Goal: Task Accomplishment & Management: Manage account settings

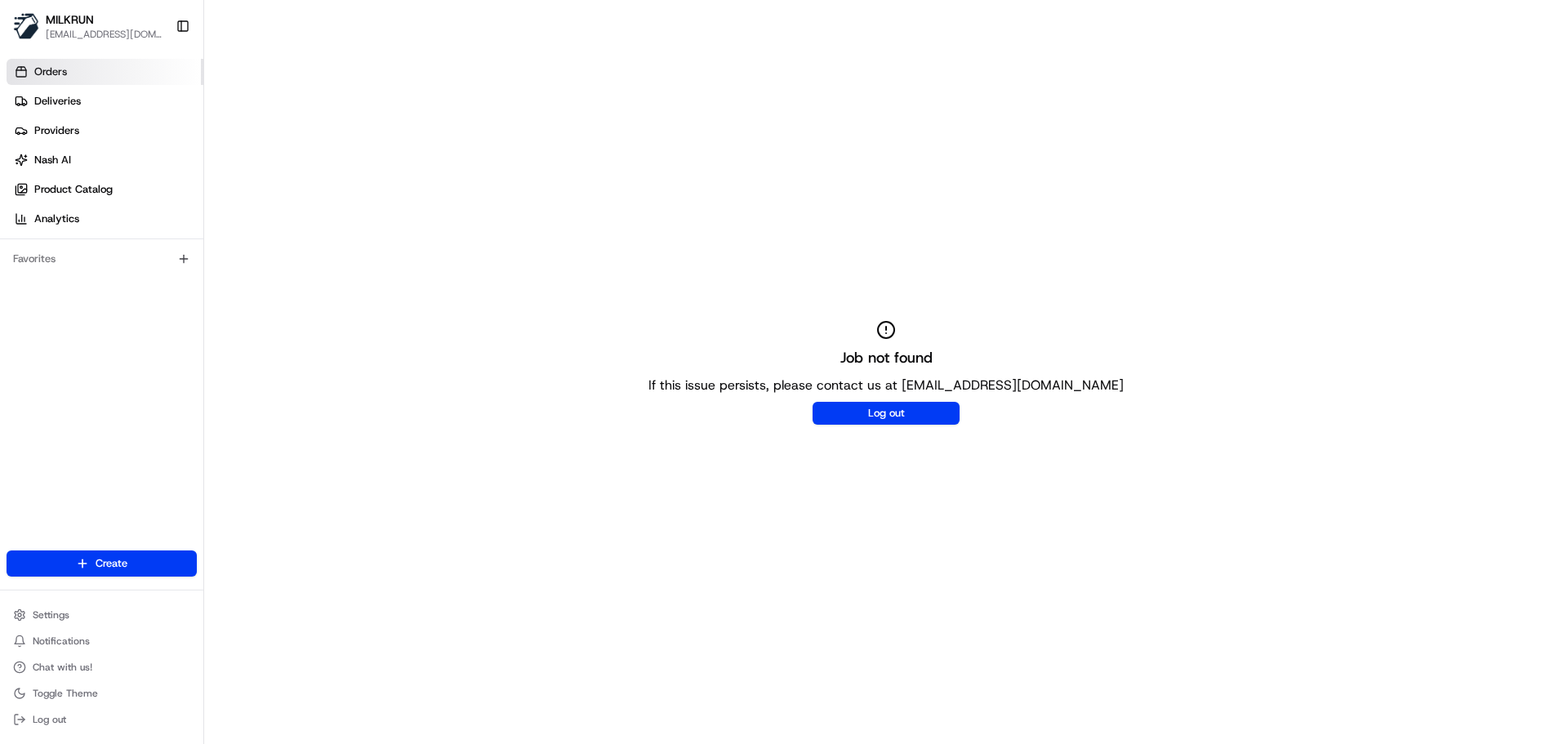
click at [57, 80] on link "Orders" at bounding box center [105, 71] width 196 height 26
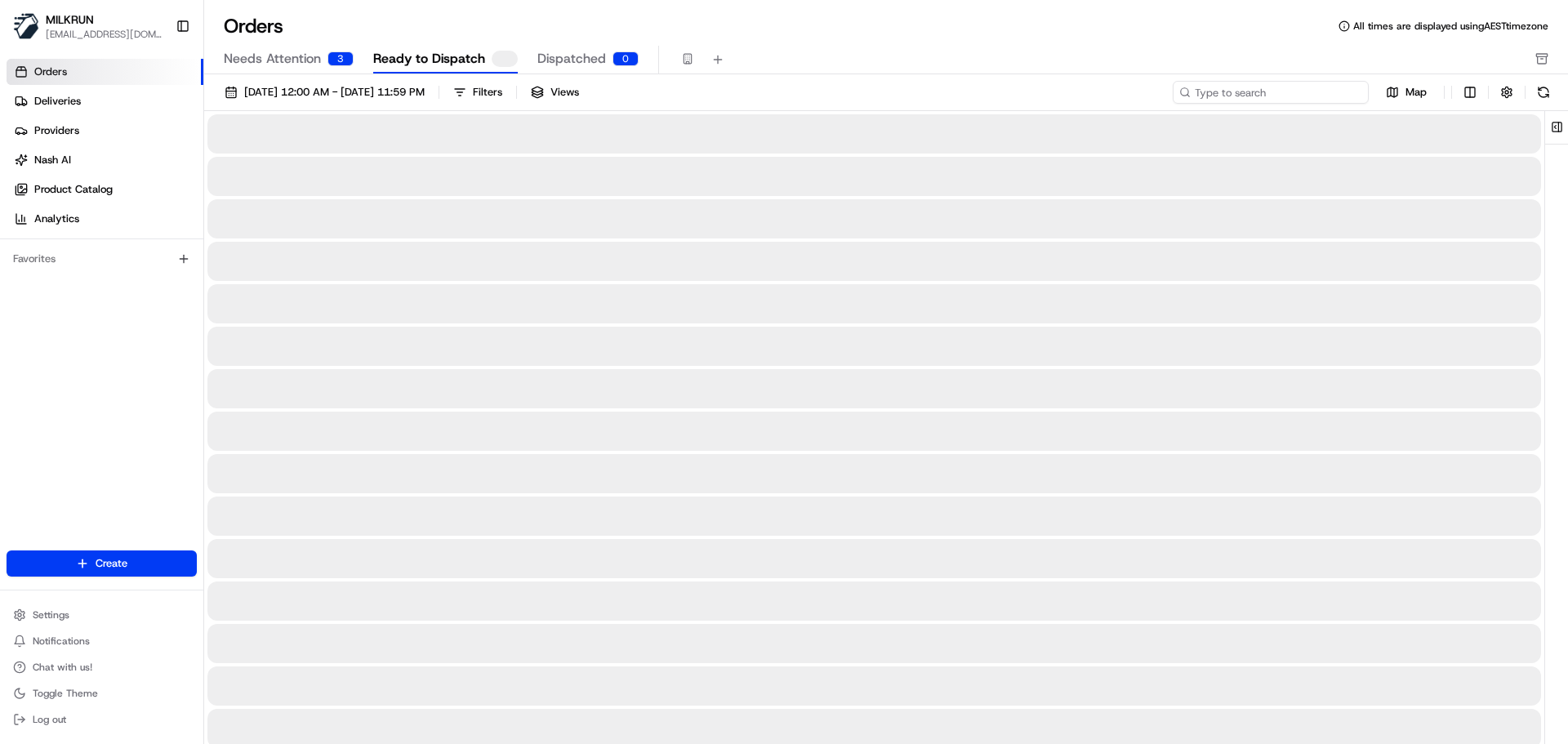
click at [1255, 91] on input at bounding box center [1270, 92] width 196 height 23
paste input "jenna isaacman"
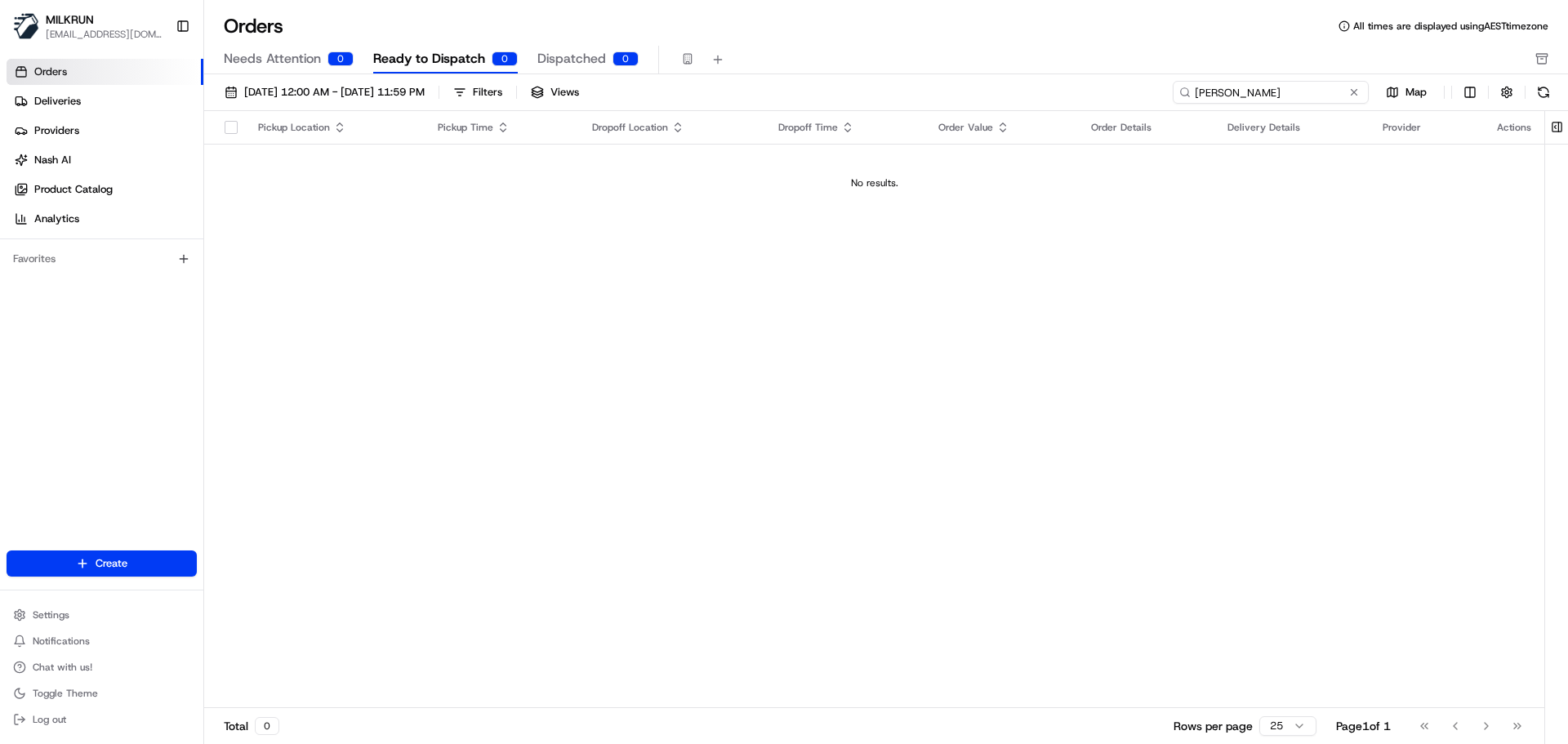
click at [1200, 97] on input "jenna isaacman" at bounding box center [1270, 92] width 196 height 23
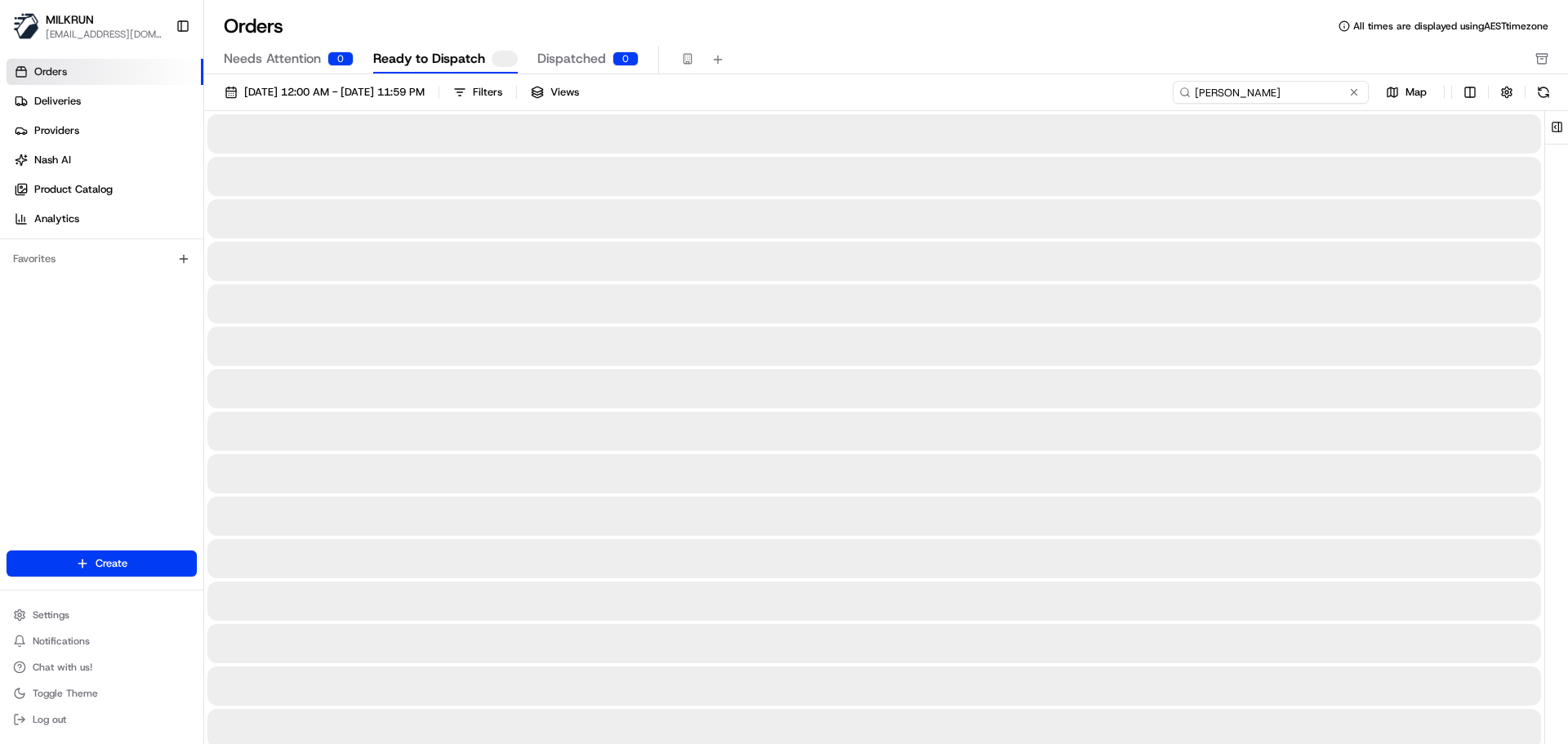
type input "jenna isaacman"
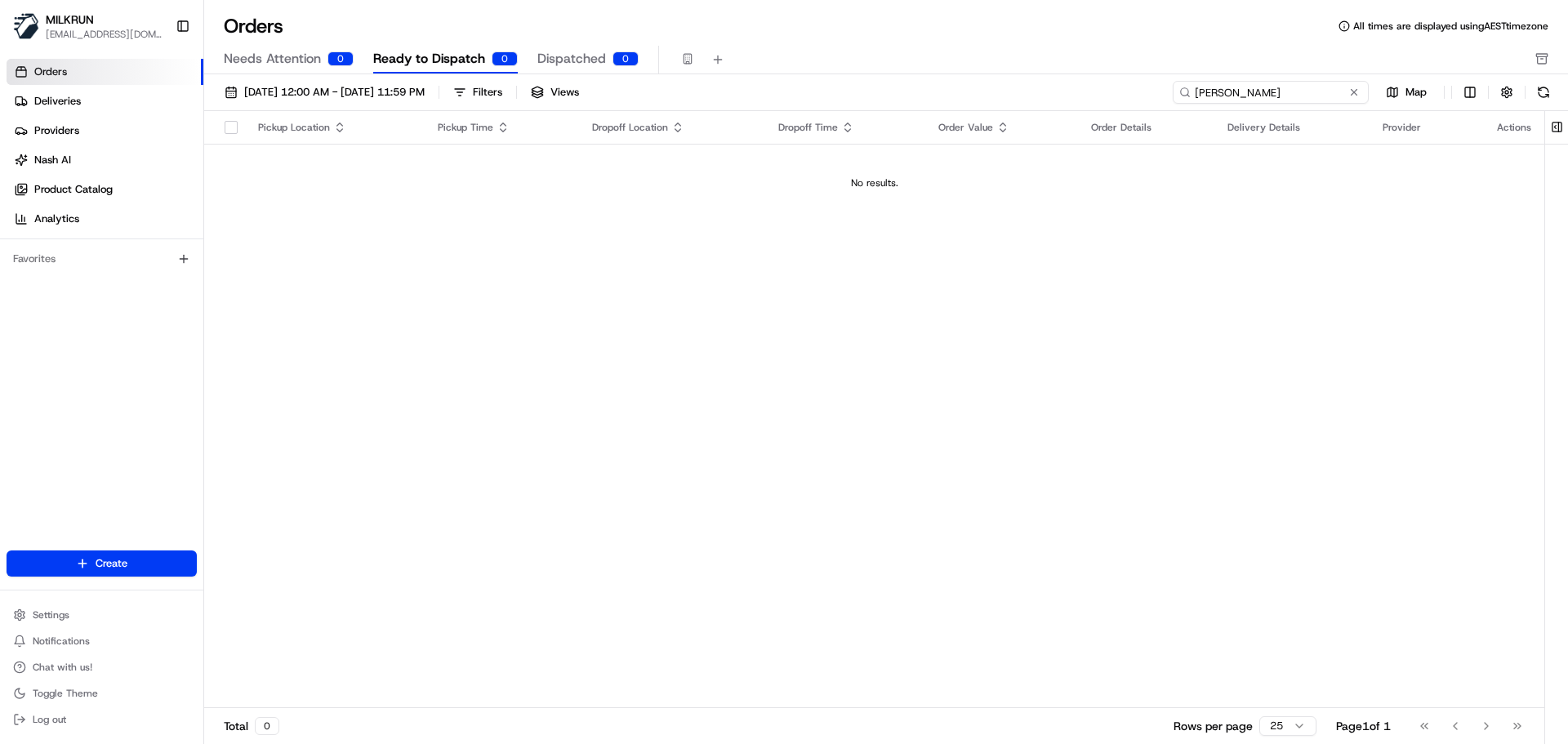
click at [1281, 96] on input "jenna isaacman" at bounding box center [1270, 92] width 196 height 23
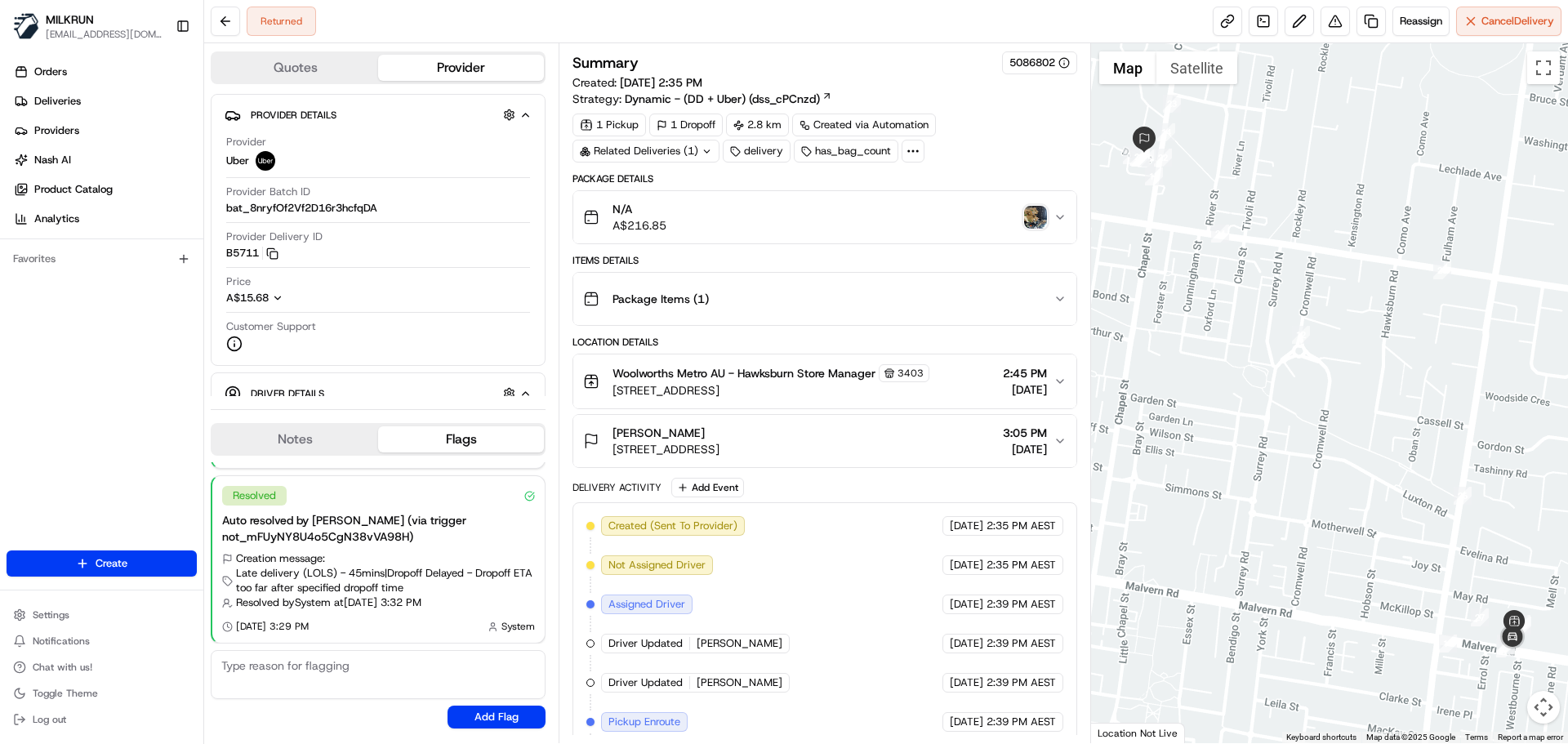
click at [1037, 210] on img "button" at bounding box center [1035, 217] width 23 height 23
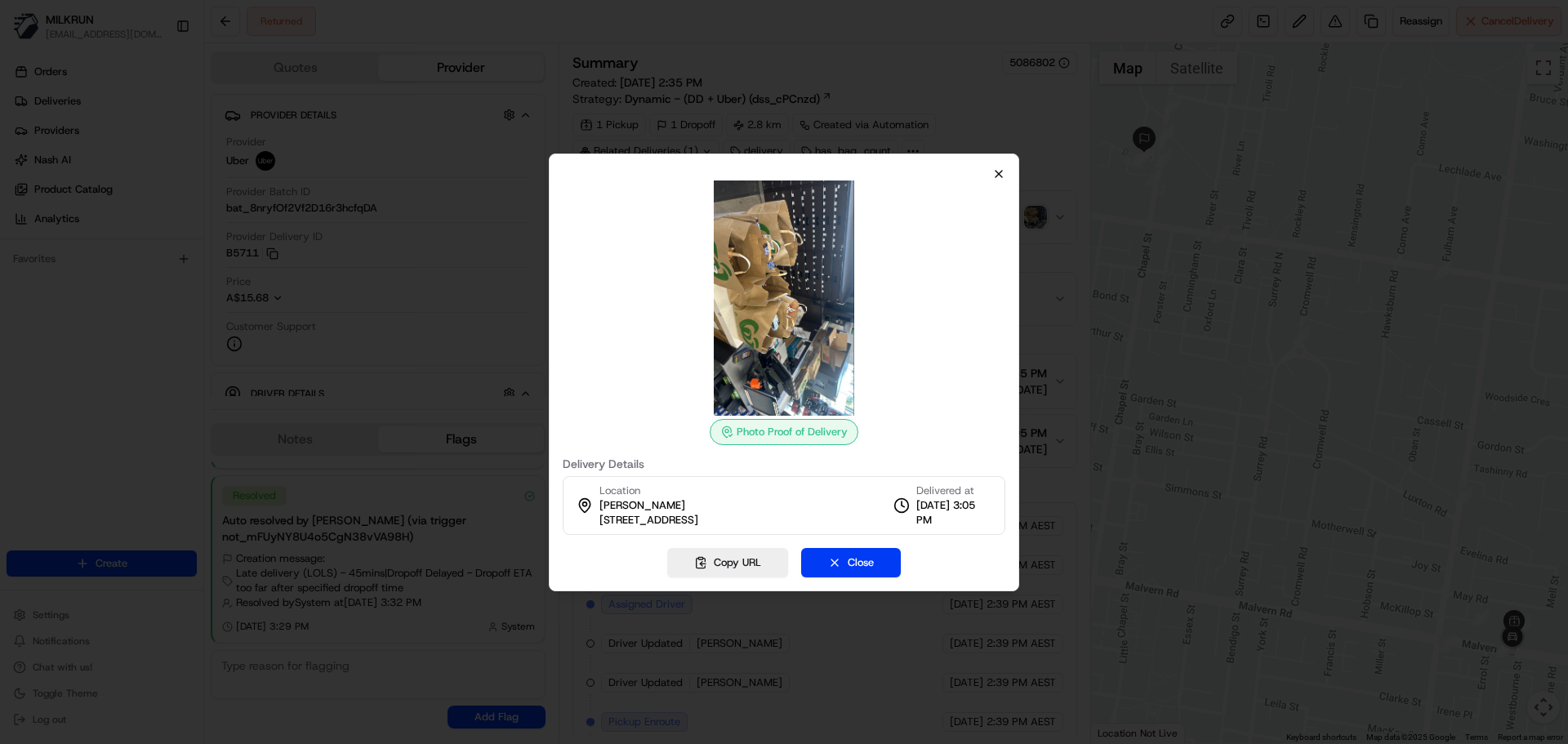
click at [993, 174] on div "Photo Proof of Delivery Delivery Details Location Bianca Picherit 637/641 Chape…" at bounding box center [783, 372] width 470 height 438
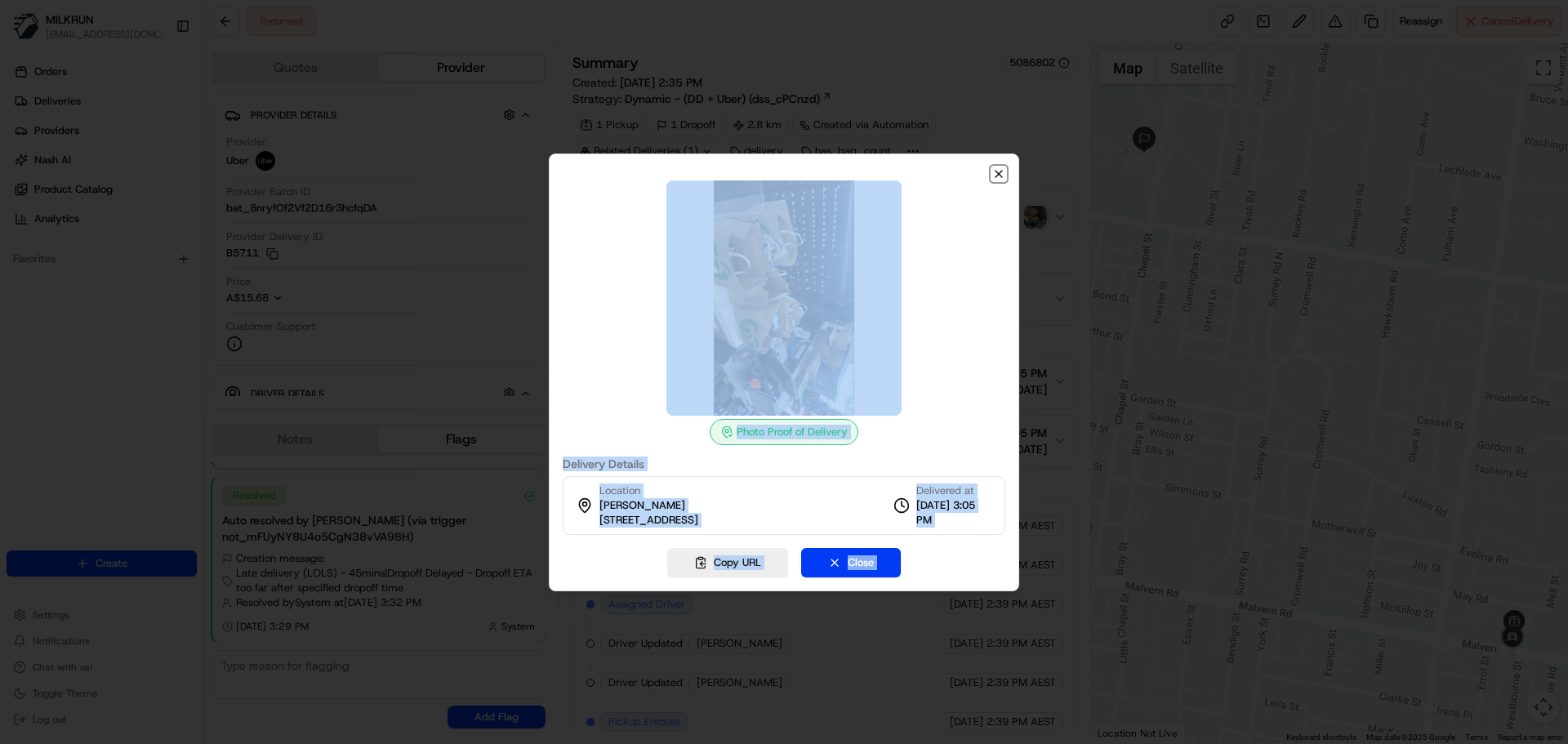
click at [1001, 173] on icon "button" at bounding box center [998, 173] width 13 height 13
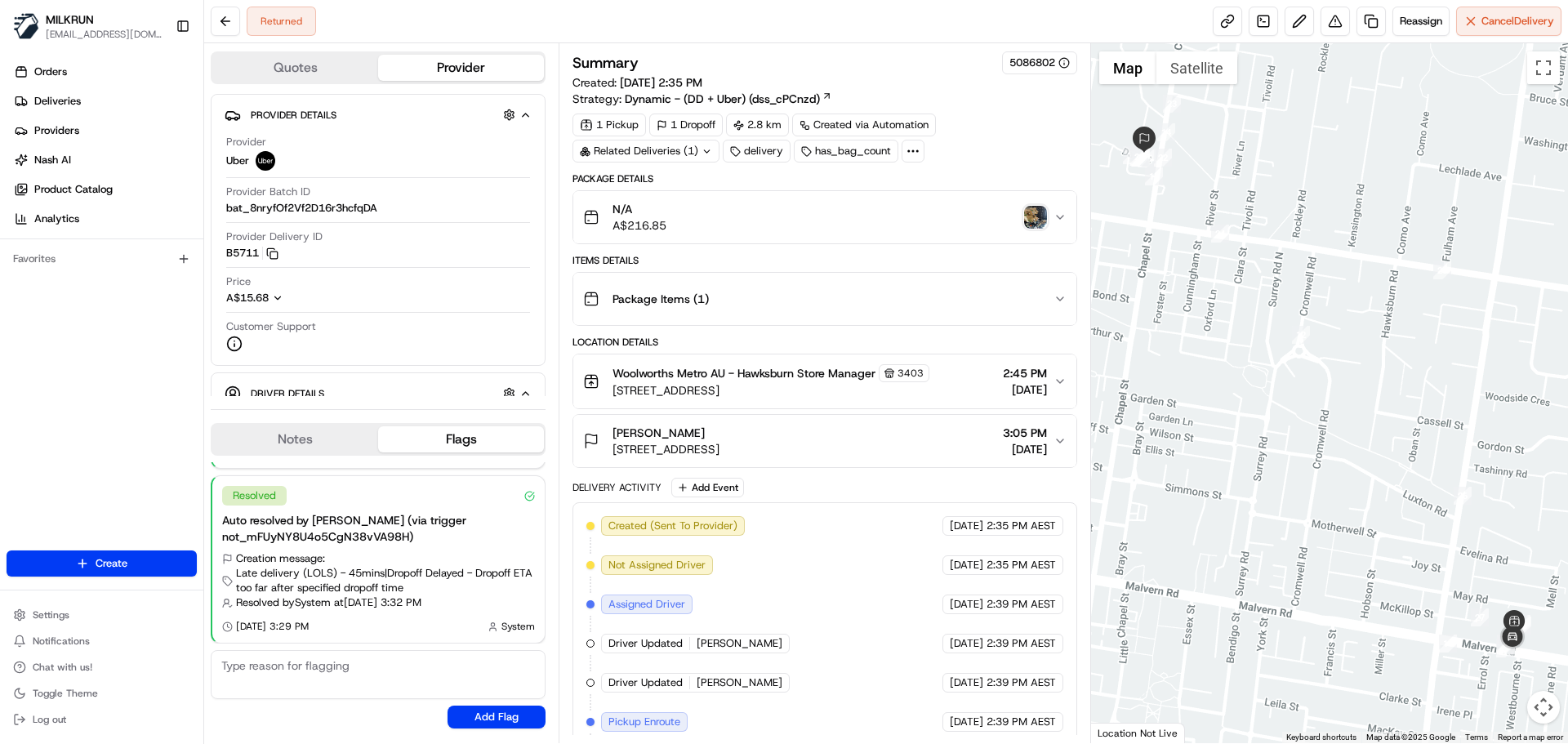
drag, startPoint x: 677, startPoint y: 421, endPoint x: 611, endPoint y: 420, distance: 66.0
click at [611, 420] on button "Bianca Picherit 637/641 Chapel St, South Yarra, VIC 3141, AU 3:05 PM 23/08/2025" at bounding box center [824, 440] width 503 height 52
copy span "[PERSON_NAME]"
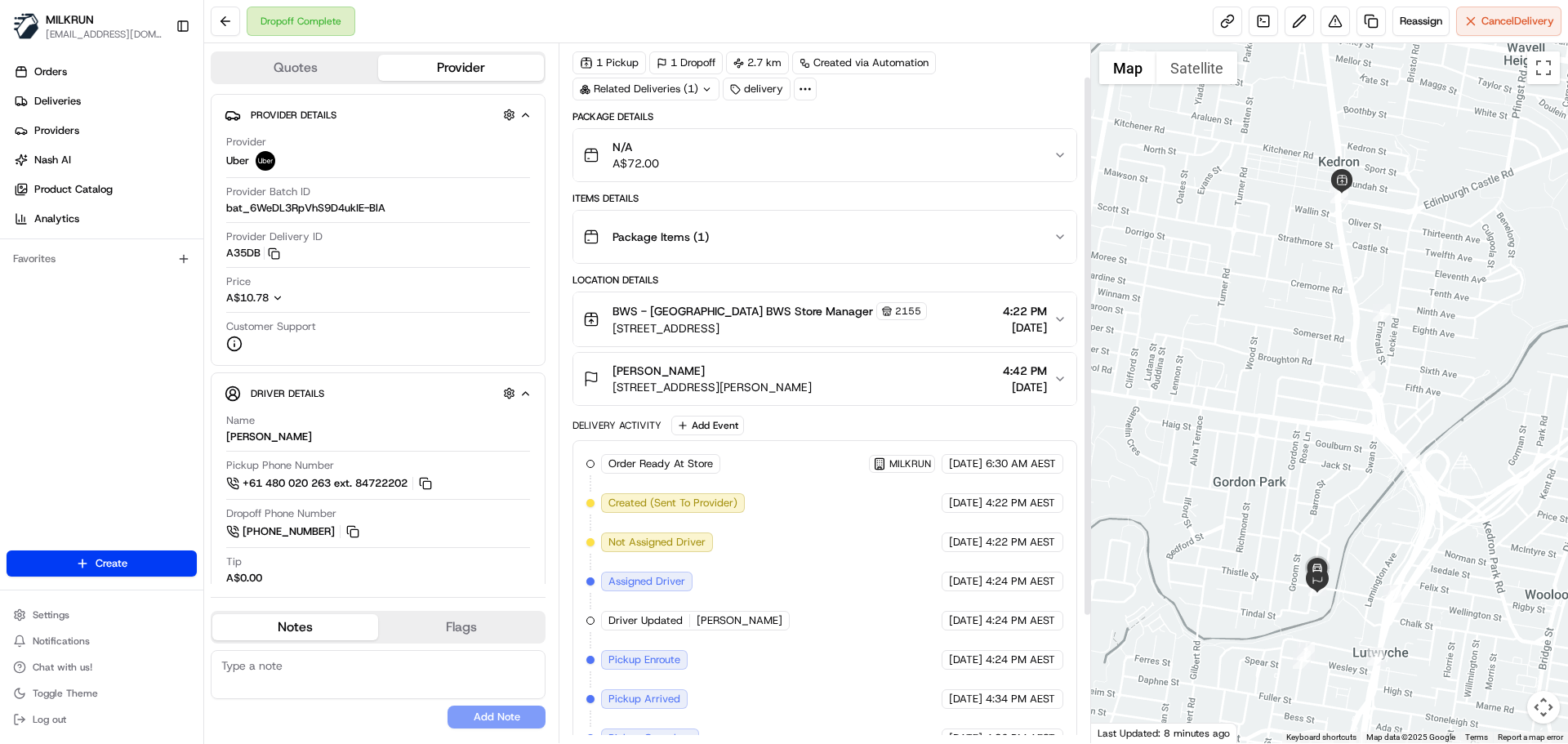
scroll to position [43, 0]
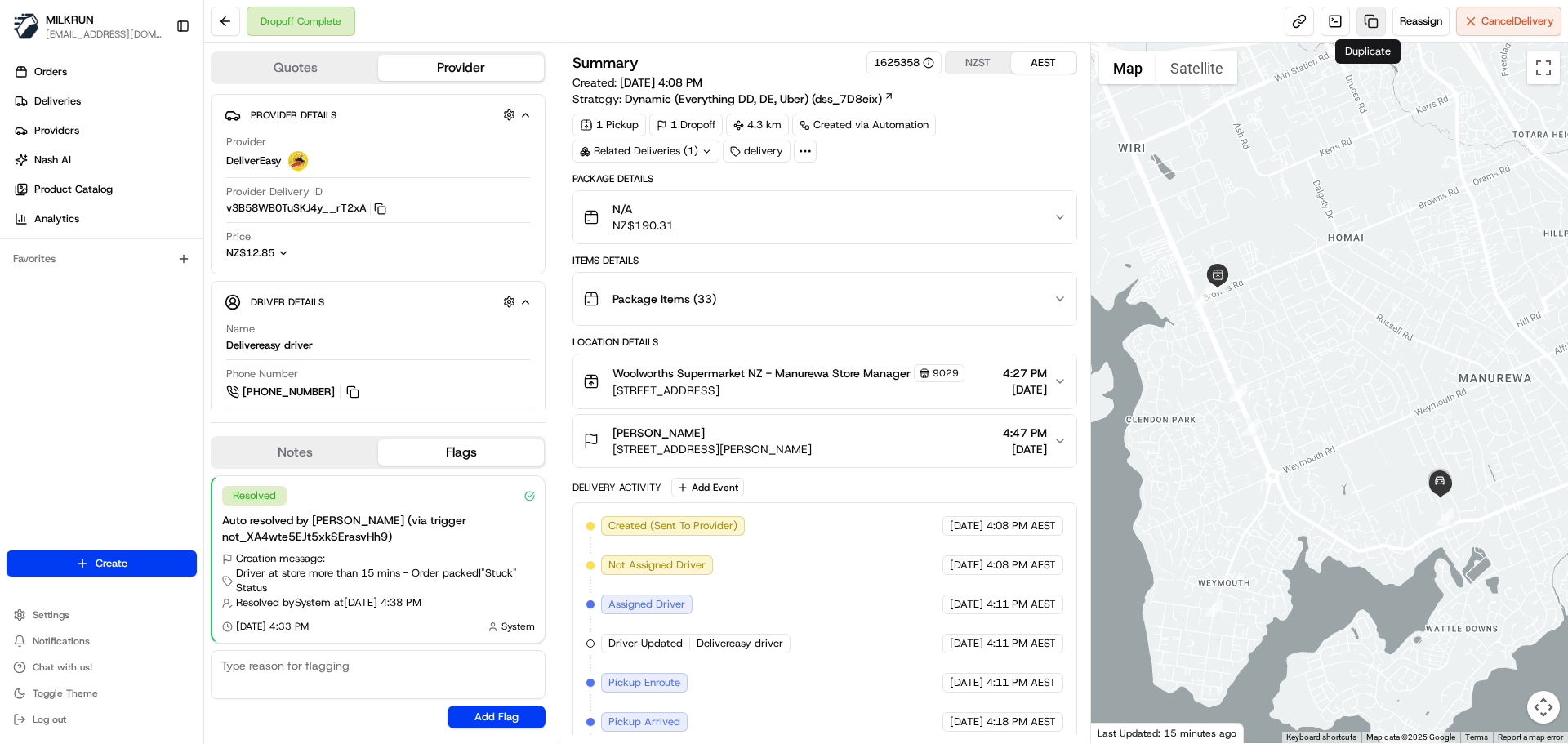
click at [1372, 17] on link at bounding box center [1371, 21] width 30 height 30
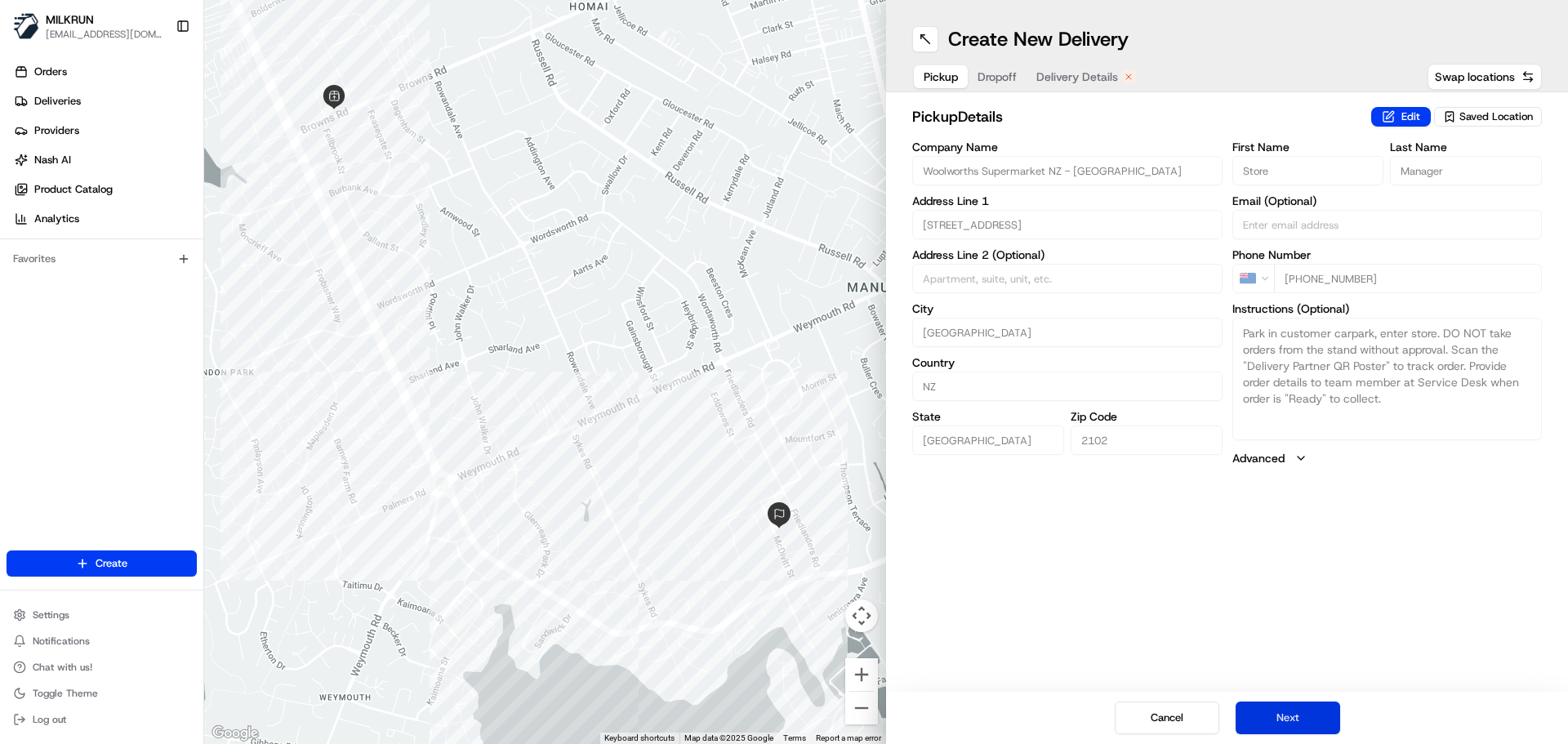
click at [1297, 715] on button "Next" at bounding box center [1287, 718] width 105 height 32
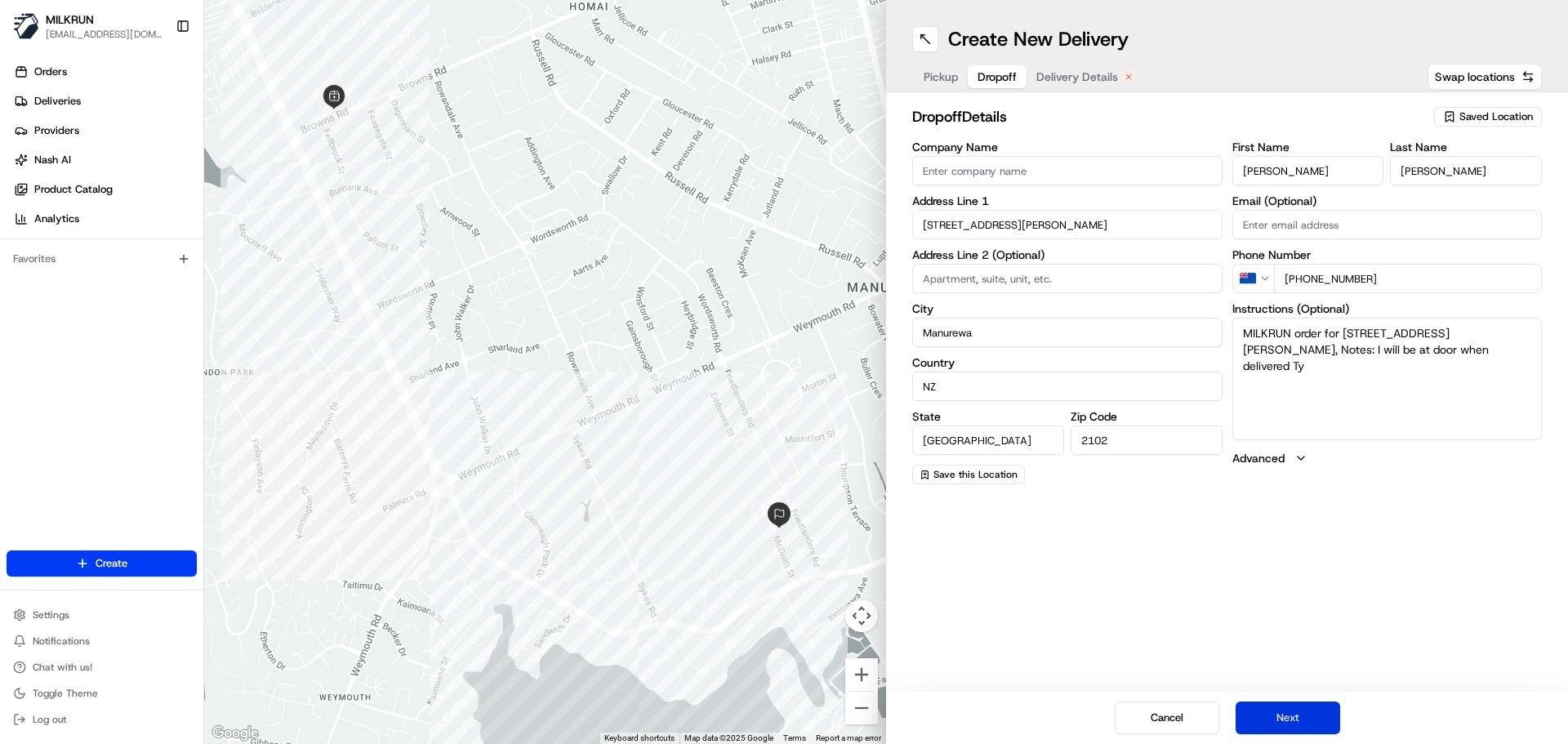
click at [1296, 717] on button "Next" at bounding box center [1287, 718] width 105 height 32
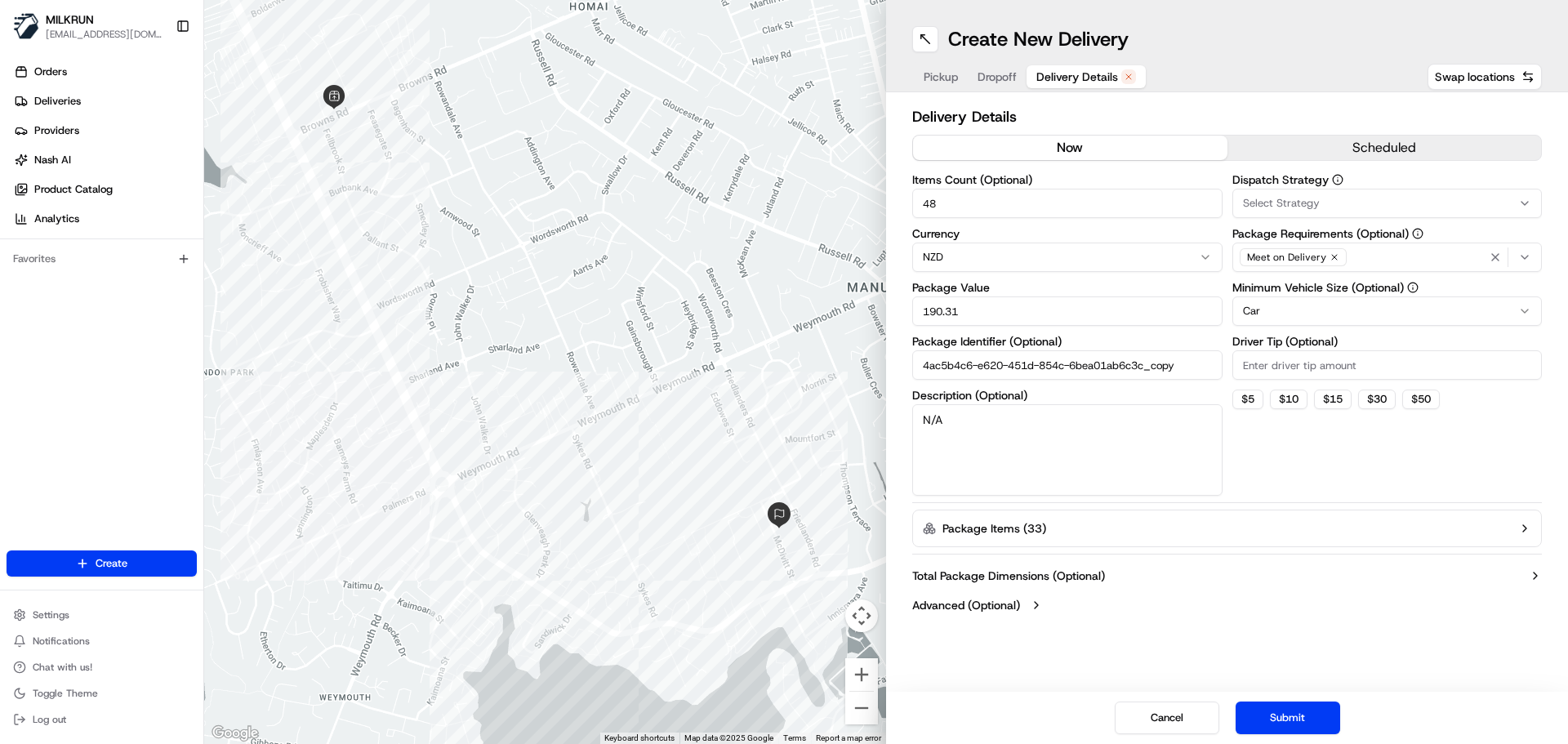
drag, startPoint x: 1029, startPoint y: 139, endPoint x: 1010, endPoint y: 171, distance: 37.2
click at [1029, 139] on button "now" at bounding box center [1071, 147] width 315 height 25
drag, startPoint x: 956, startPoint y: 196, endPoint x: 845, endPoint y: 197, distance: 111.0
click at [845, 197] on div "← Move left → Move right ↑ Move up ↓ Move down + Zoom in - Zoom out Home Jump l…" at bounding box center [886, 372] width 1364 height 744
type input "30"
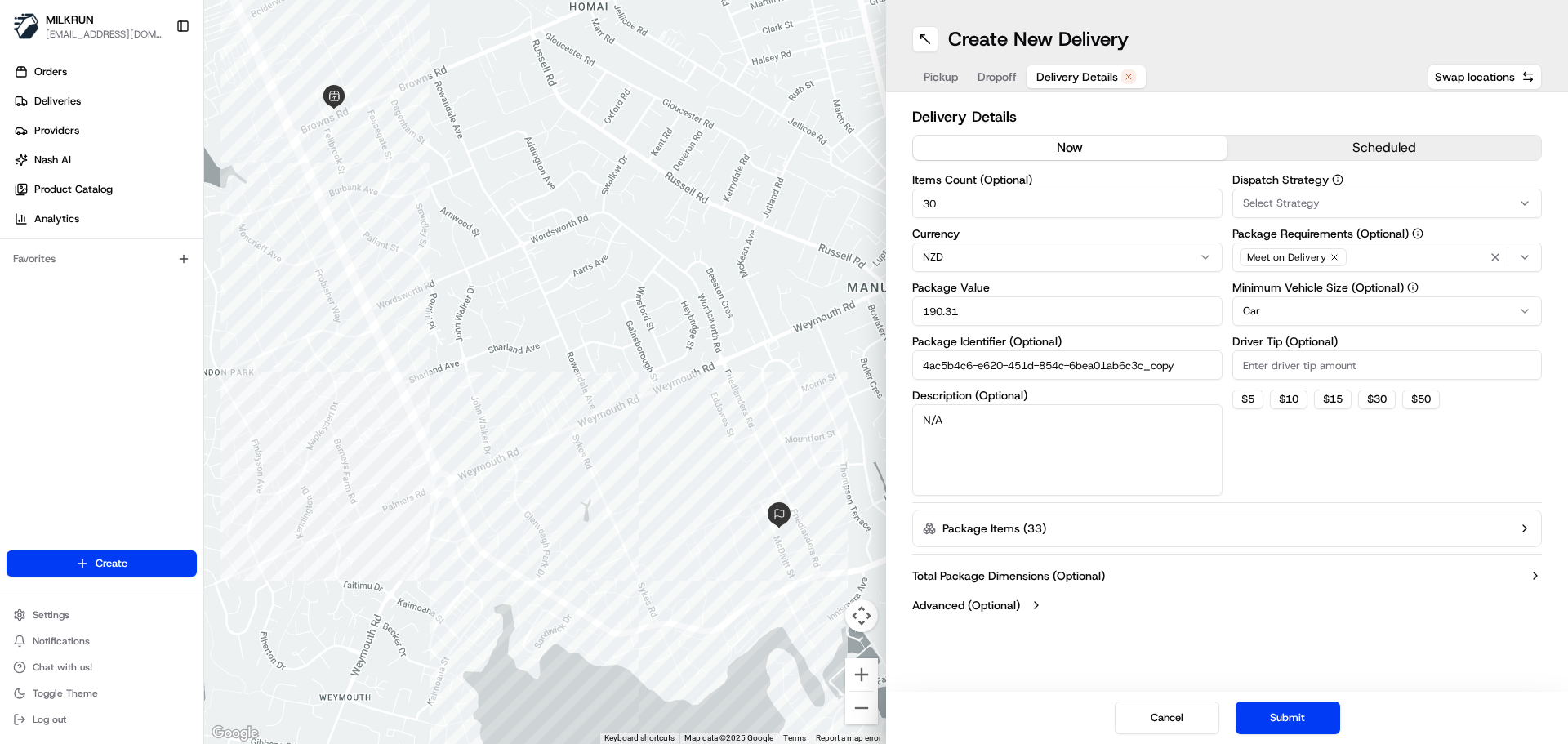
drag, startPoint x: 946, startPoint y: 306, endPoint x: 878, endPoint y: 322, distance: 69.9
click at [871, 317] on div "← Move left → Move right ↑ Move up ↓ Move down + Zoom in - Zoom out Home Jump l…" at bounding box center [886, 372] width 1364 height 744
type input "115"
click at [1273, 715] on button "Submit" at bounding box center [1287, 718] width 105 height 32
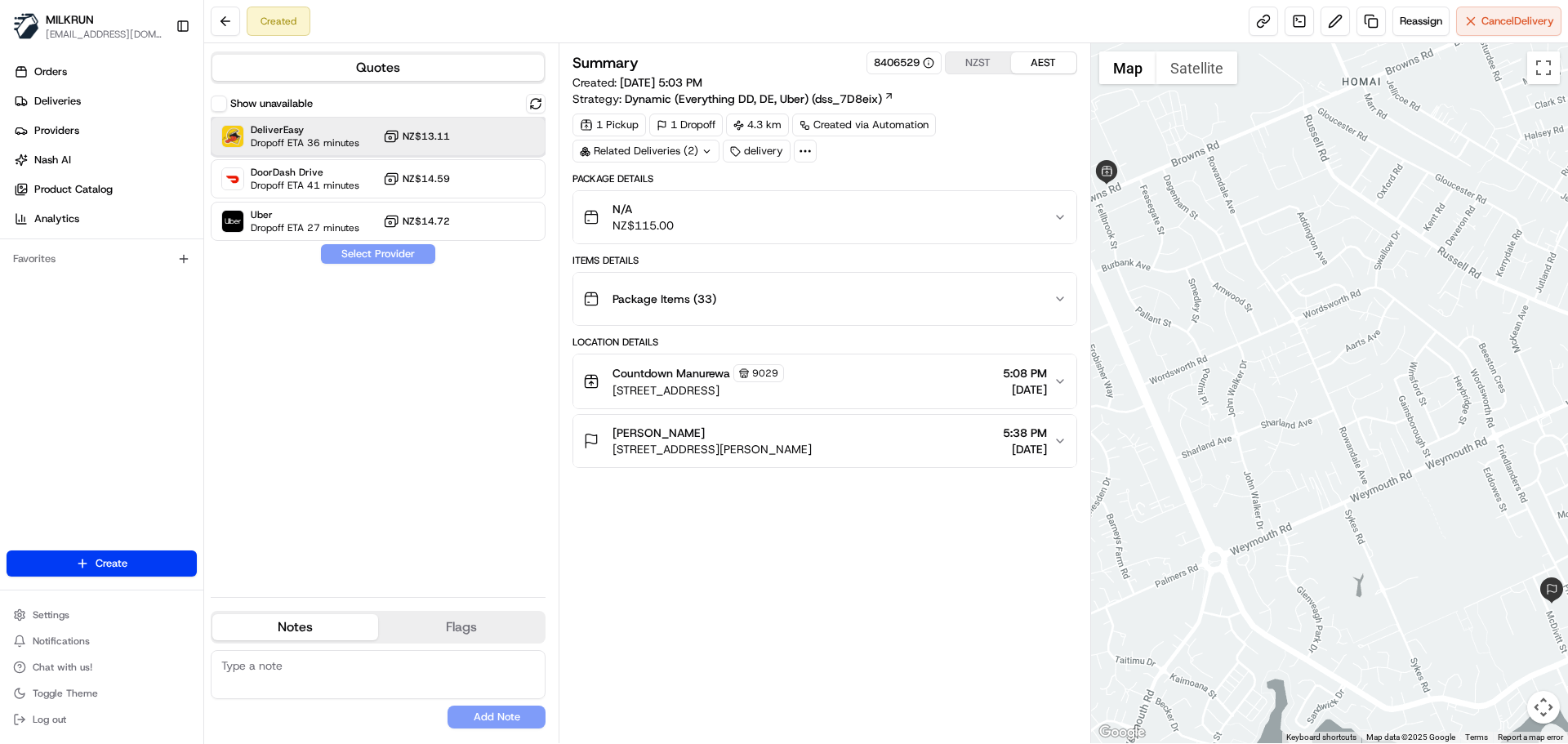
click at [329, 133] on span "DeliverEasy" at bounding box center [305, 129] width 109 height 13
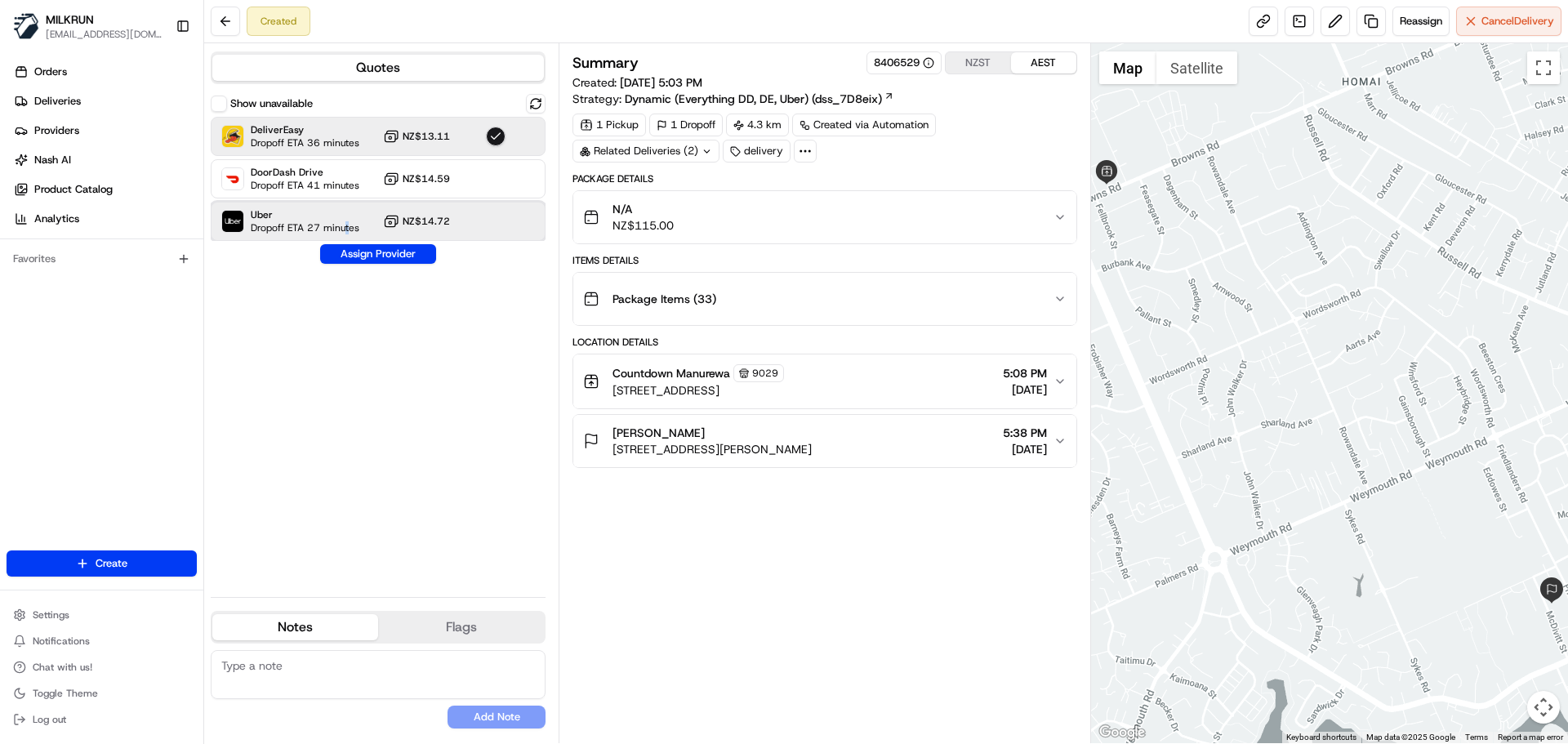
click at [346, 224] on span "Dropoff ETA 27 minutes" at bounding box center [305, 227] width 109 height 13
click at [356, 249] on button "Assign Provider" at bounding box center [378, 253] width 116 height 20
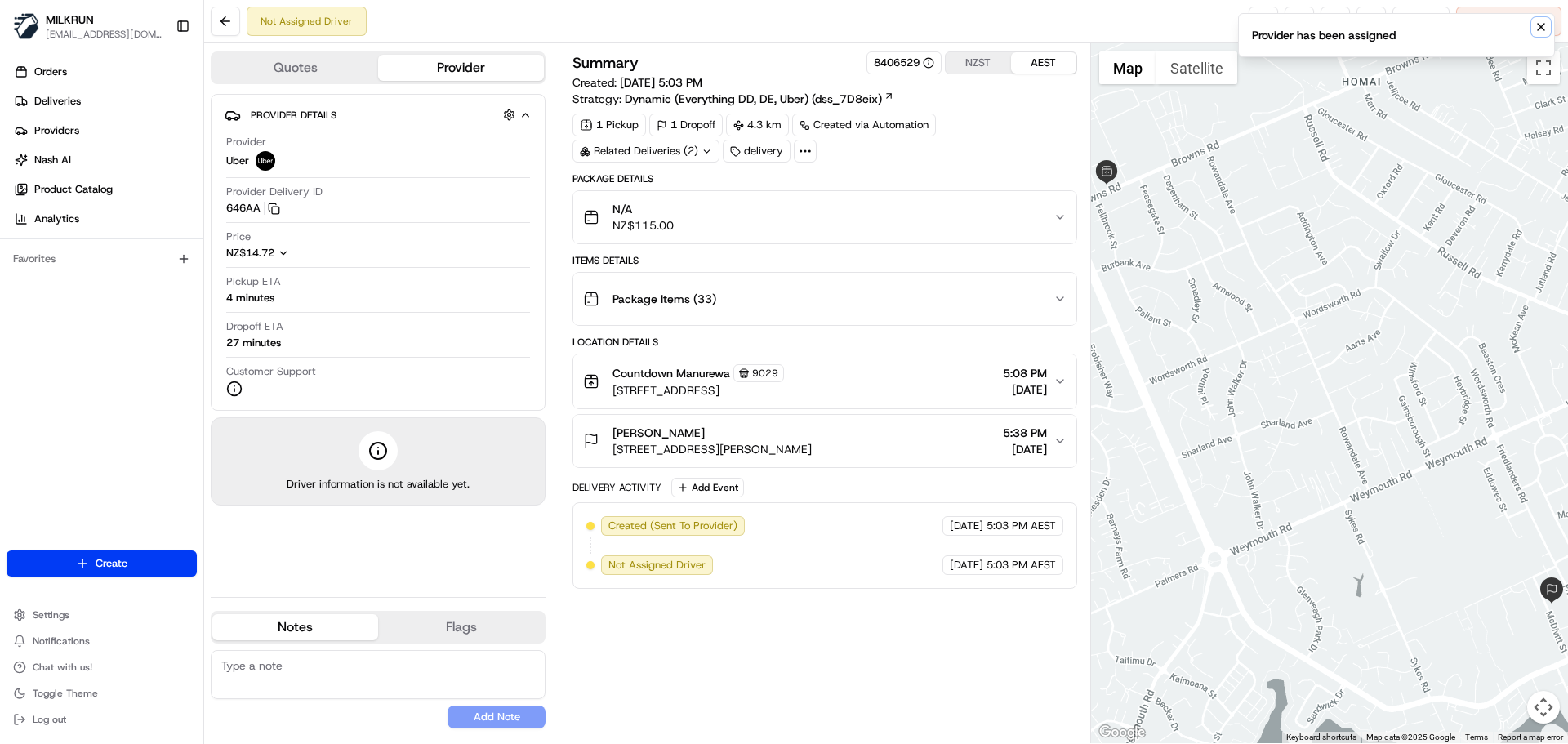
click at [1537, 20] on icon "Notifications (F8)" at bounding box center [1541, 26] width 13 height 13
click at [1264, 21] on link at bounding box center [1263, 21] width 30 height 30
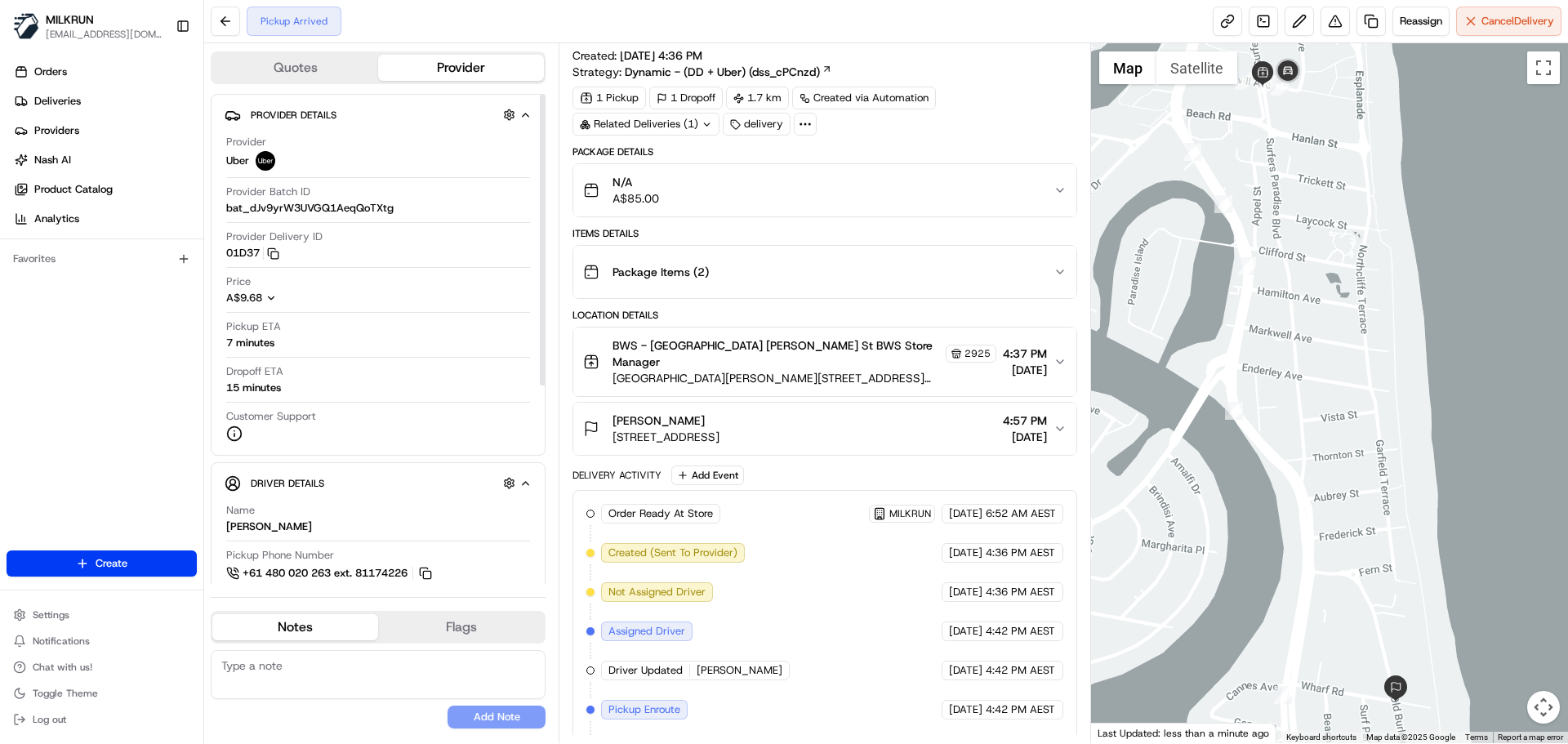
scroll to position [50, 0]
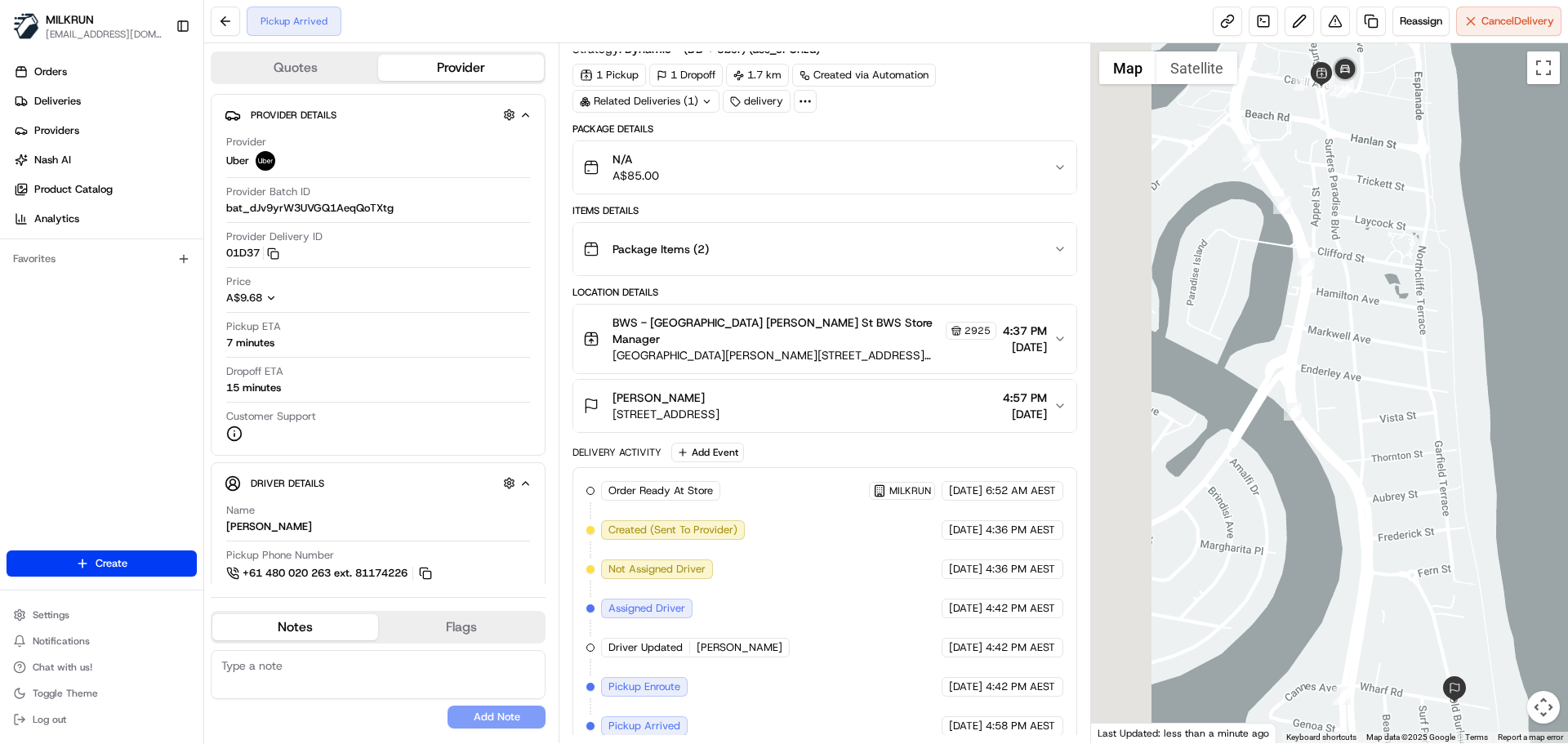
drag, startPoint x: 1389, startPoint y: 466, endPoint x: 763, endPoint y: 416, distance: 628.0
click at [1567, 547] on html "MILKRUN aoman@woolworths.com.au Toggle Sidebar Orders Deliveries Providers Nash…" at bounding box center [784, 372] width 1568 height 744
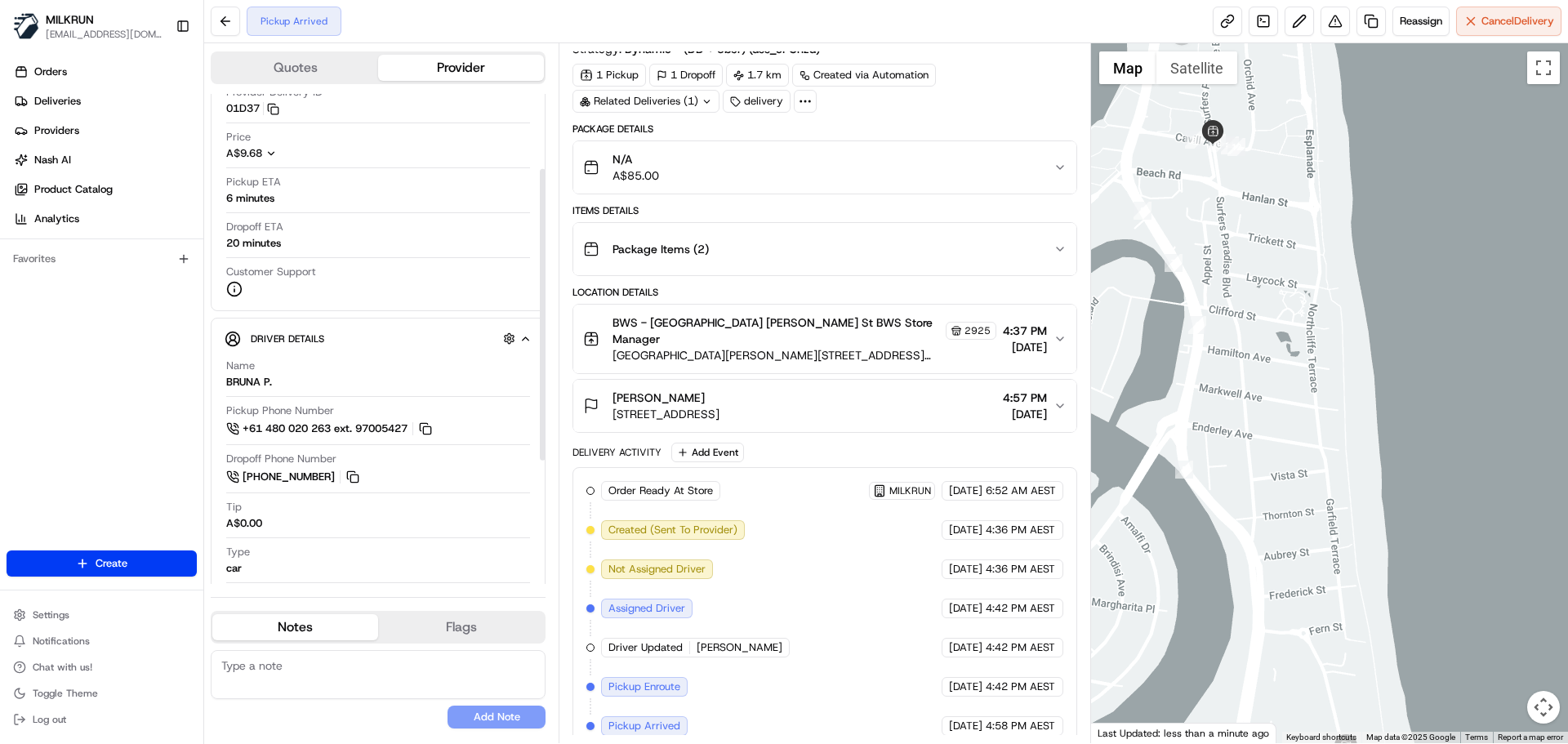
scroll to position [163, 0]
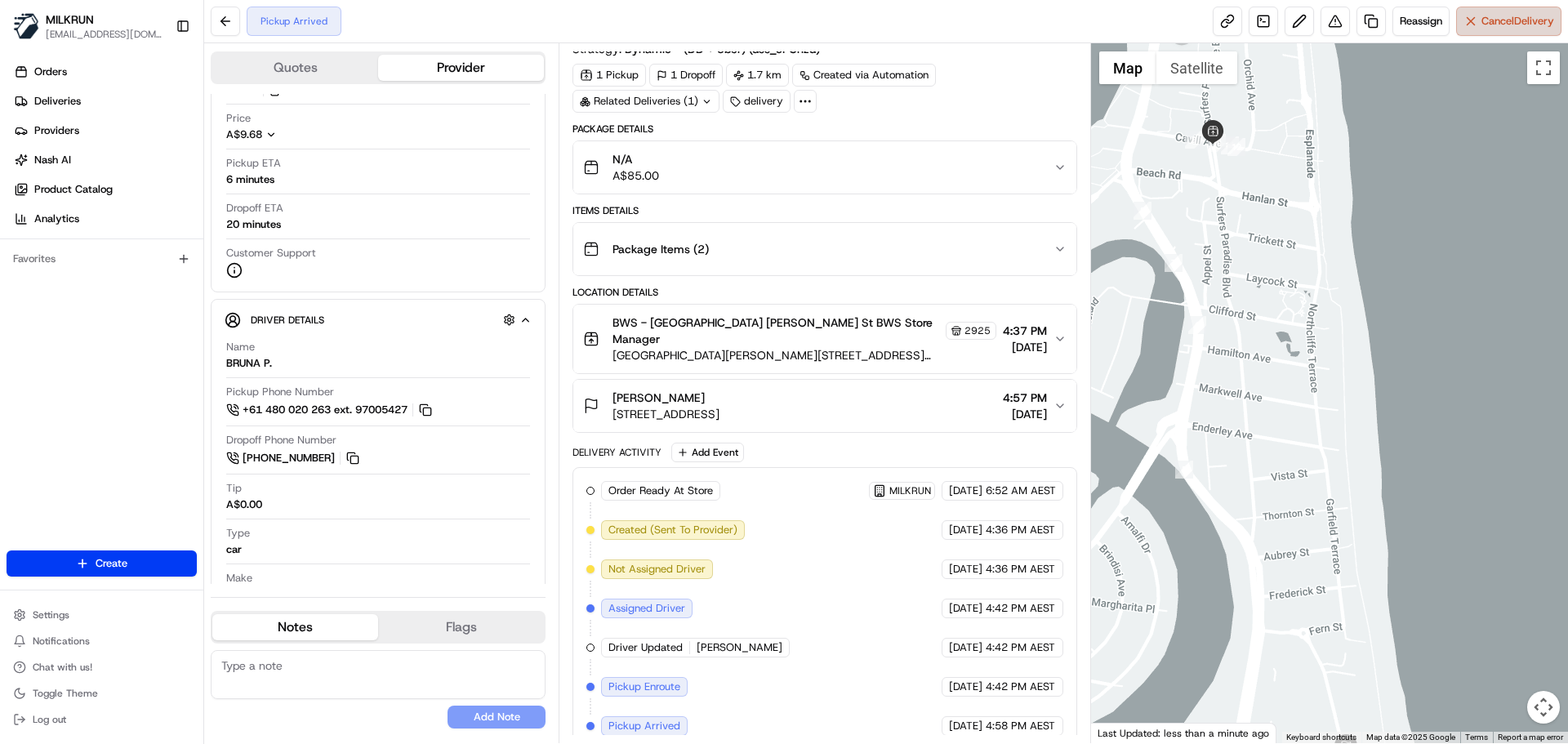
click at [1517, 27] on span "Cancel Delivery" at bounding box center [1517, 20] width 72 height 14
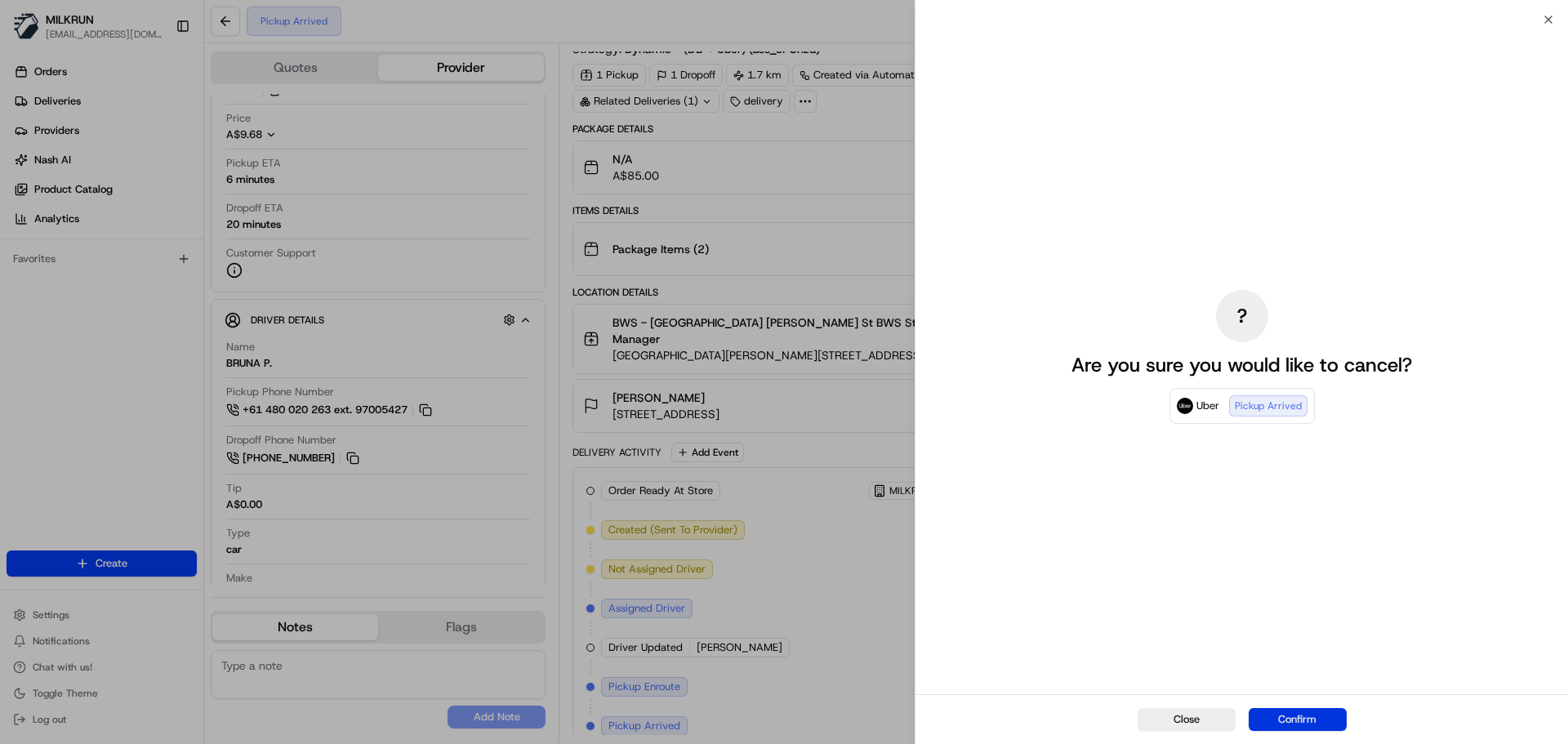
click at [1322, 720] on button "Confirm" at bounding box center [1297, 719] width 98 height 23
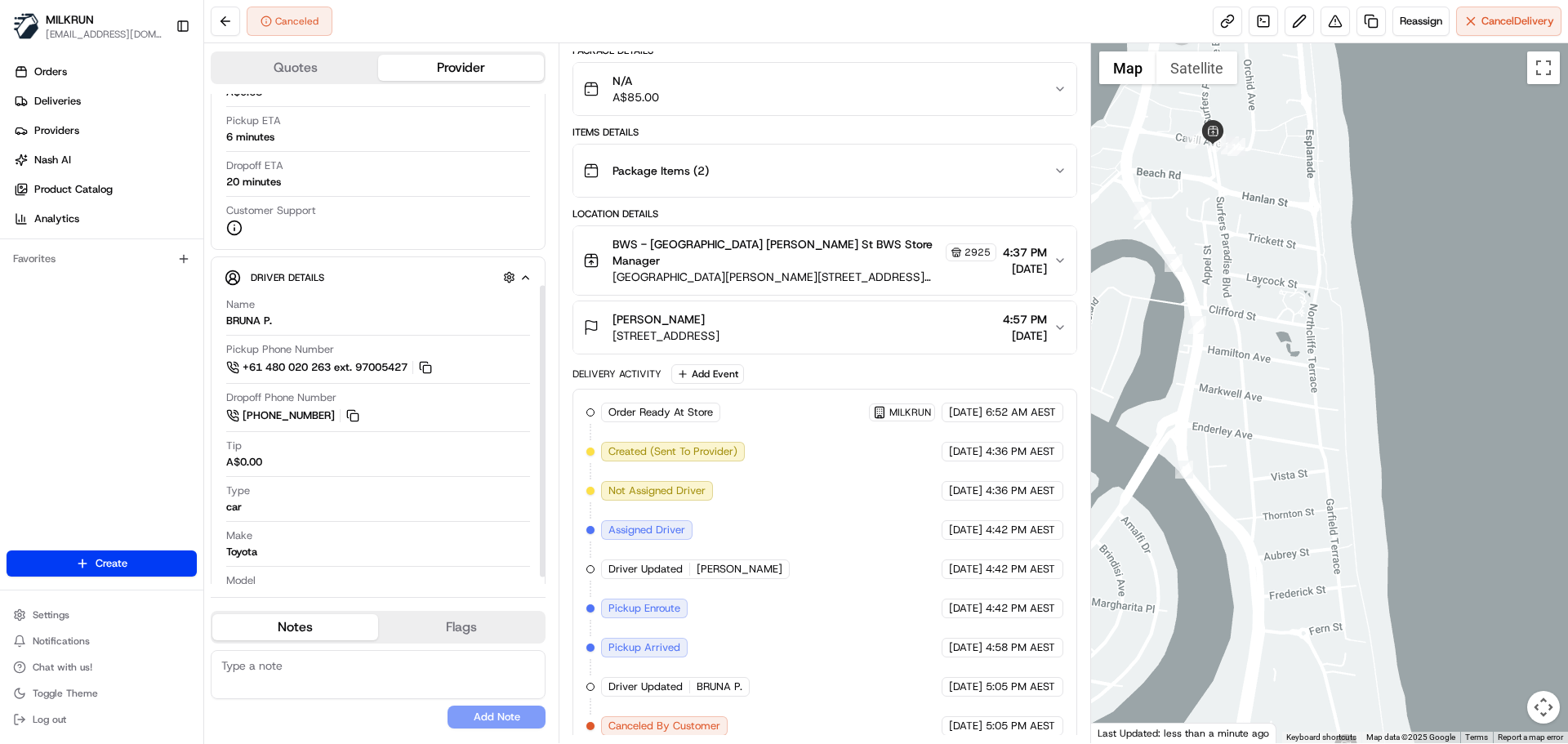
scroll to position [170, 0]
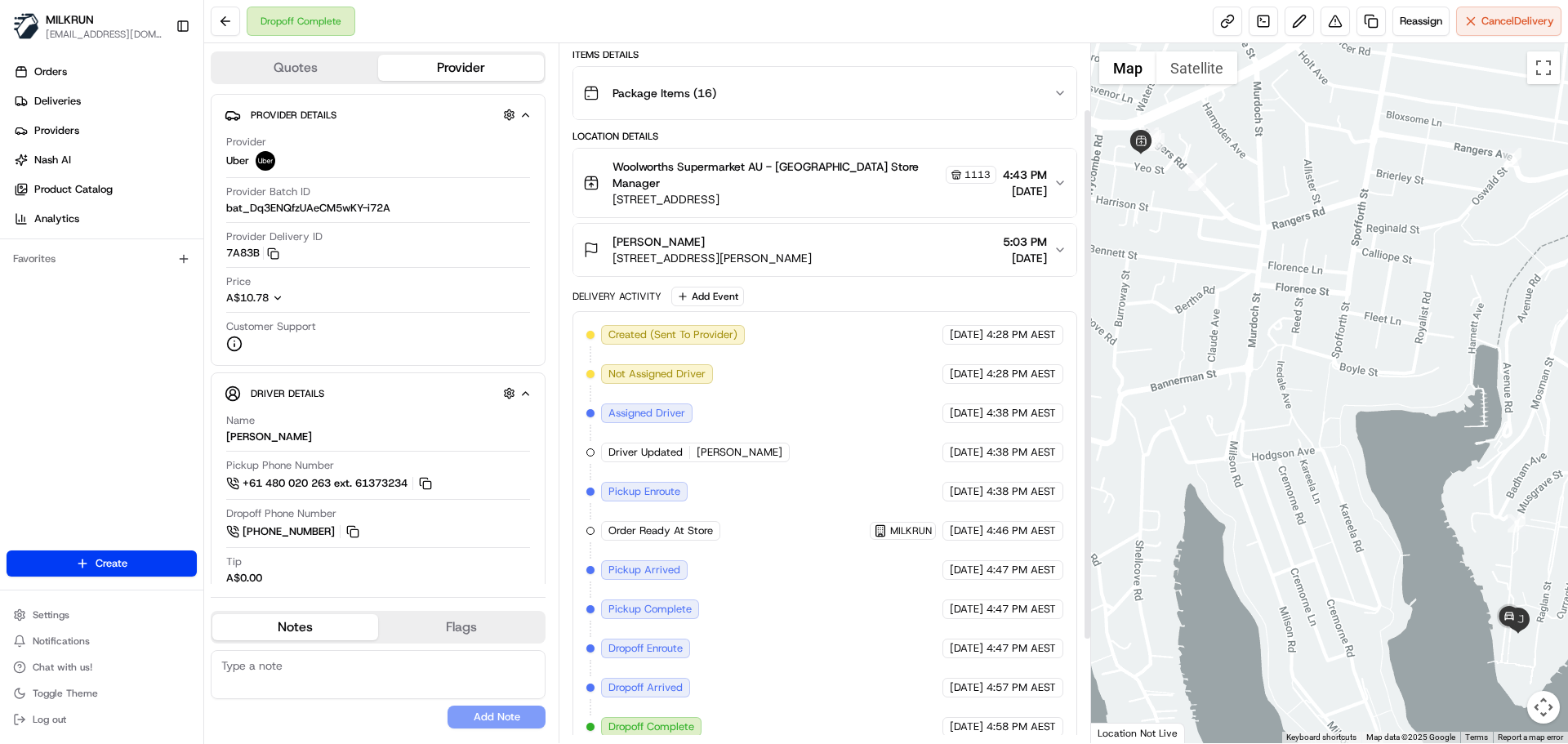
scroll to position [221, 0]
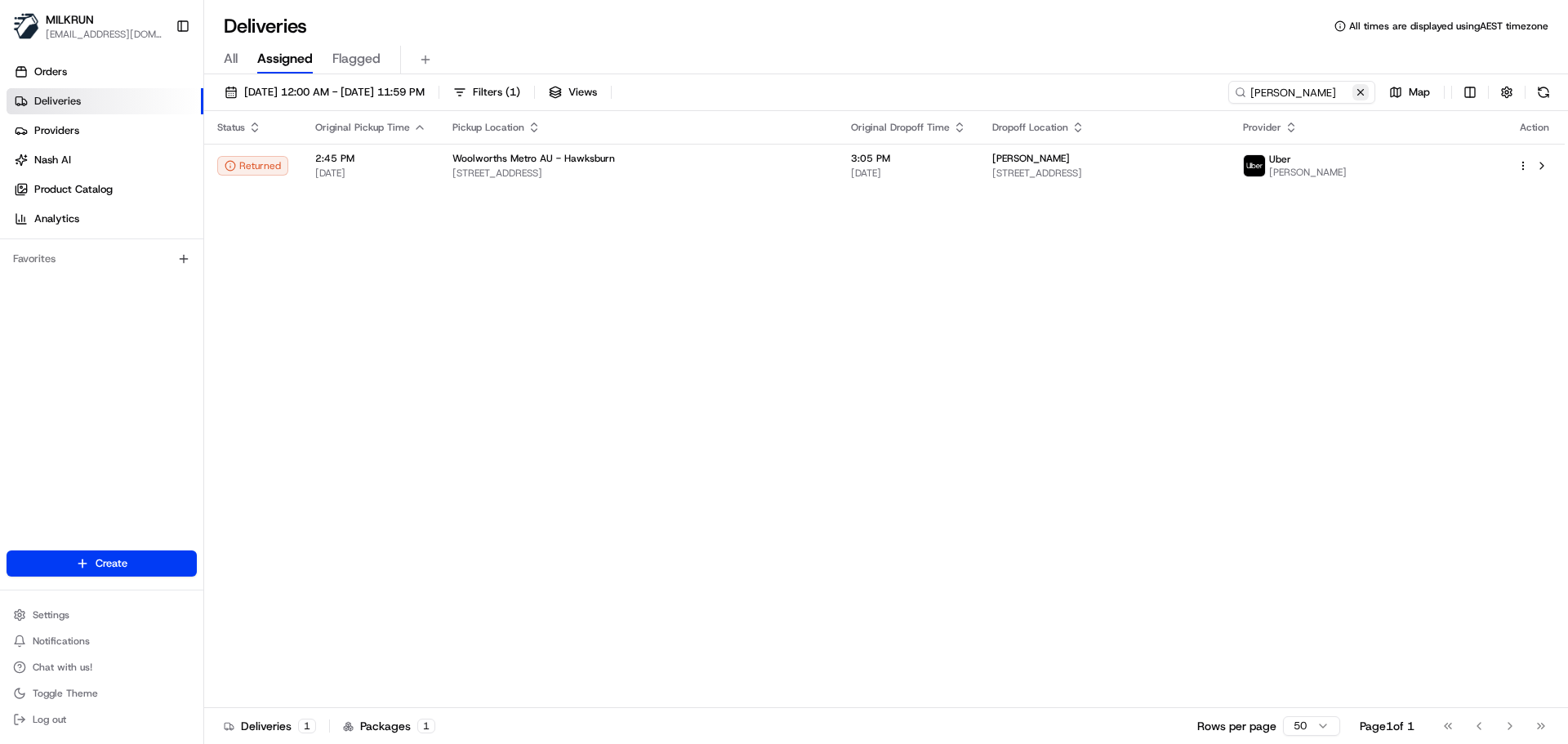
click at [1358, 87] on button at bounding box center [1360, 92] width 16 height 16
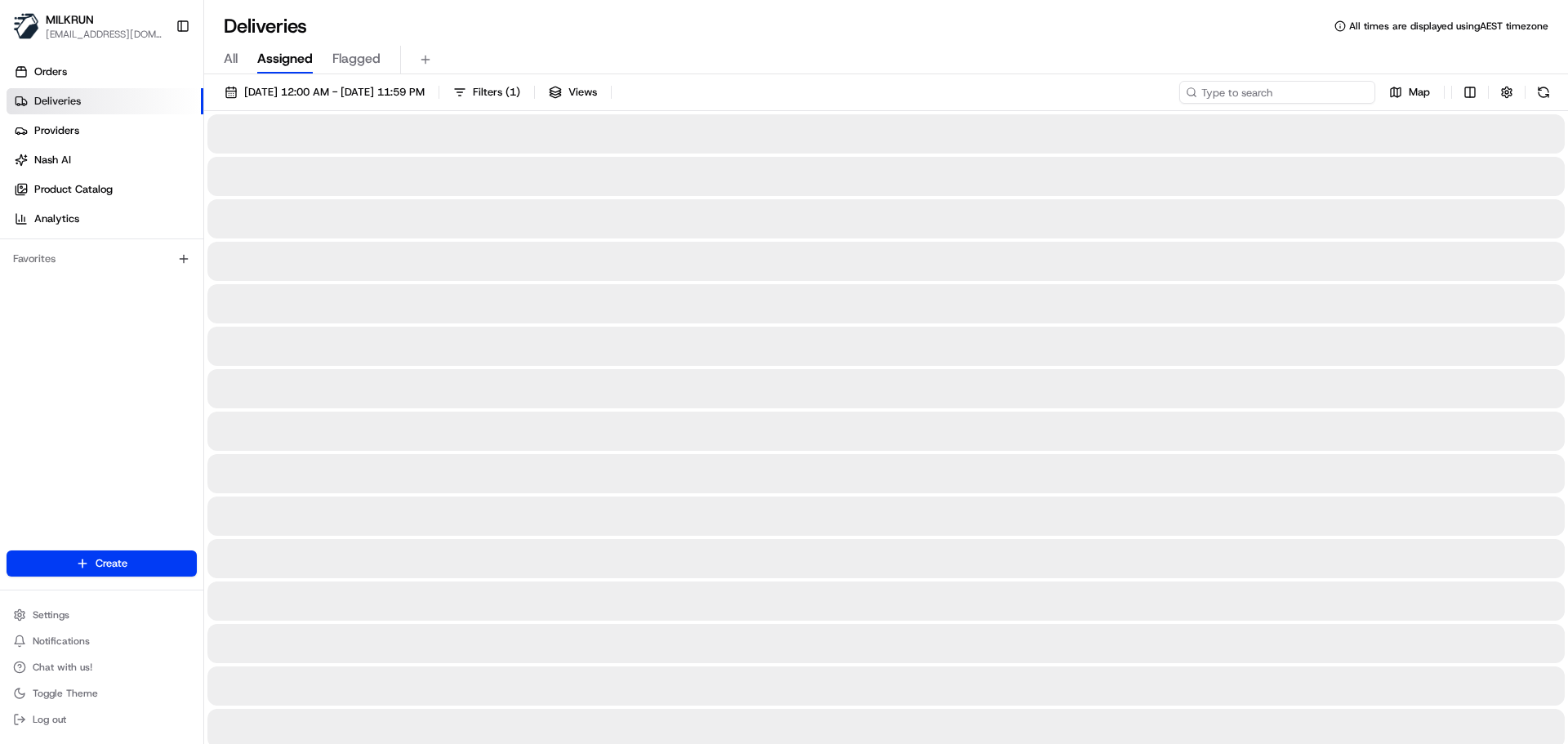
click at [1258, 89] on input at bounding box center [1277, 92] width 196 height 23
paste input "[PERSON_NAME]"
type input "[PERSON_NAME]"
click at [1202, 93] on input "[PERSON_NAME]" at bounding box center [1277, 92] width 196 height 23
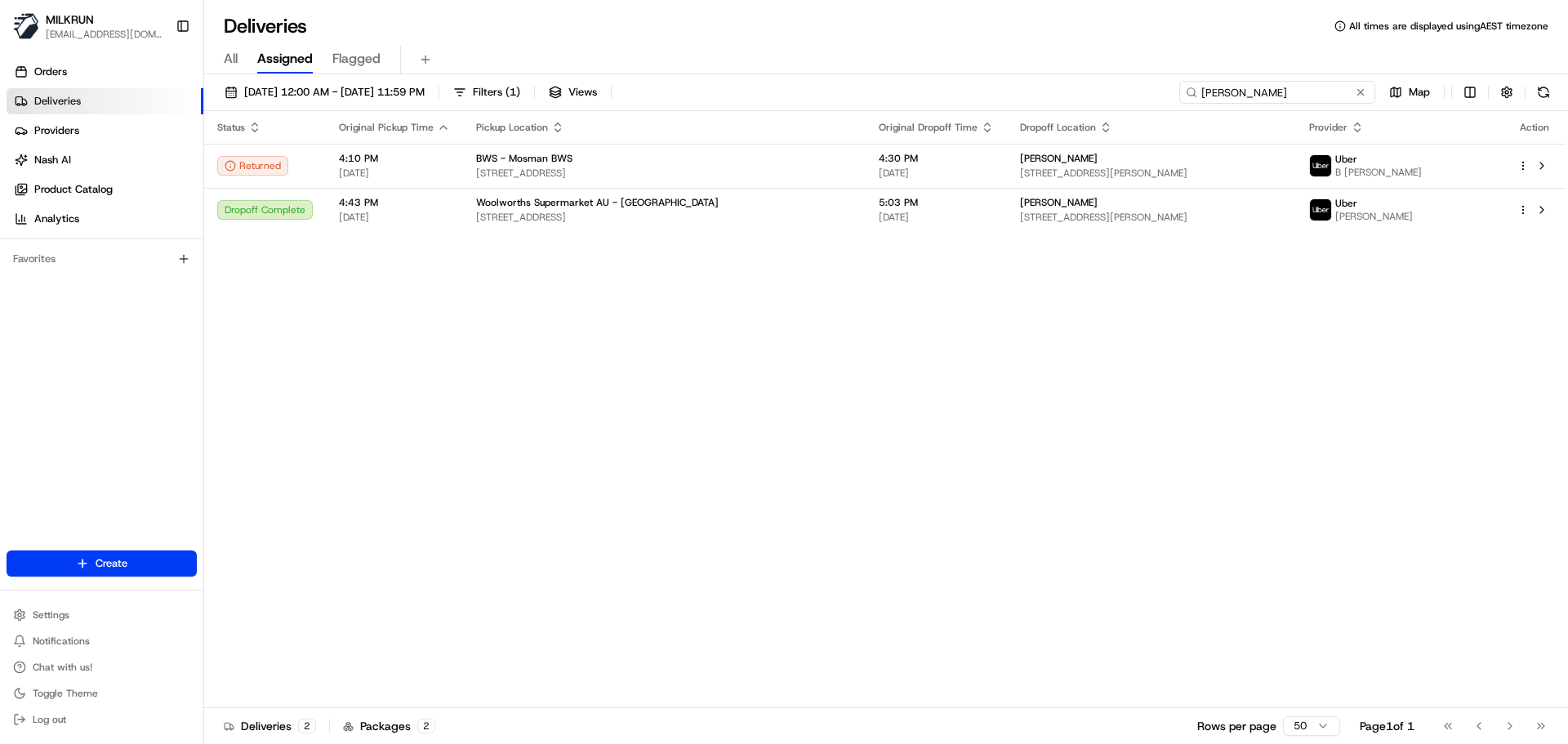
click at [1298, 93] on input "[PERSON_NAME]" at bounding box center [1277, 92] width 196 height 23
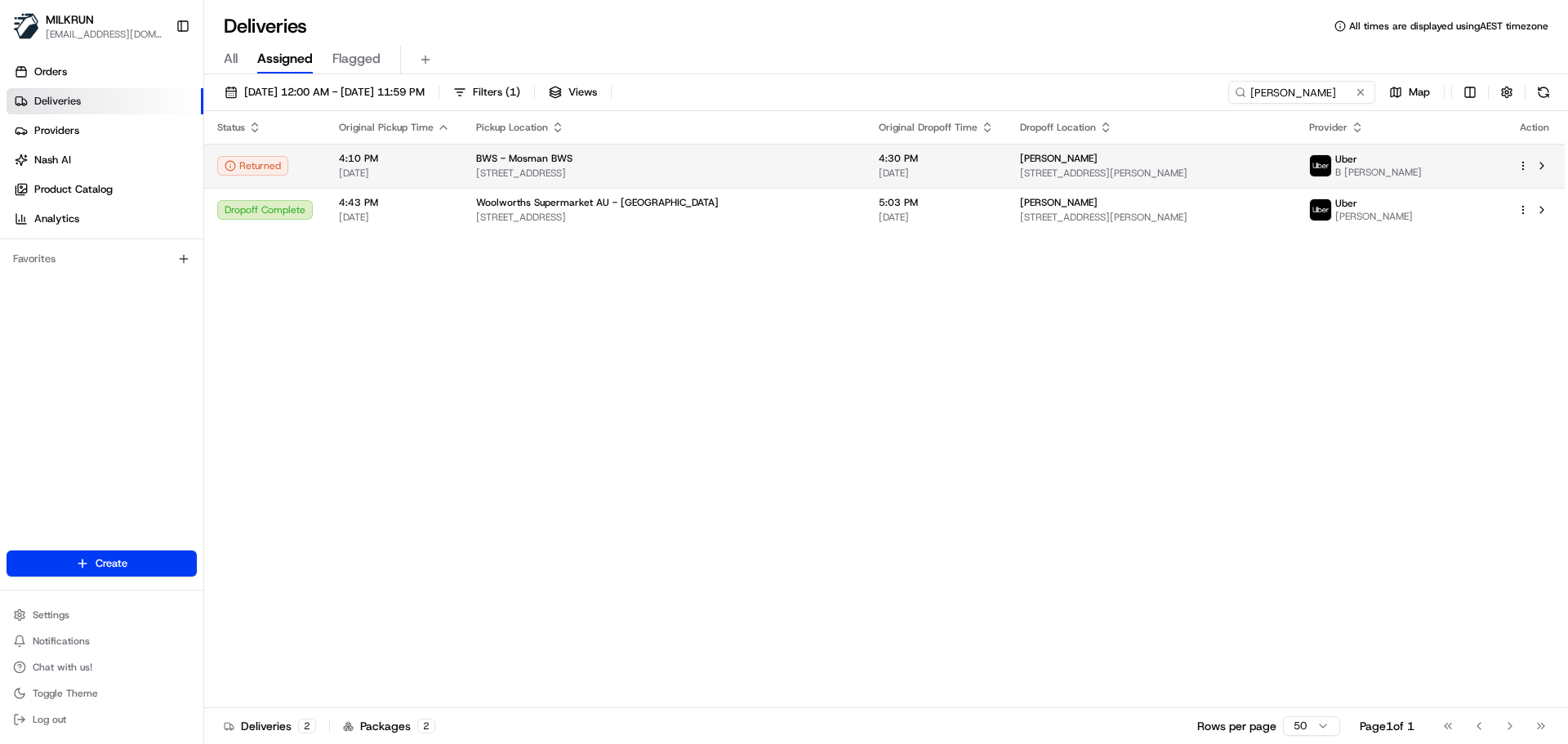
click at [738, 163] on div "BWS - Mosman BWS" at bounding box center [664, 158] width 377 height 13
click at [598, 159] on div "BWS - Mosman BWS" at bounding box center [664, 158] width 377 height 13
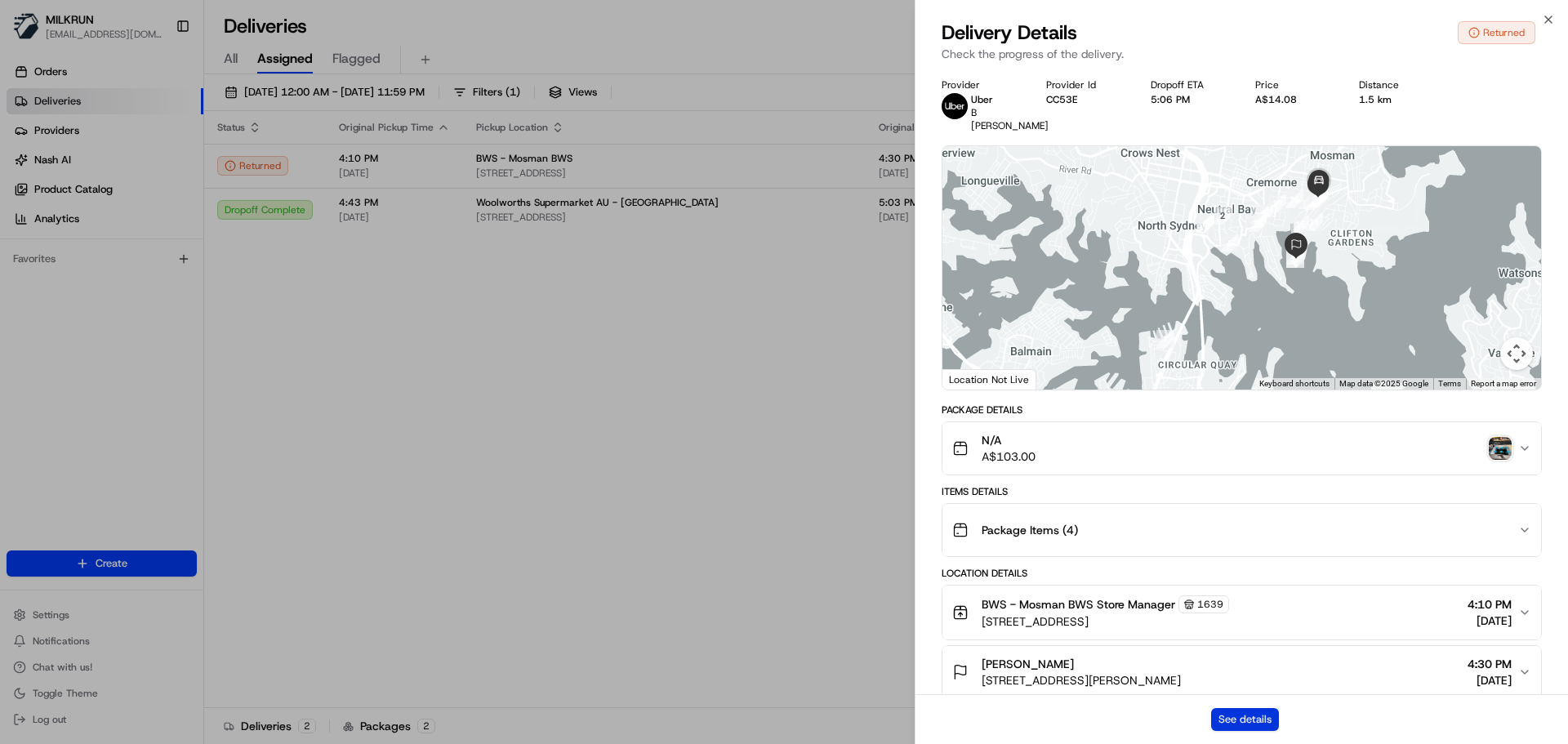
click at [1247, 718] on button "See details" at bounding box center [1245, 719] width 68 height 23
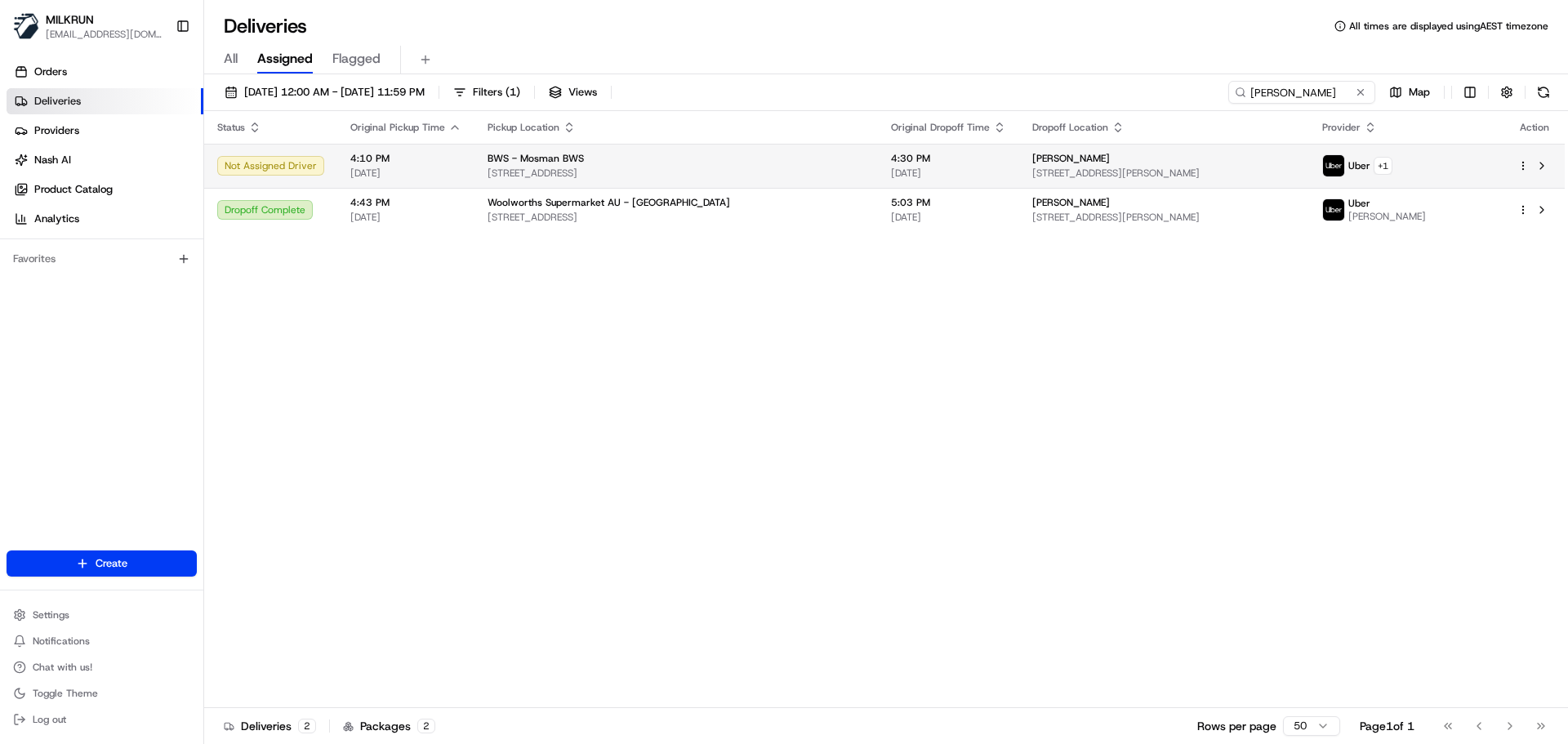
click at [573, 160] on span "BWS - Mosman BWS" at bounding box center [535, 158] width 96 height 13
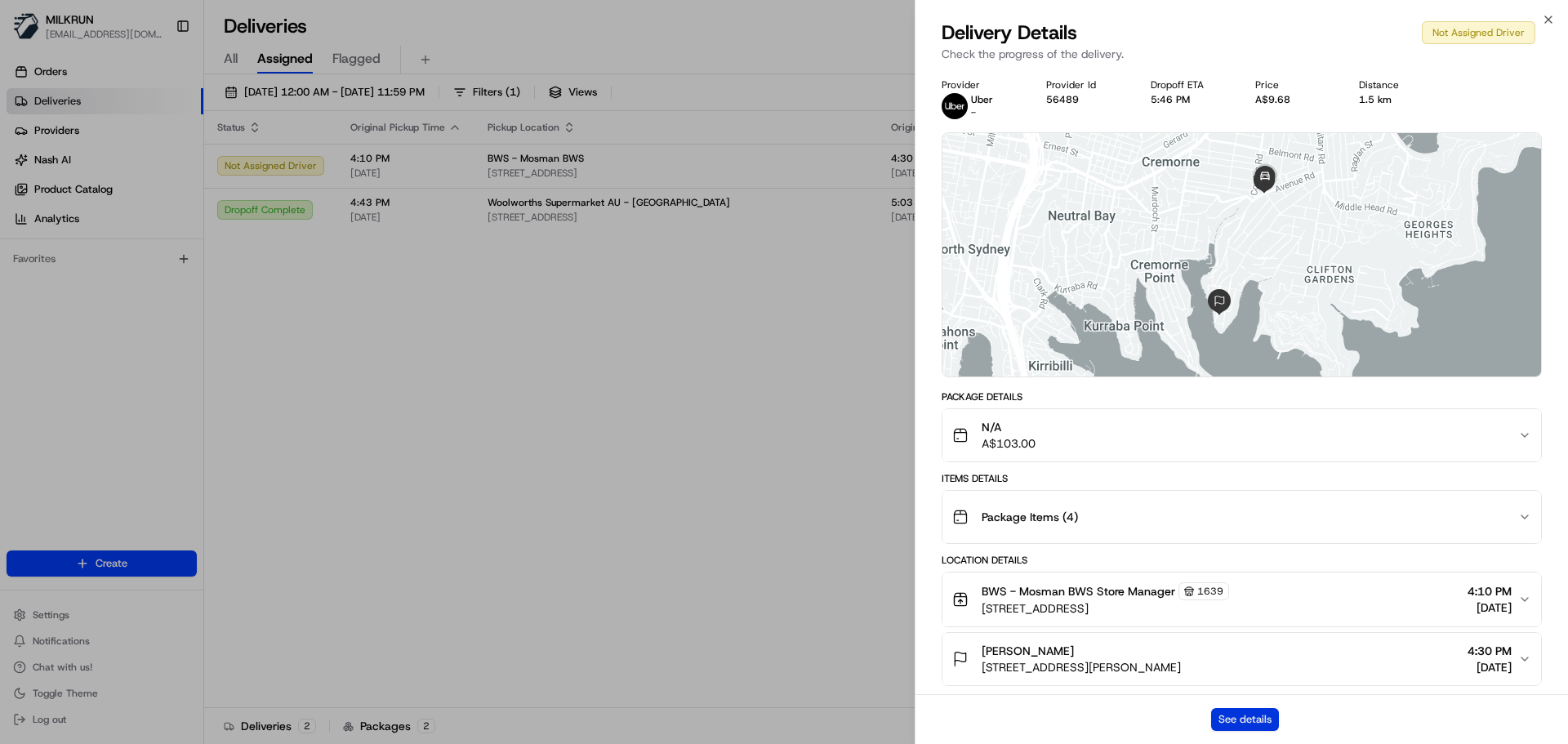
click at [1244, 713] on button "See details" at bounding box center [1245, 719] width 68 height 23
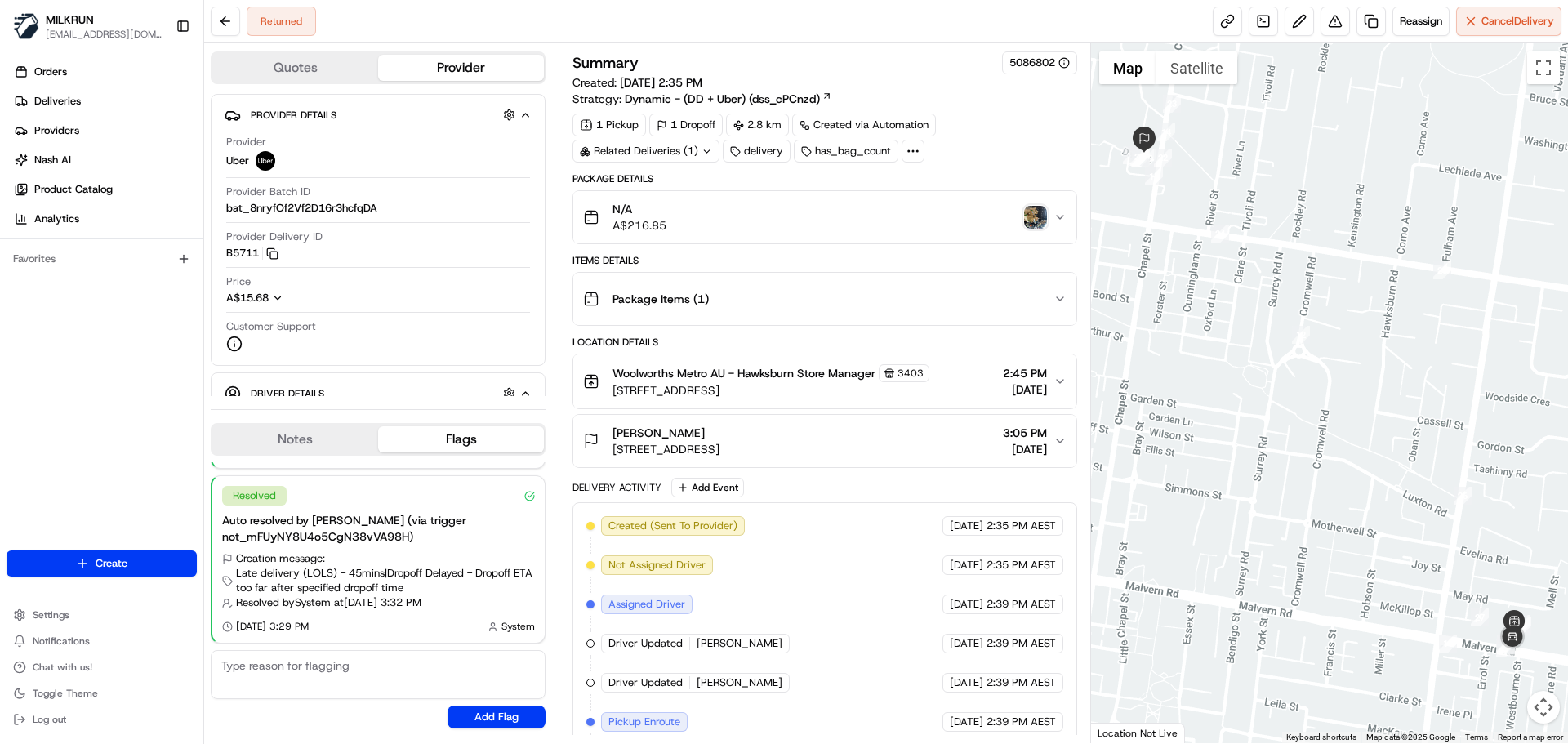
scroll to position [324, 0]
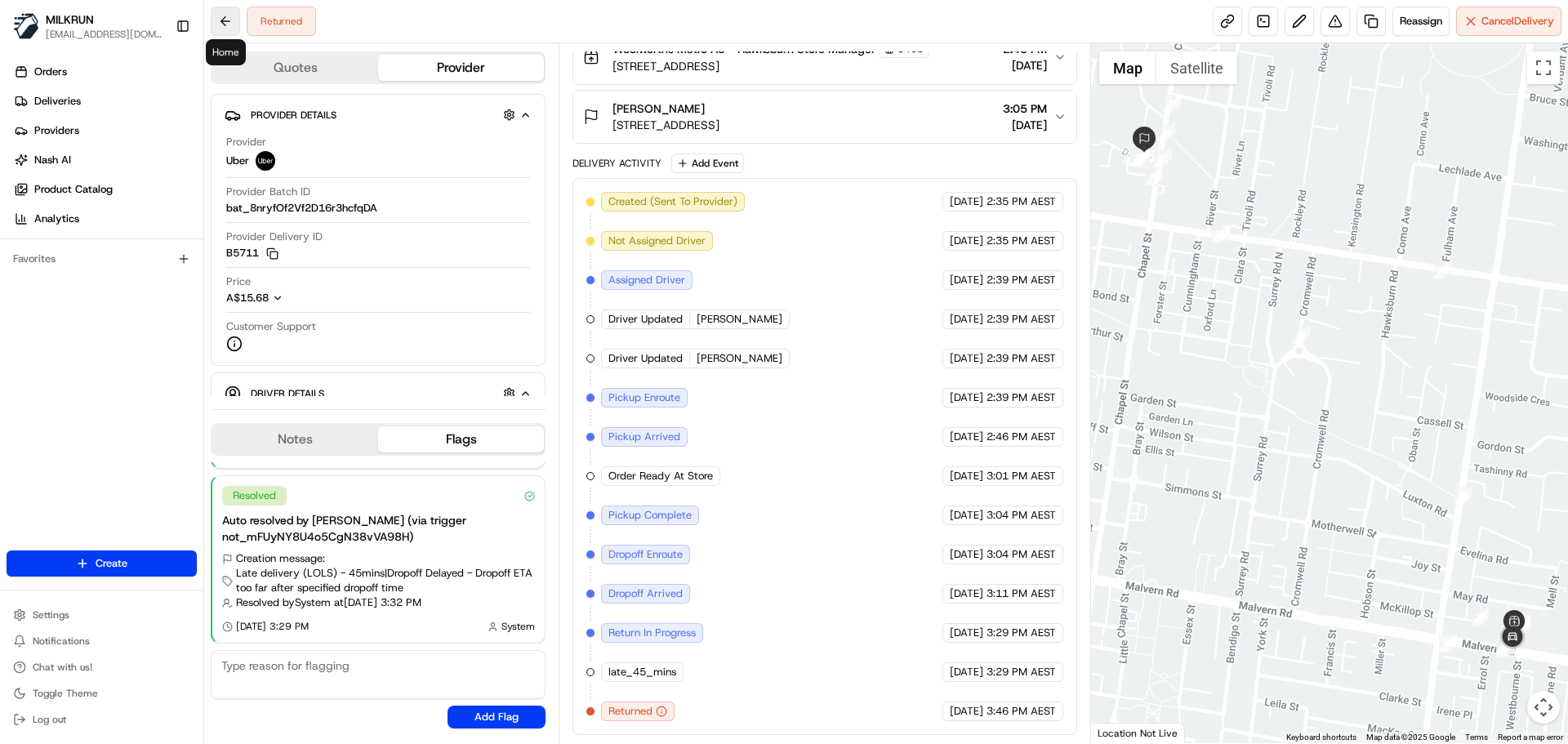
click at [227, 15] on button at bounding box center [225, 21] width 30 height 30
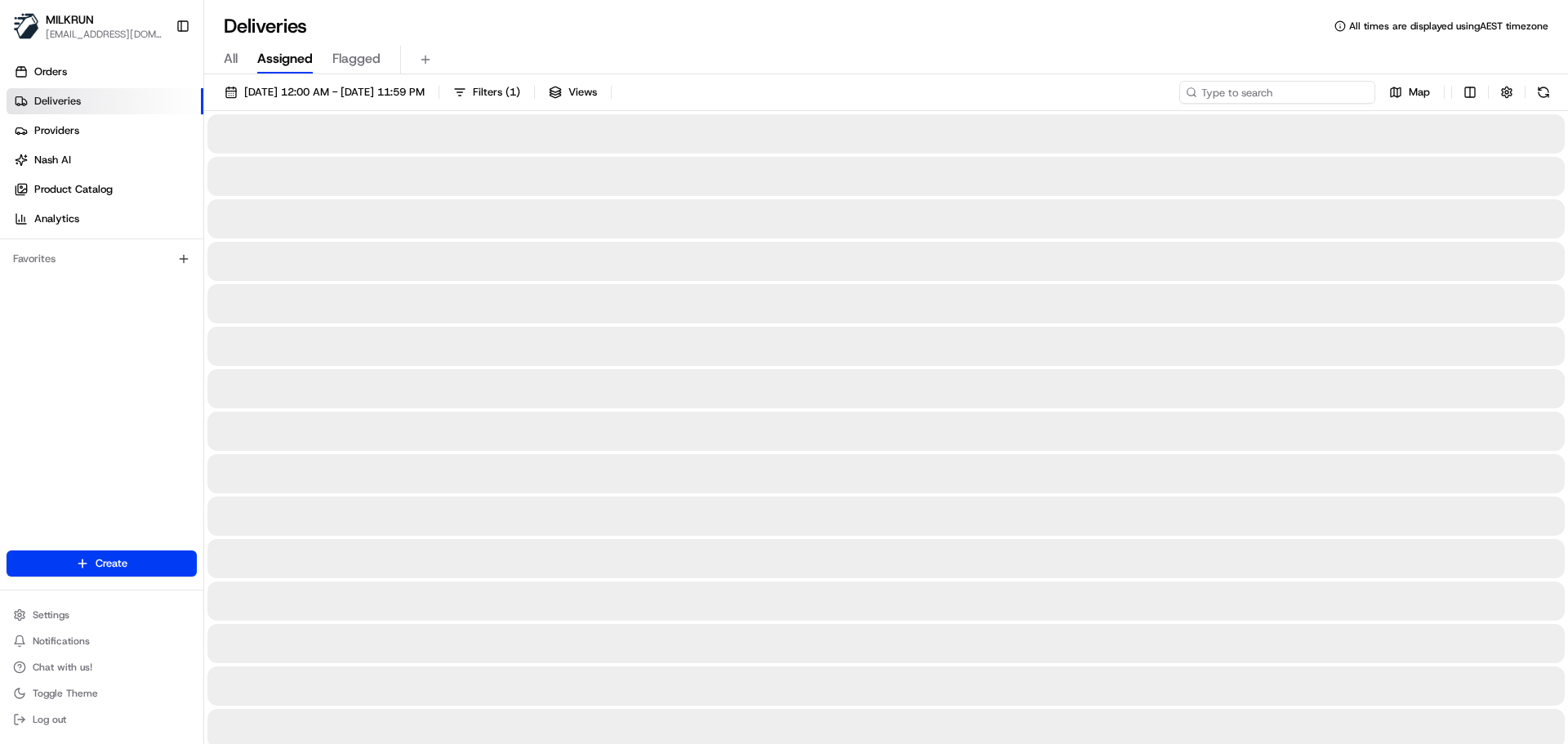
click at [1261, 90] on input at bounding box center [1277, 92] width 196 height 23
paste input "Name:"
type input "Name:"
drag, startPoint x: 1241, startPoint y: 94, endPoint x: 1087, endPoint y: 85, distance: 154.3
click at [1085, 85] on div "23/08/2025 12:00 AM - 23/08/2025 11:59 PM Filters ( 1 ) Views Name: Map" at bounding box center [886, 96] width 1364 height 31
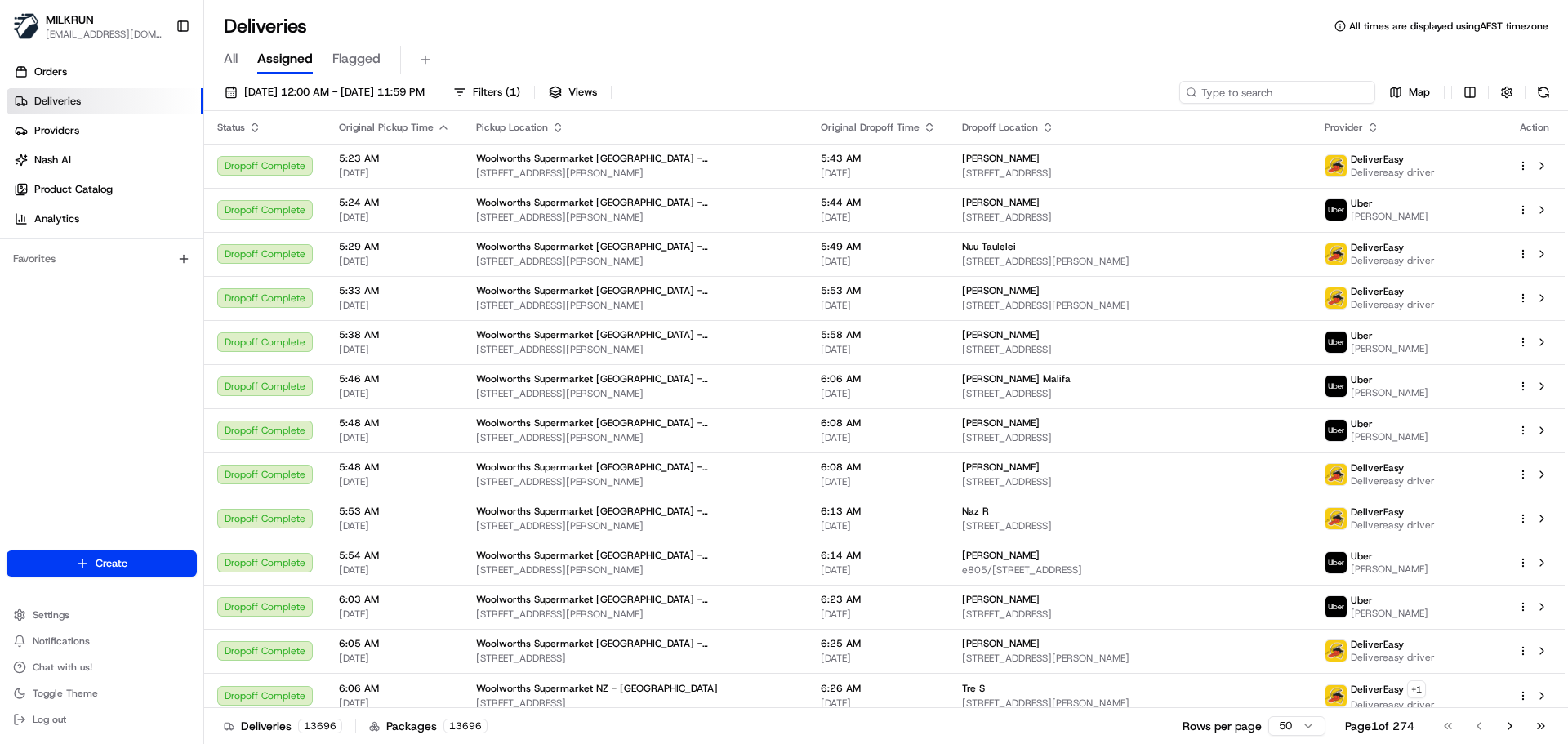
click at [1257, 88] on input at bounding box center [1277, 92] width 196 height 23
paste input "Stella Maitland"
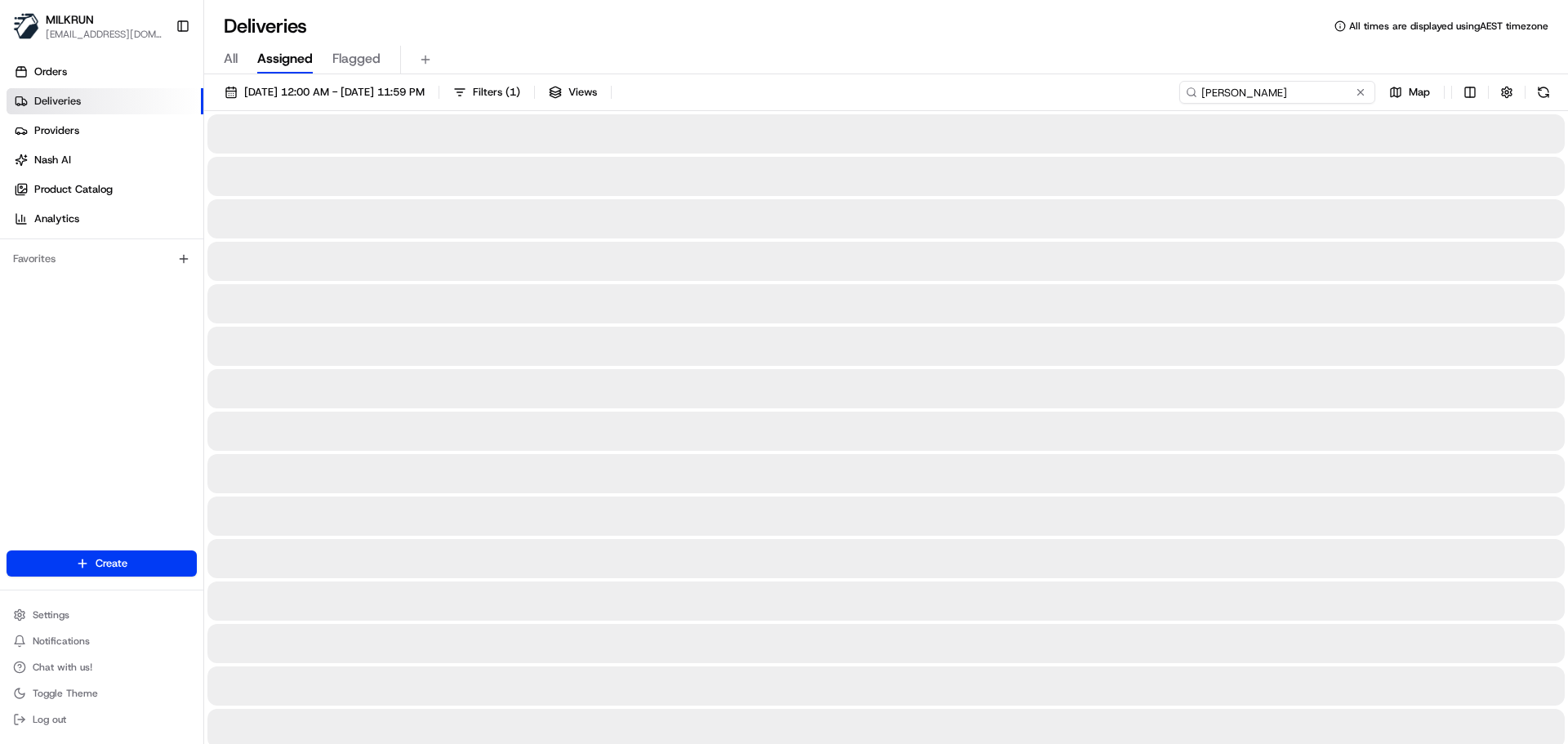
type input "Stella Maitland"
click at [1204, 91] on input "Stella Maitland" at bounding box center [1277, 92] width 196 height 23
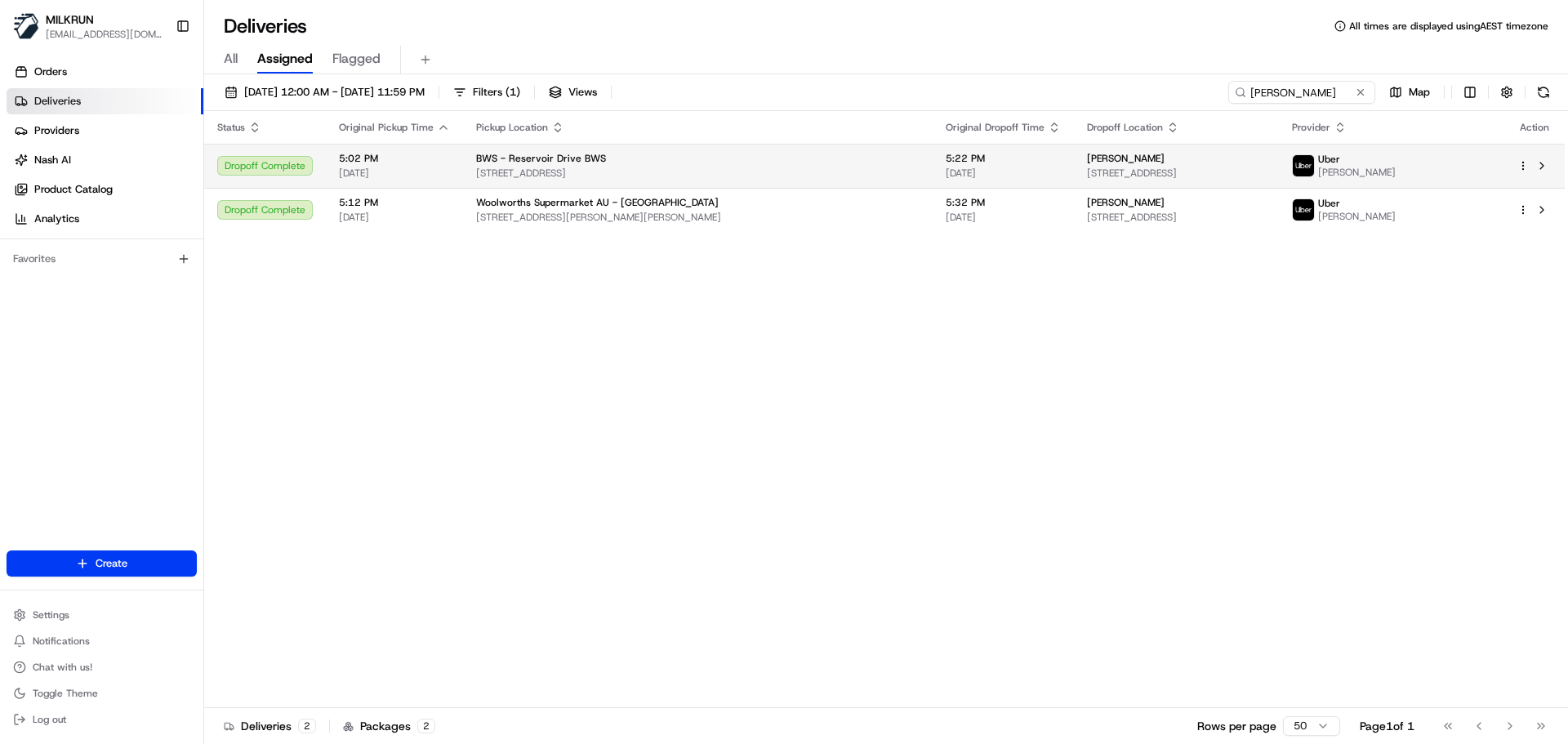
click at [639, 162] on div "BWS - Reservoir Drive BWS" at bounding box center [698, 158] width 444 height 13
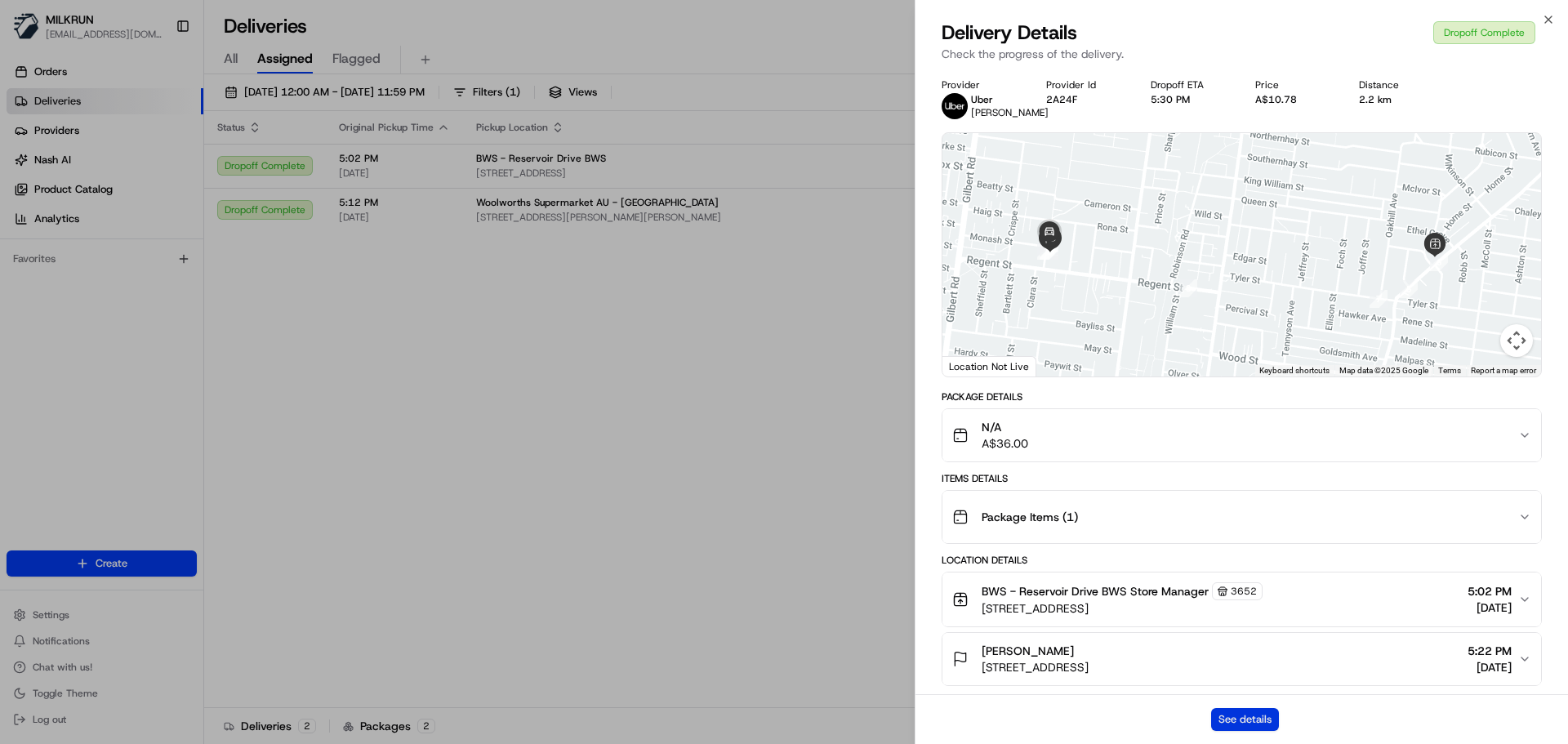
click at [1248, 714] on button "See details" at bounding box center [1245, 719] width 68 height 23
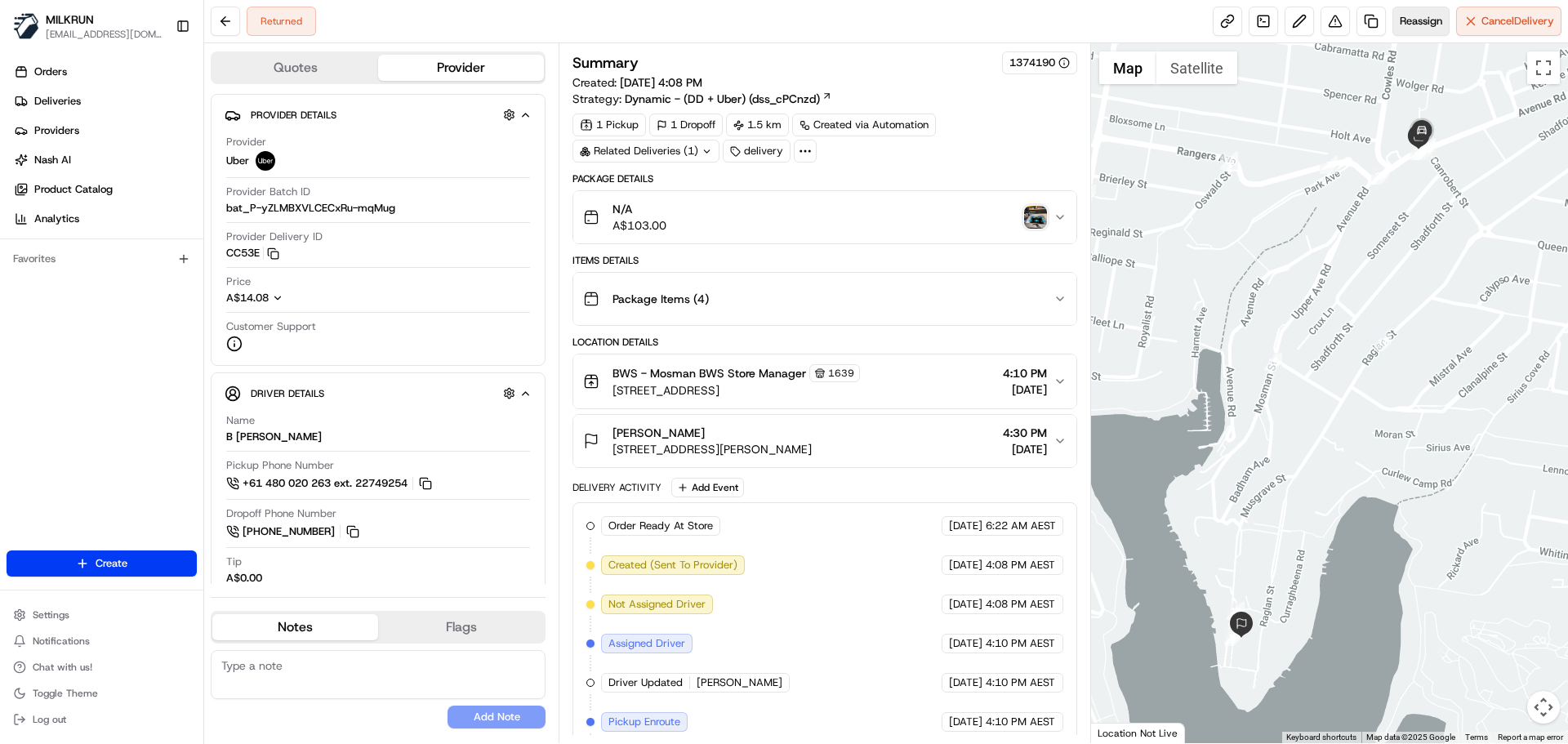
click at [1418, 20] on span "Reassign" at bounding box center [1421, 20] width 43 height 14
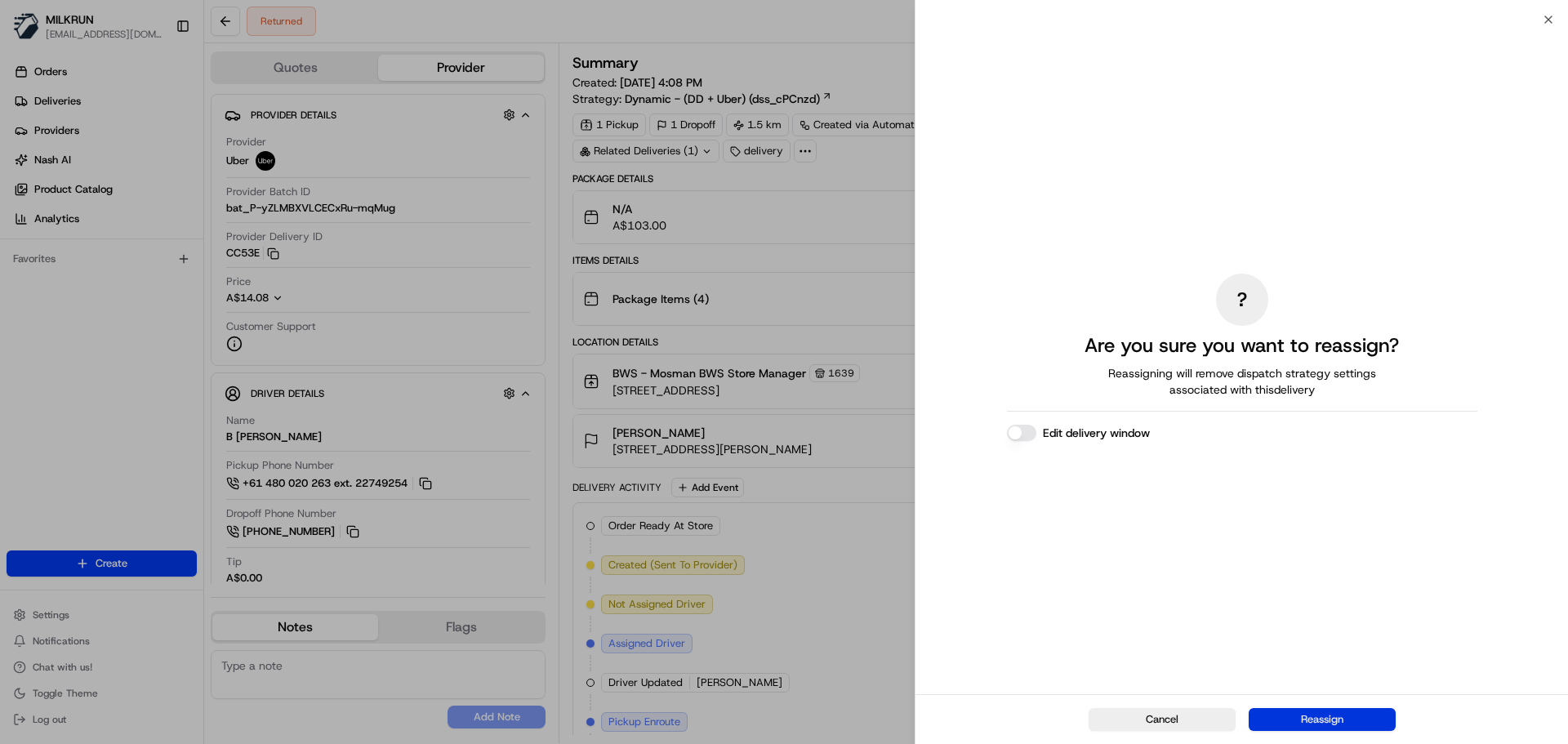
click at [1352, 709] on button "Reassign" at bounding box center [1321, 719] width 147 height 23
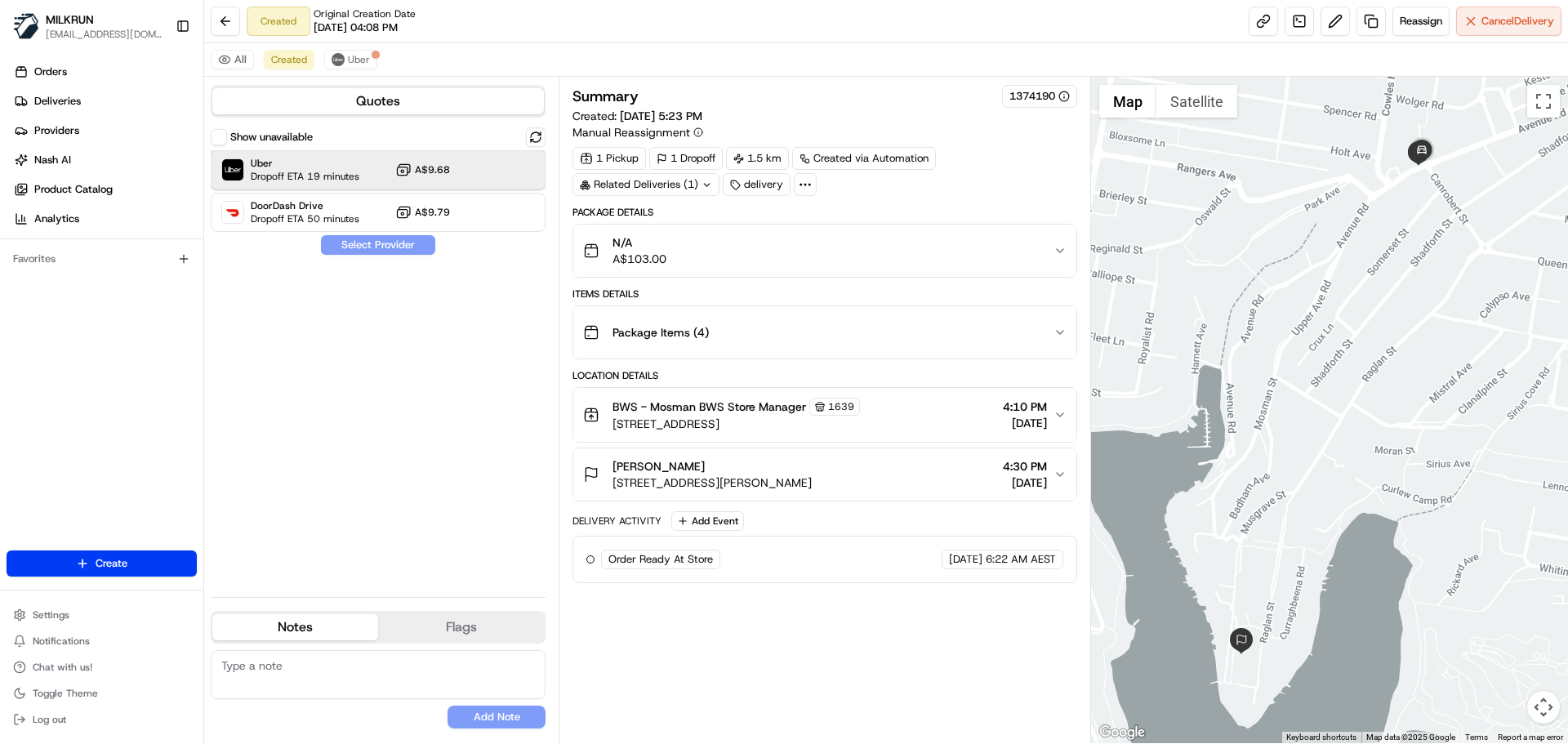
drag, startPoint x: 280, startPoint y: 173, endPoint x: 298, endPoint y: 185, distance: 21.6
click at [280, 173] on span "Dropoff ETA 19 minutes" at bounding box center [305, 176] width 109 height 13
click at [395, 246] on button "Assign Provider" at bounding box center [378, 245] width 116 height 20
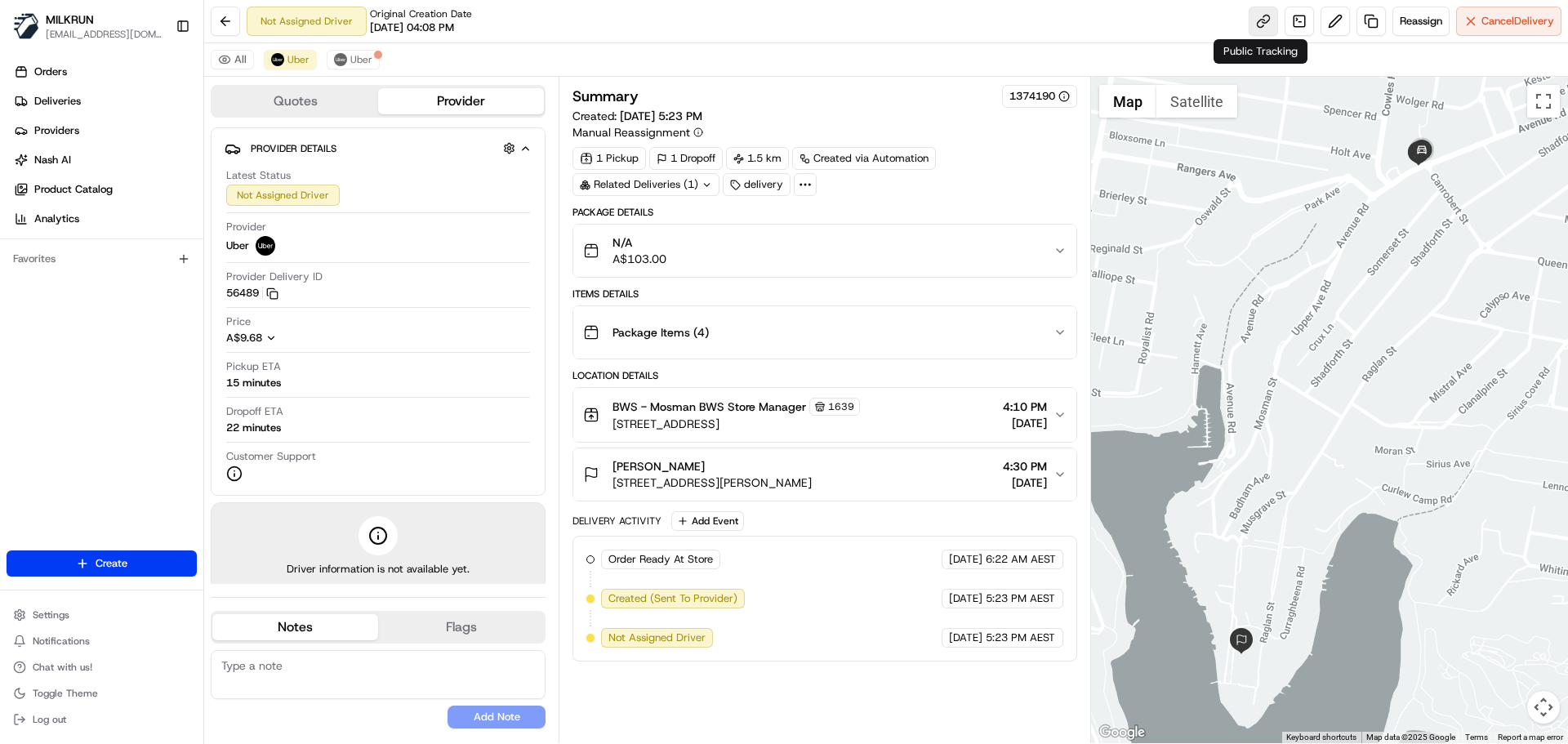
click at [1259, 21] on link at bounding box center [1263, 21] width 30 height 30
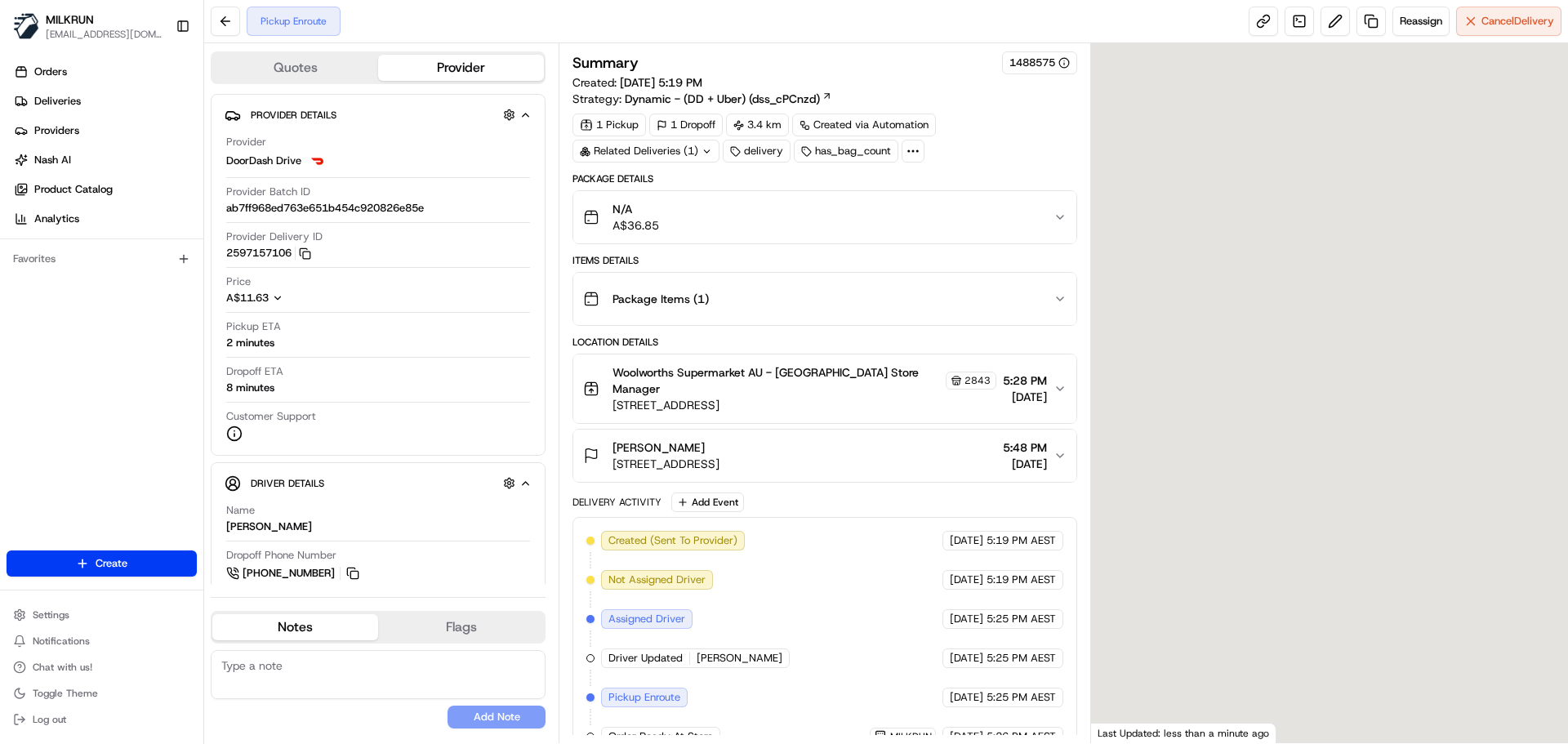
scroll to position [26, 0]
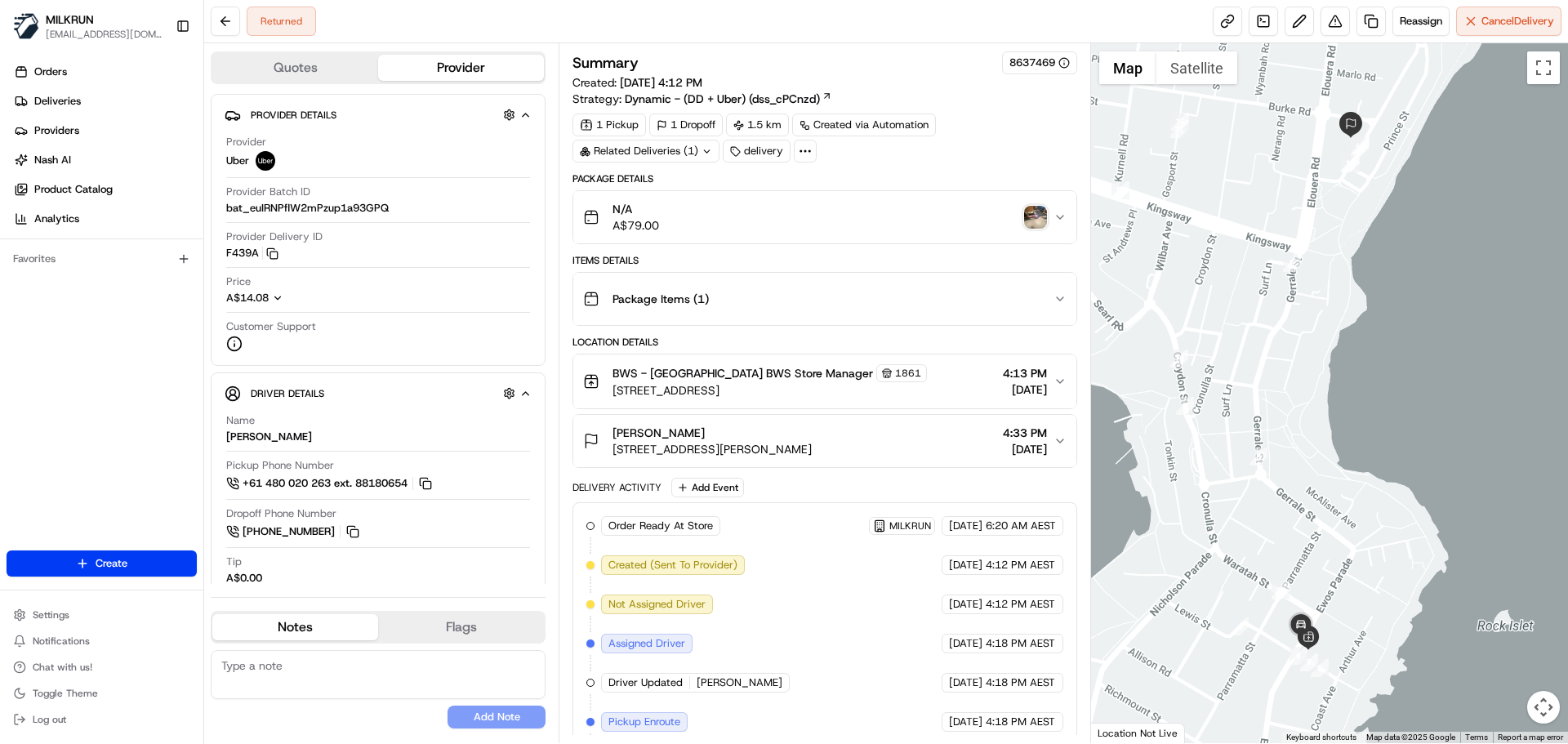
click at [1029, 207] on img "button" at bounding box center [1035, 217] width 23 height 23
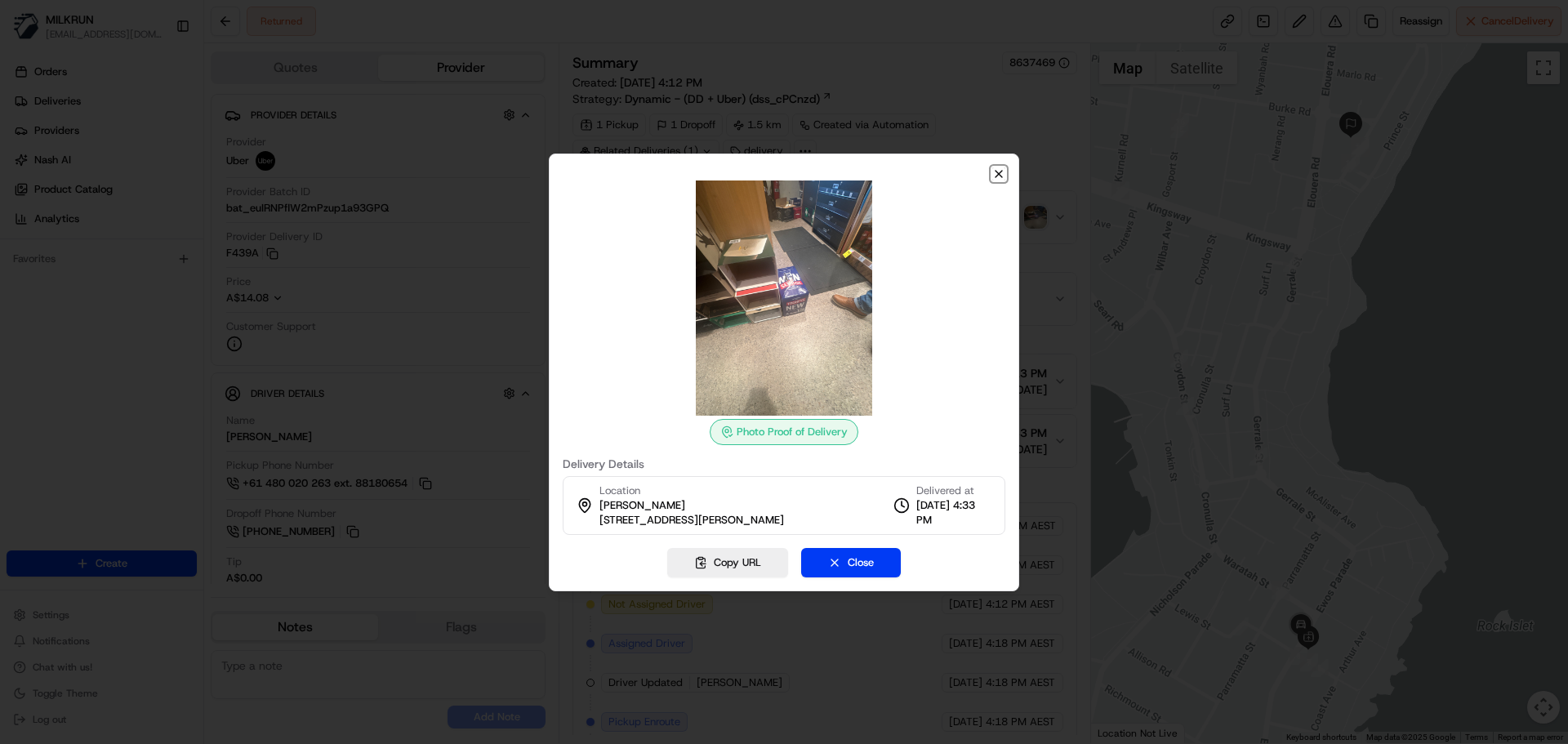
click at [1001, 171] on icon "button" at bounding box center [999, 174] width 7 height 7
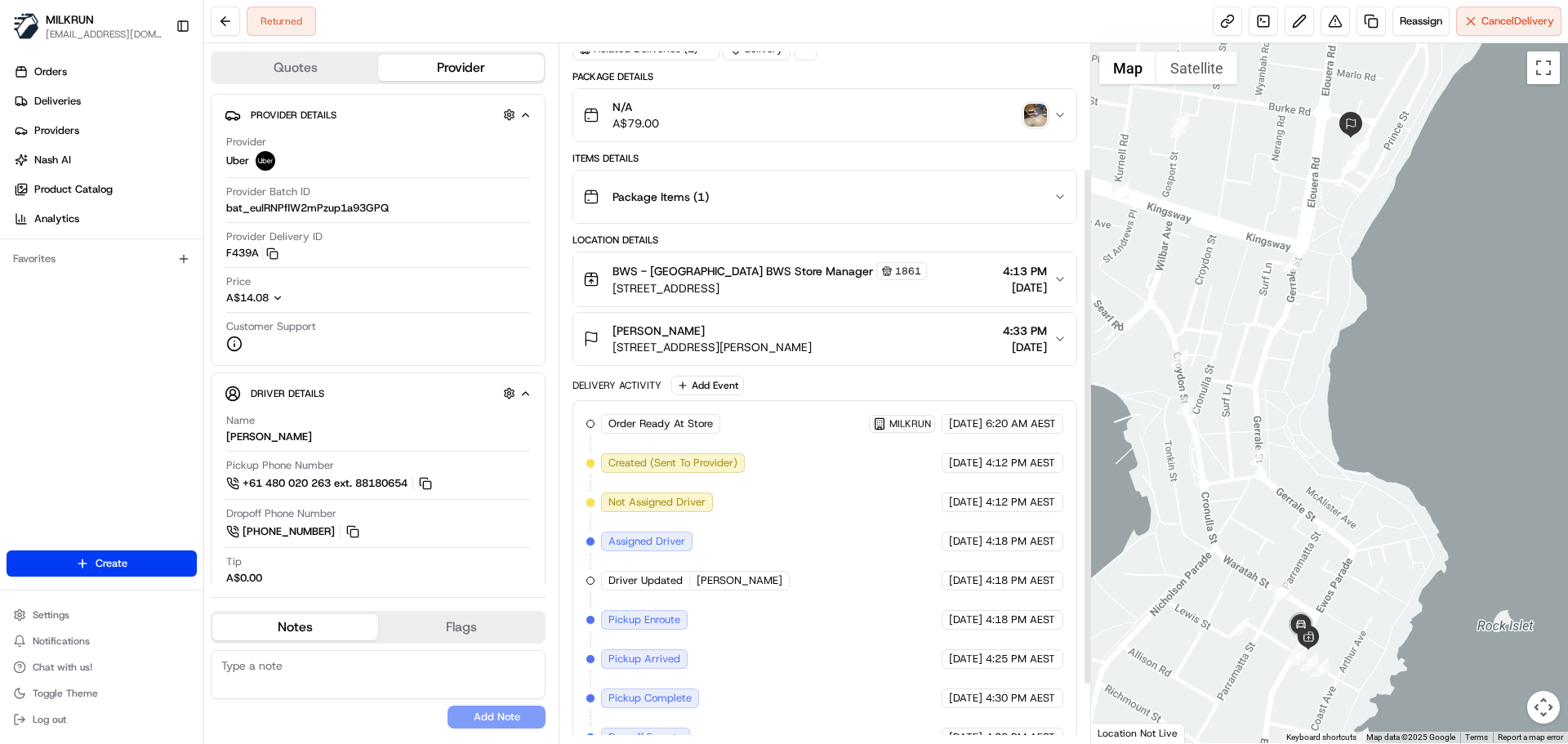
scroll to position [246, 0]
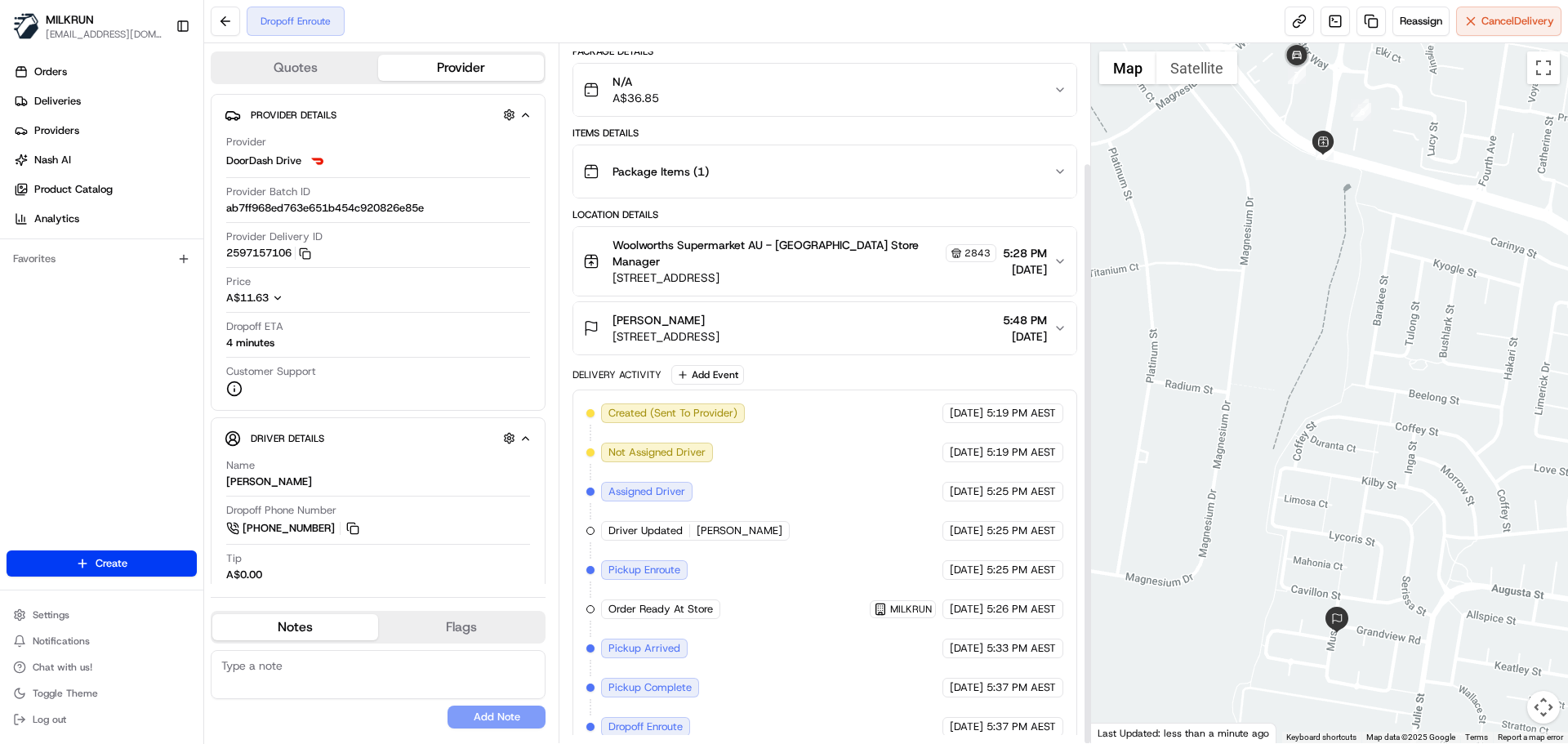
scroll to position [143, 0]
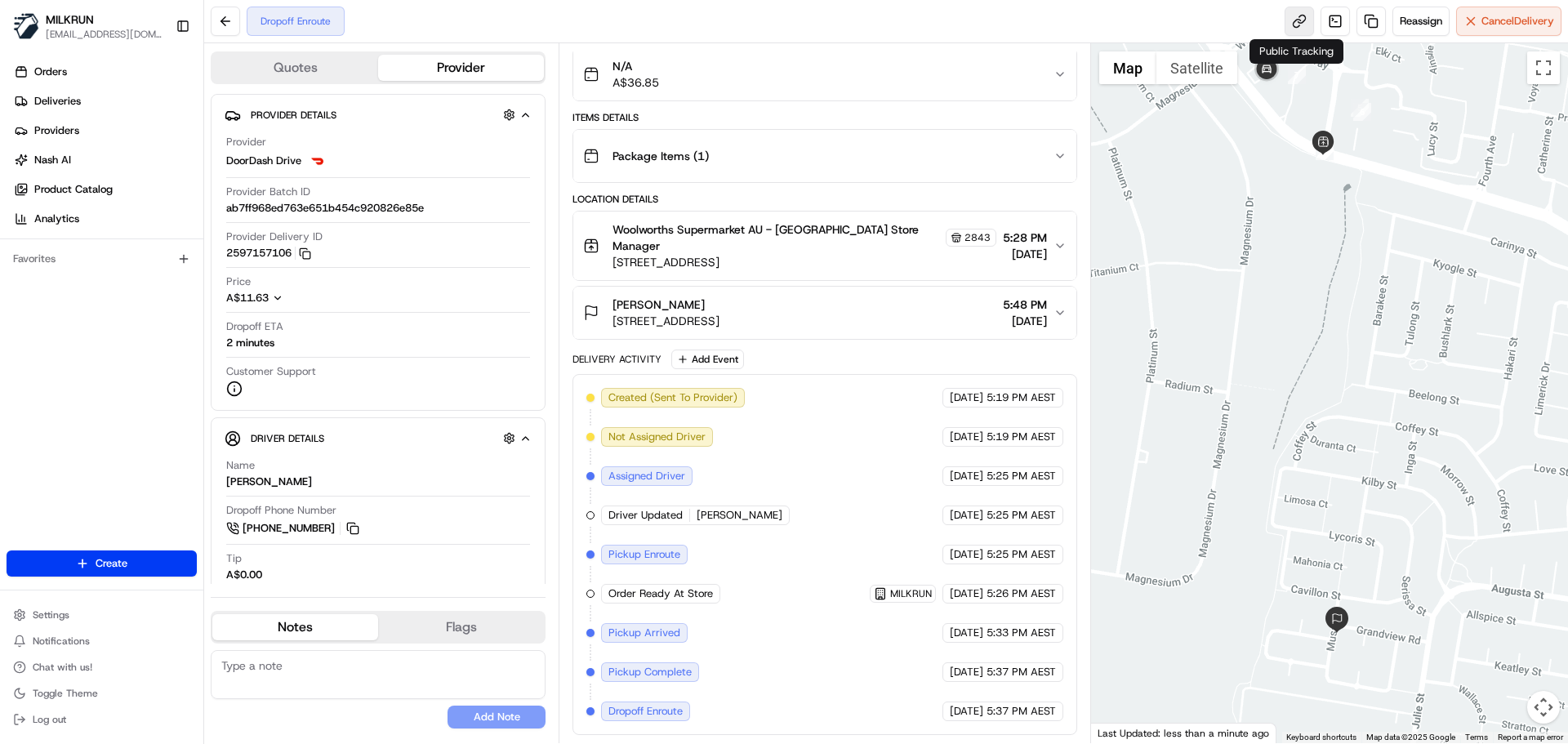
click at [1289, 16] on link at bounding box center [1299, 21] width 30 height 30
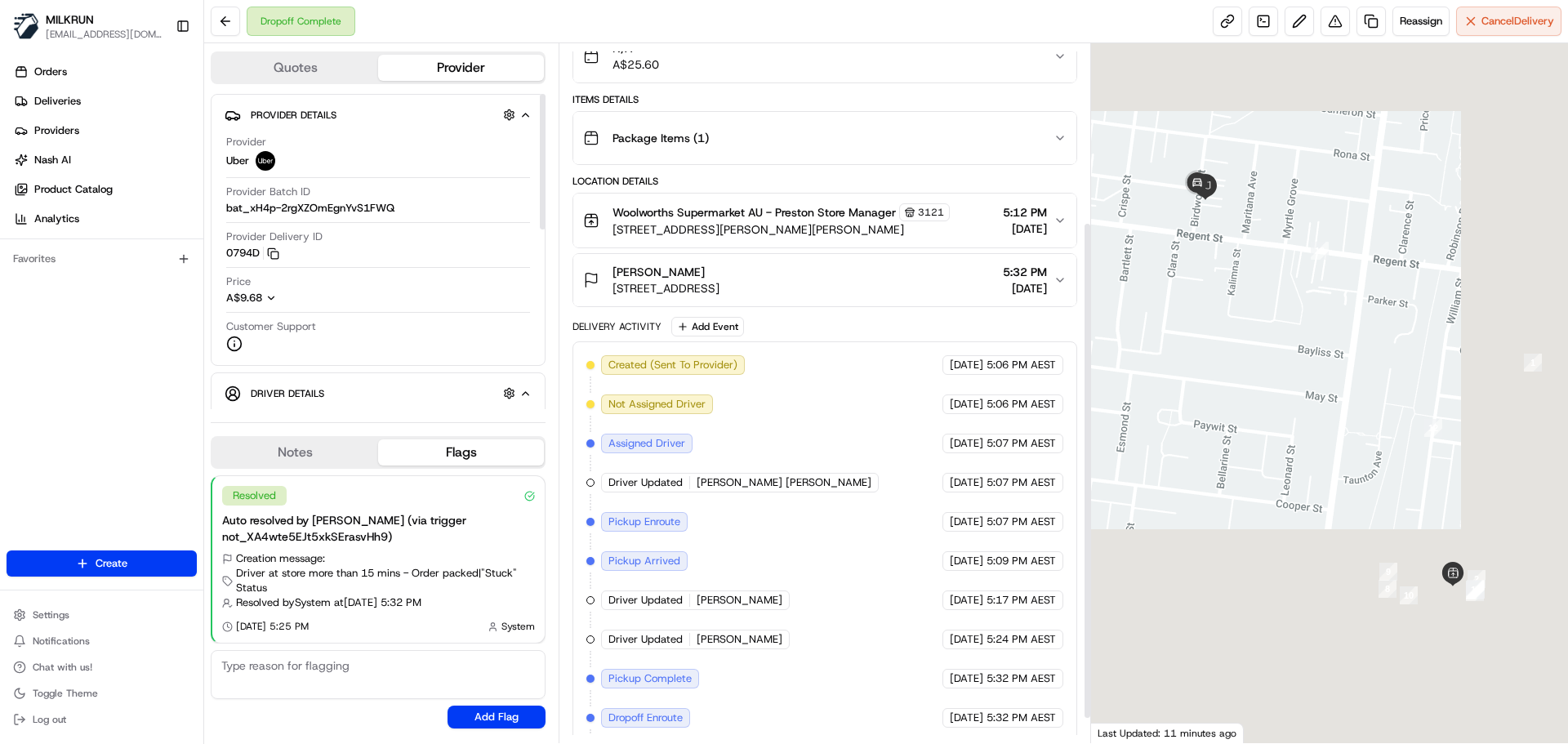
scroll to position [285, 0]
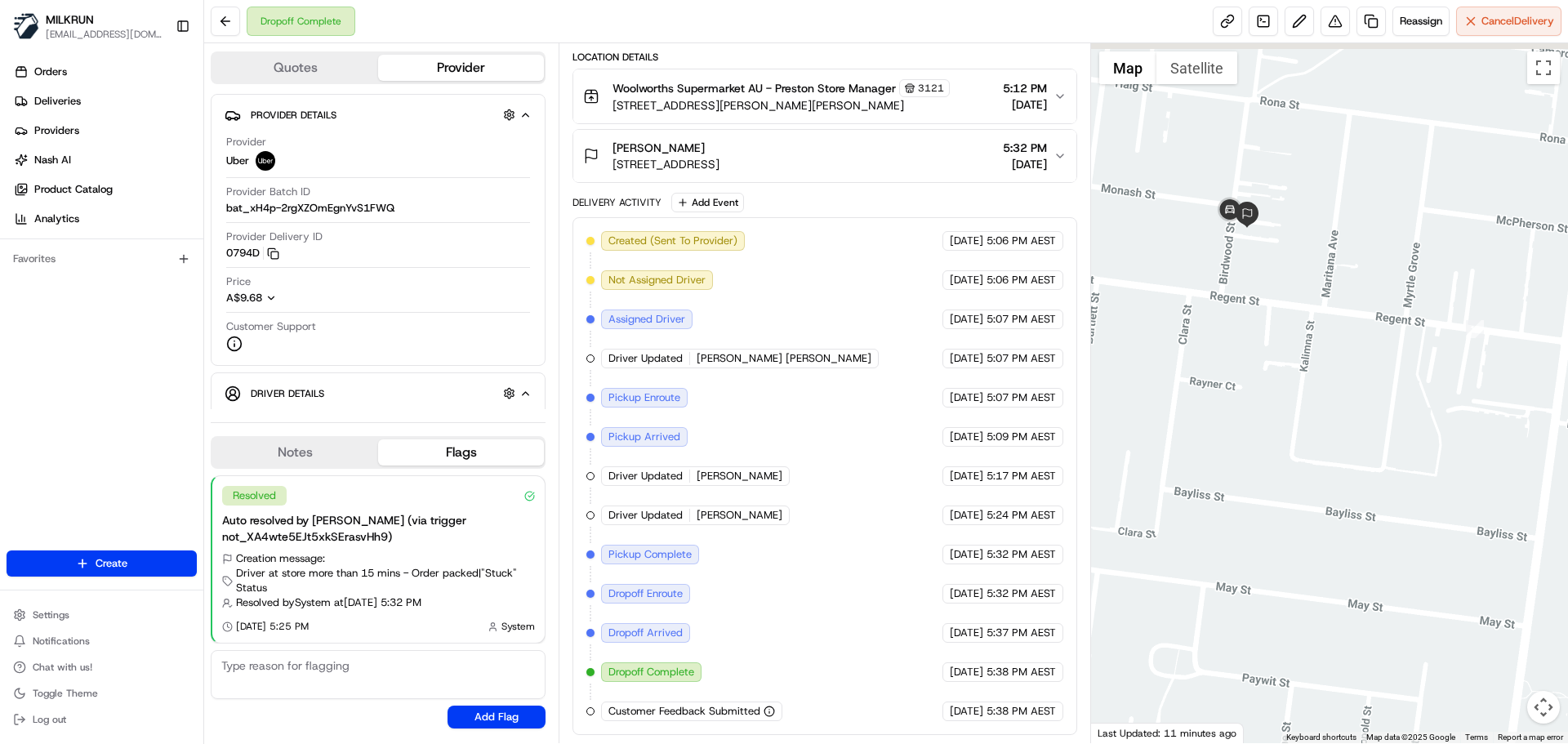
drag, startPoint x: 1275, startPoint y: 369, endPoint x: 1341, endPoint y: 503, distance: 149.4
click at [1340, 521] on div at bounding box center [1330, 393] width 478 height 700
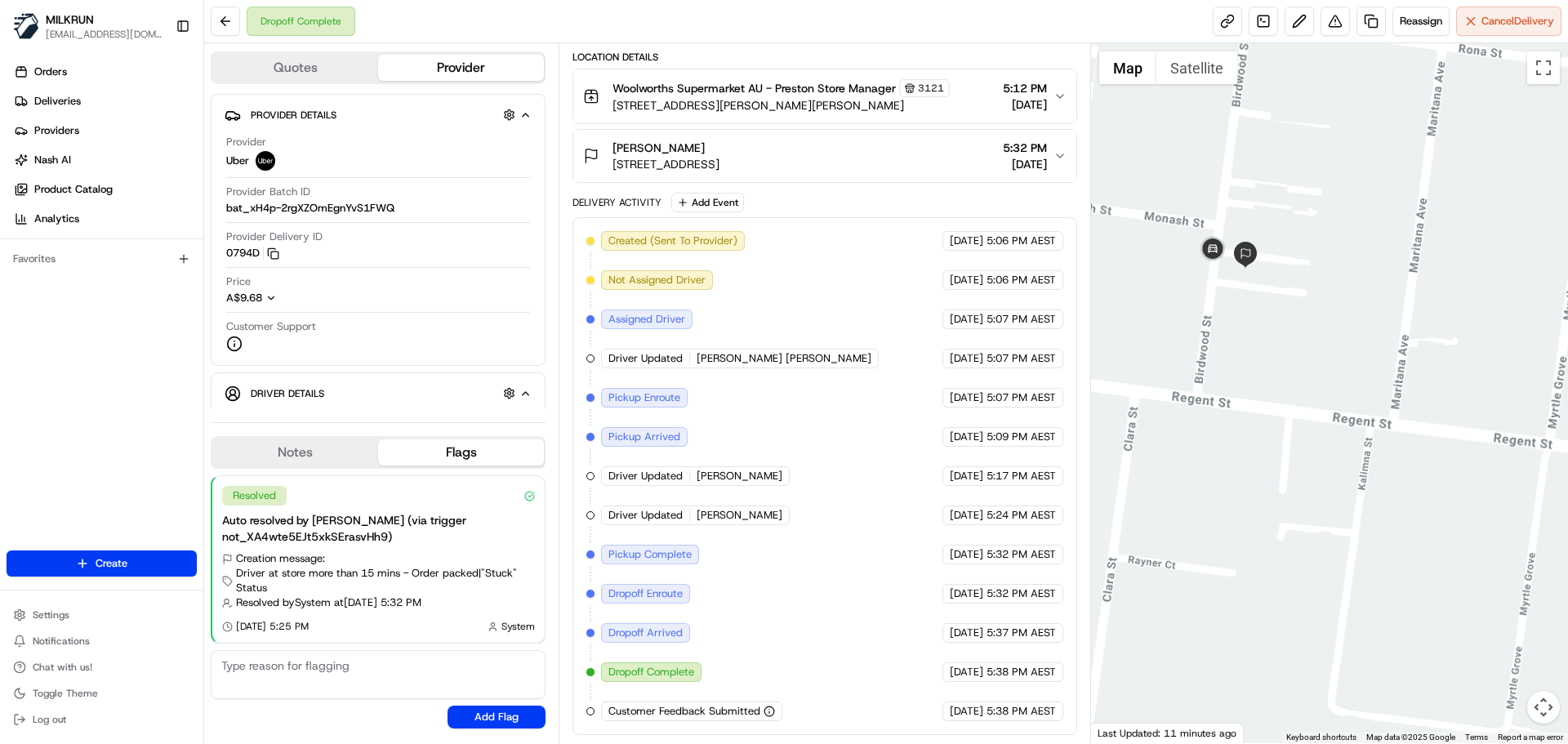
drag, startPoint x: 1294, startPoint y: 286, endPoint x: 1342, endPoint y: 379, distance: 104.7
click at [1342, 379] on div at bounding box center [1330, 393] width 478 height 700
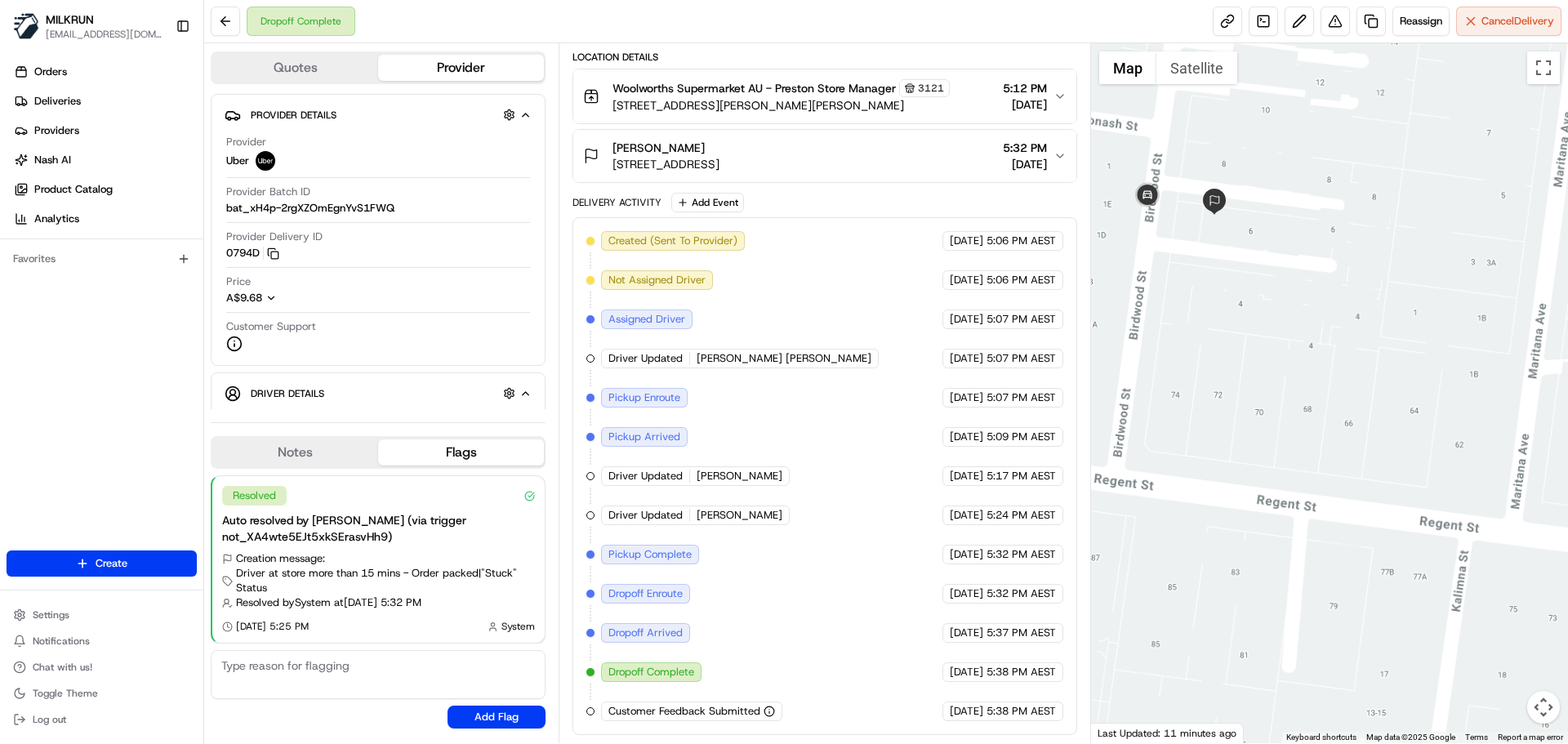
drag, startPoint x: 1357, startPoint y: 337, endPoint x: 1373, endPoint y: 344, distance: 17.5
click at [1373, 344] on div at bounding box center [1330, 393] width 478 height 700
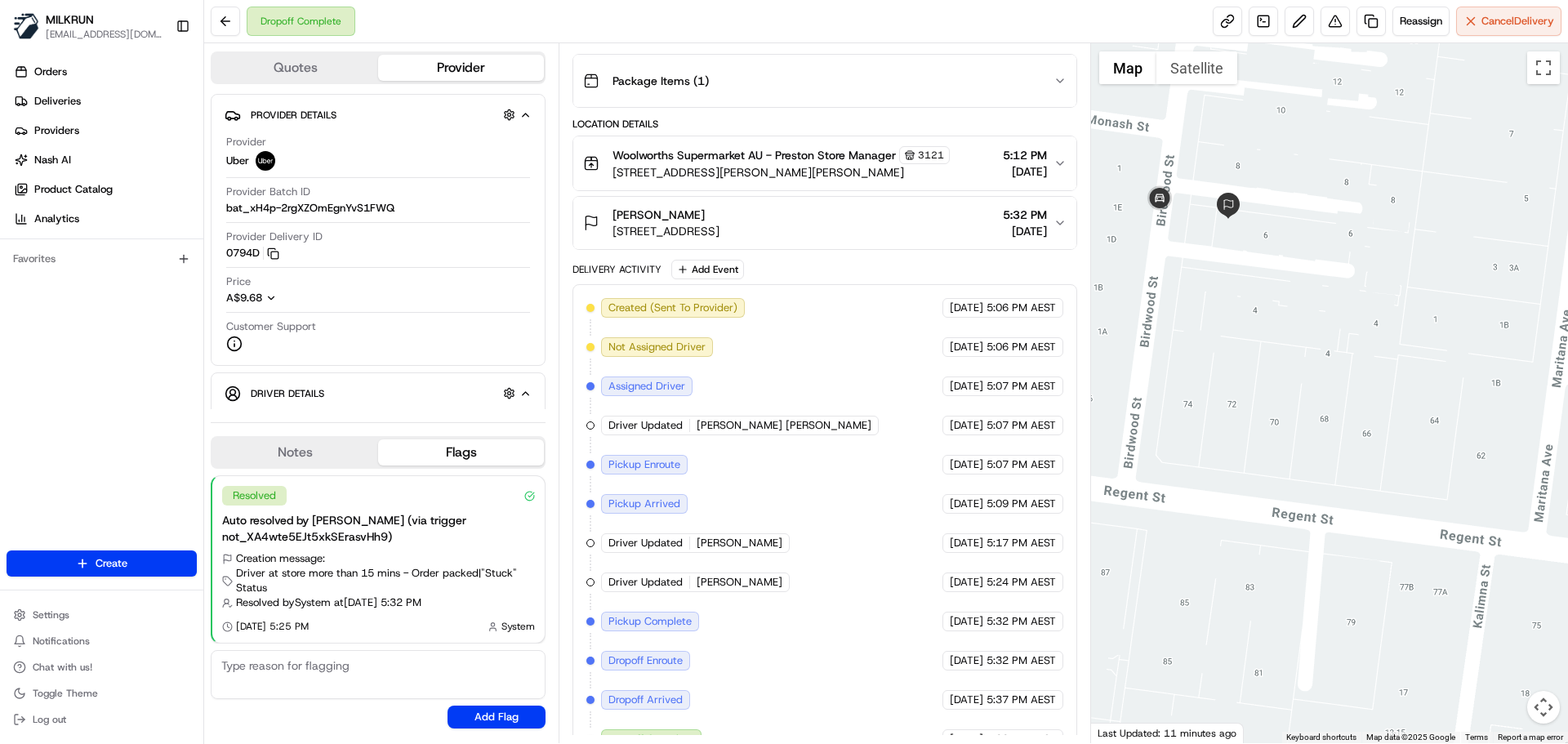
scroll to position [0, 0]
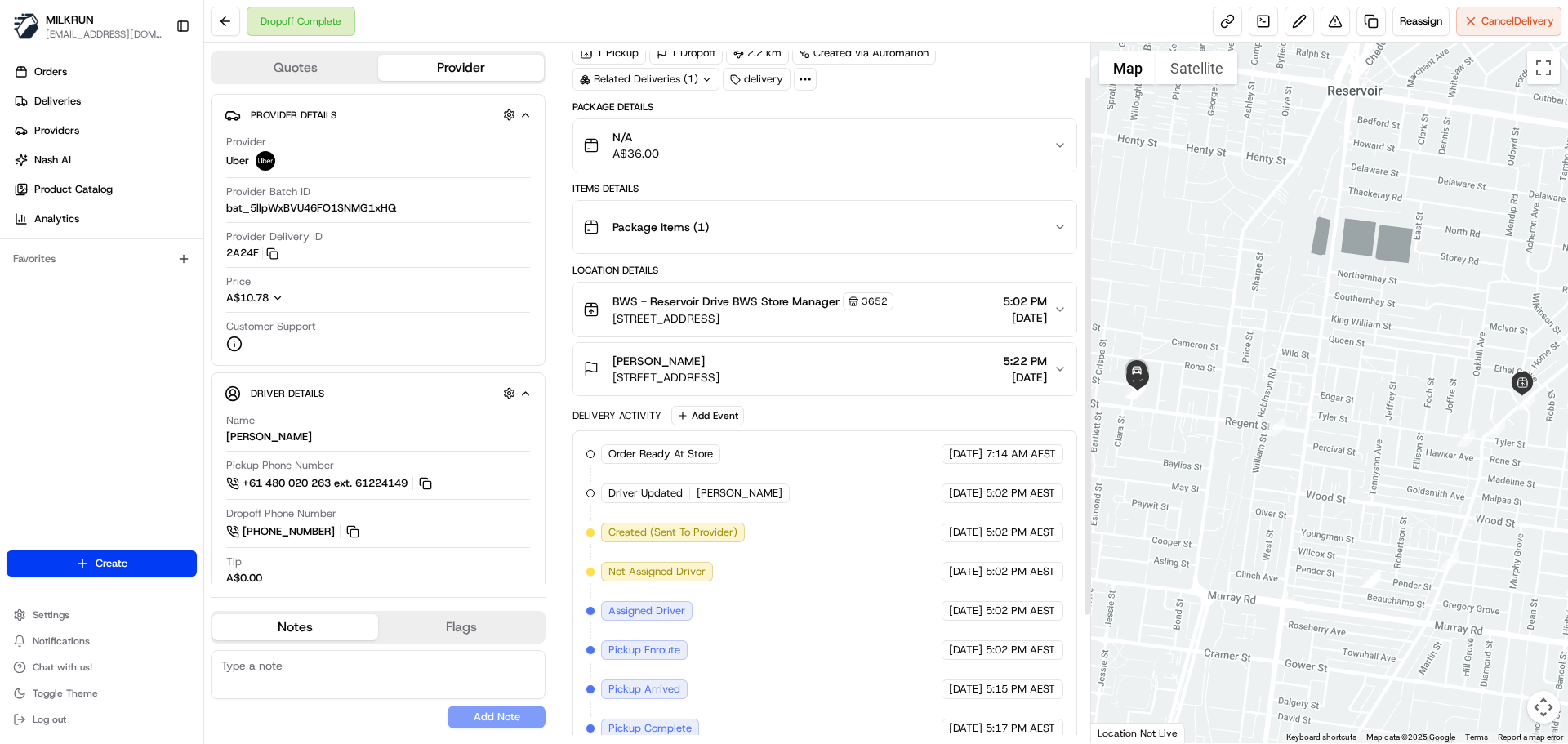
scroll to position [207, 0]
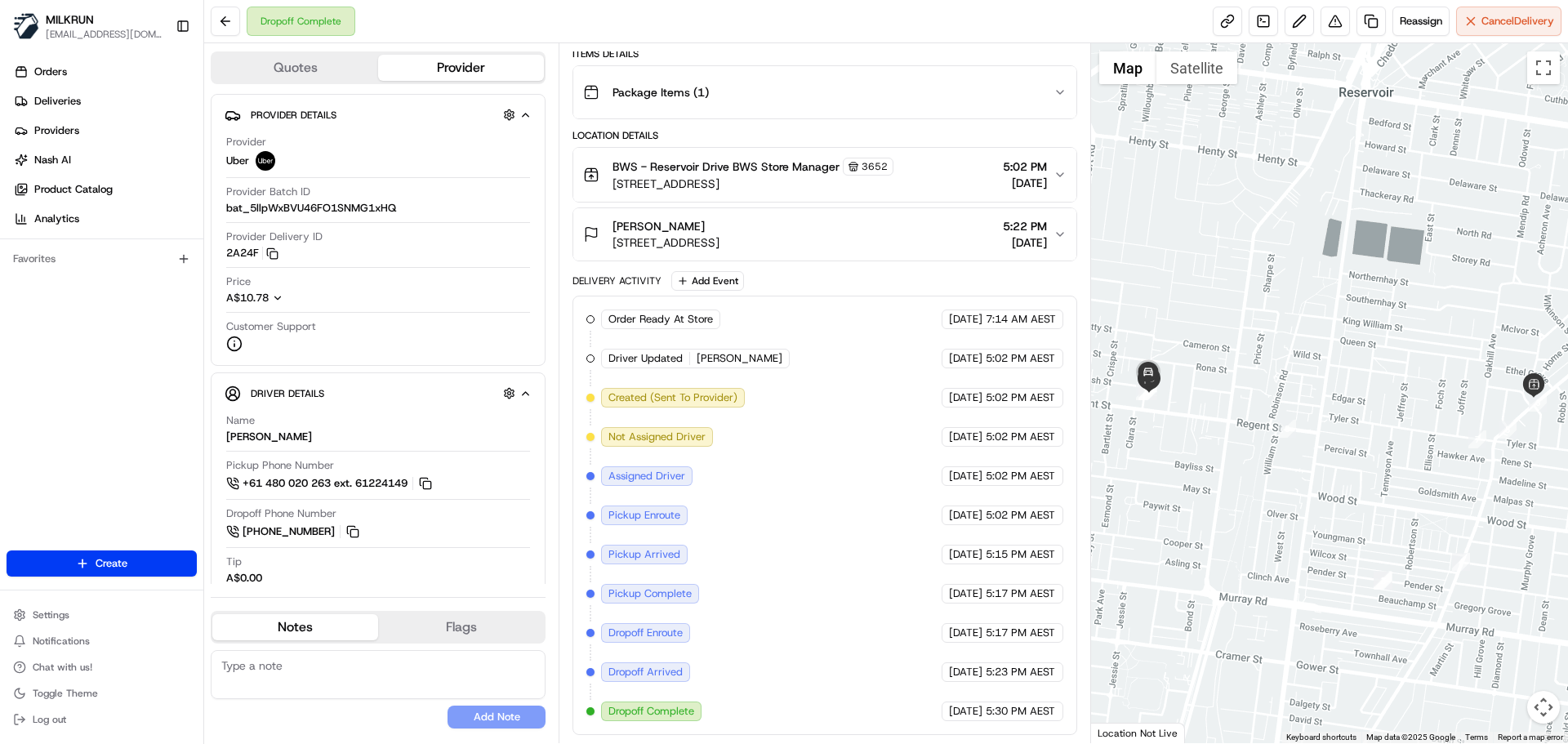
drag, startPoint x: 1334, startPoint y: 350, endPoint x: 1412, endPoint y: 350, distance: 78.0
click at [1412, 350] on div at bounding box center [1330, 393] width 478 height 700
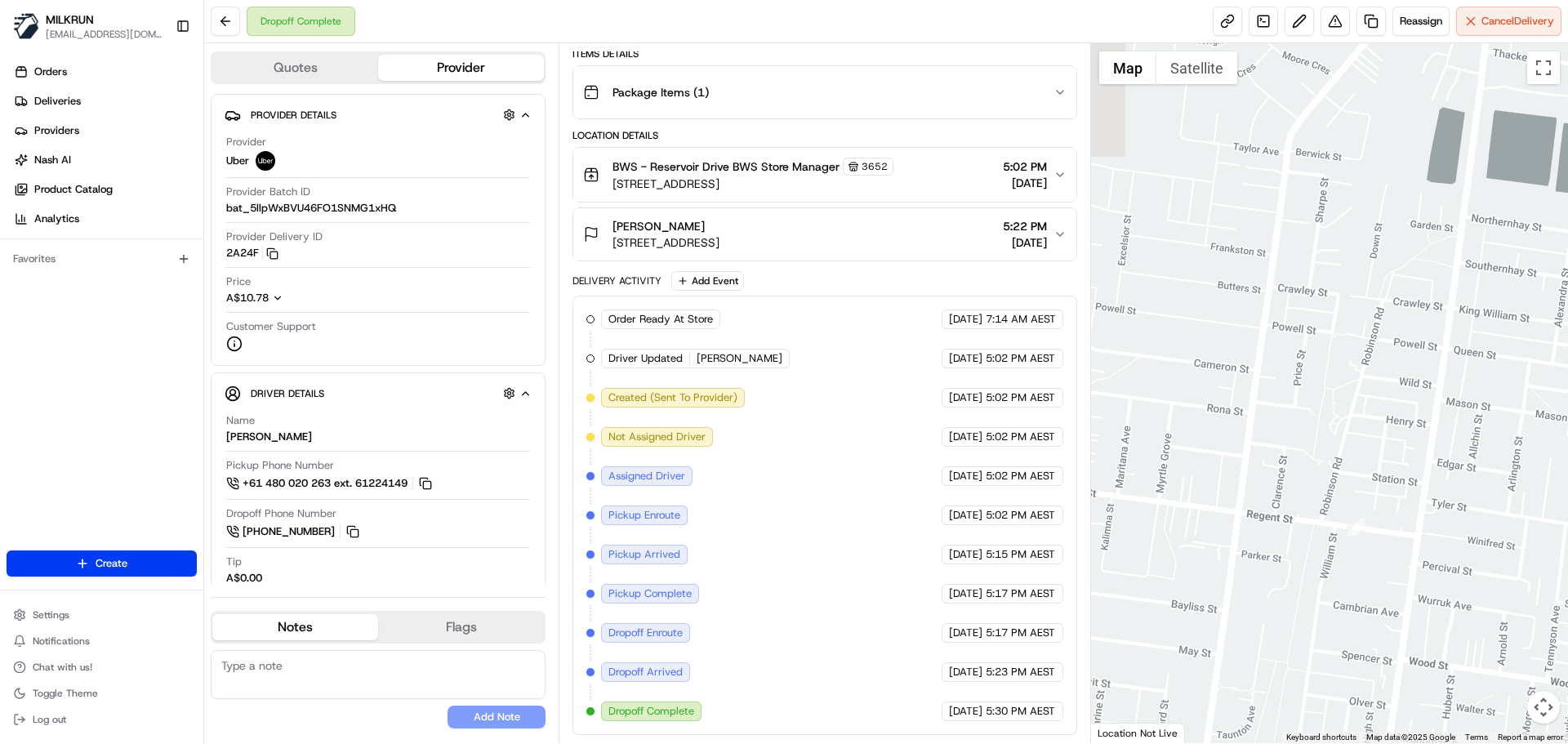
drag, startPoint x: 1275, startPoint y: 299, endPoint x: 1468, endPoint y: 390, distance: 213.4
click at [1529, 386] on div at bounding box center [1330, 393] width 478 height 700
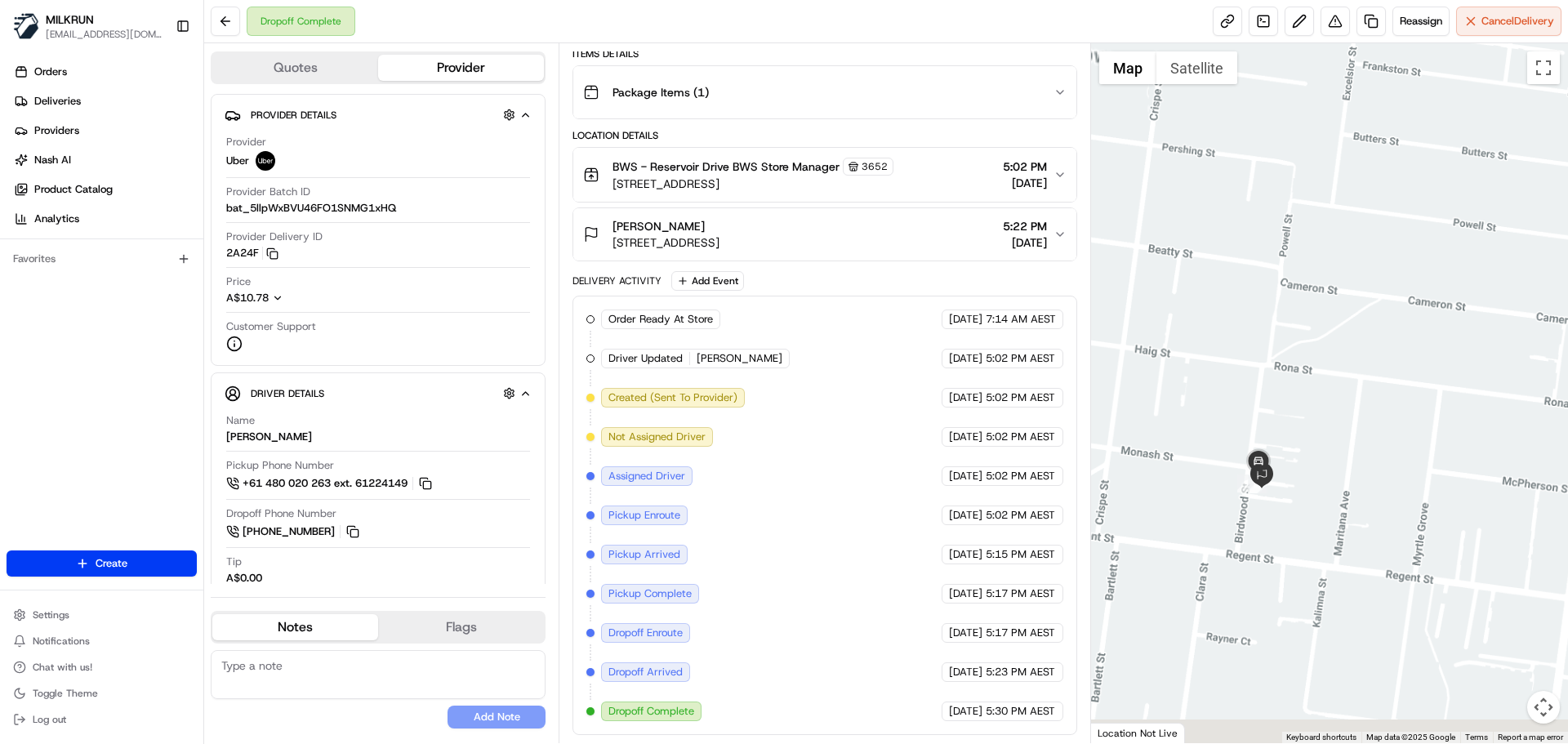
drag, startPoint x: 1372, startPoint y: 353, endPoint x: 1509, endPoint y: 230, distance: 184.1
click at [1526, 158] on div at bounding box center [1330, 393] width 478 height 700
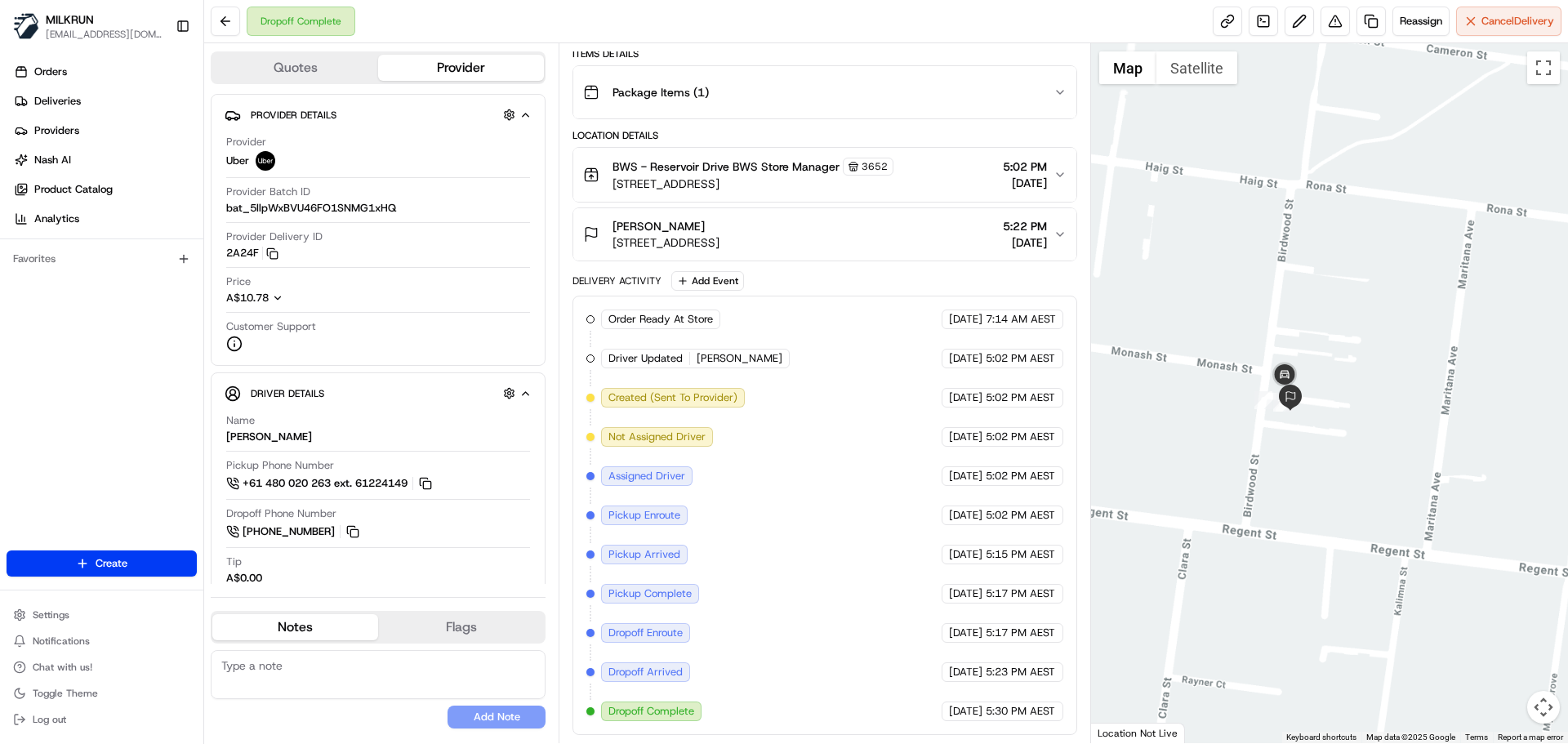
drag, startPoint x: 1381, startPoint y: 338, endPoint x: 1389, endPoint y: 318, distance: 21.5
click at [1559, 258] on div at bounding box center [1330, 393] width 478 height 700
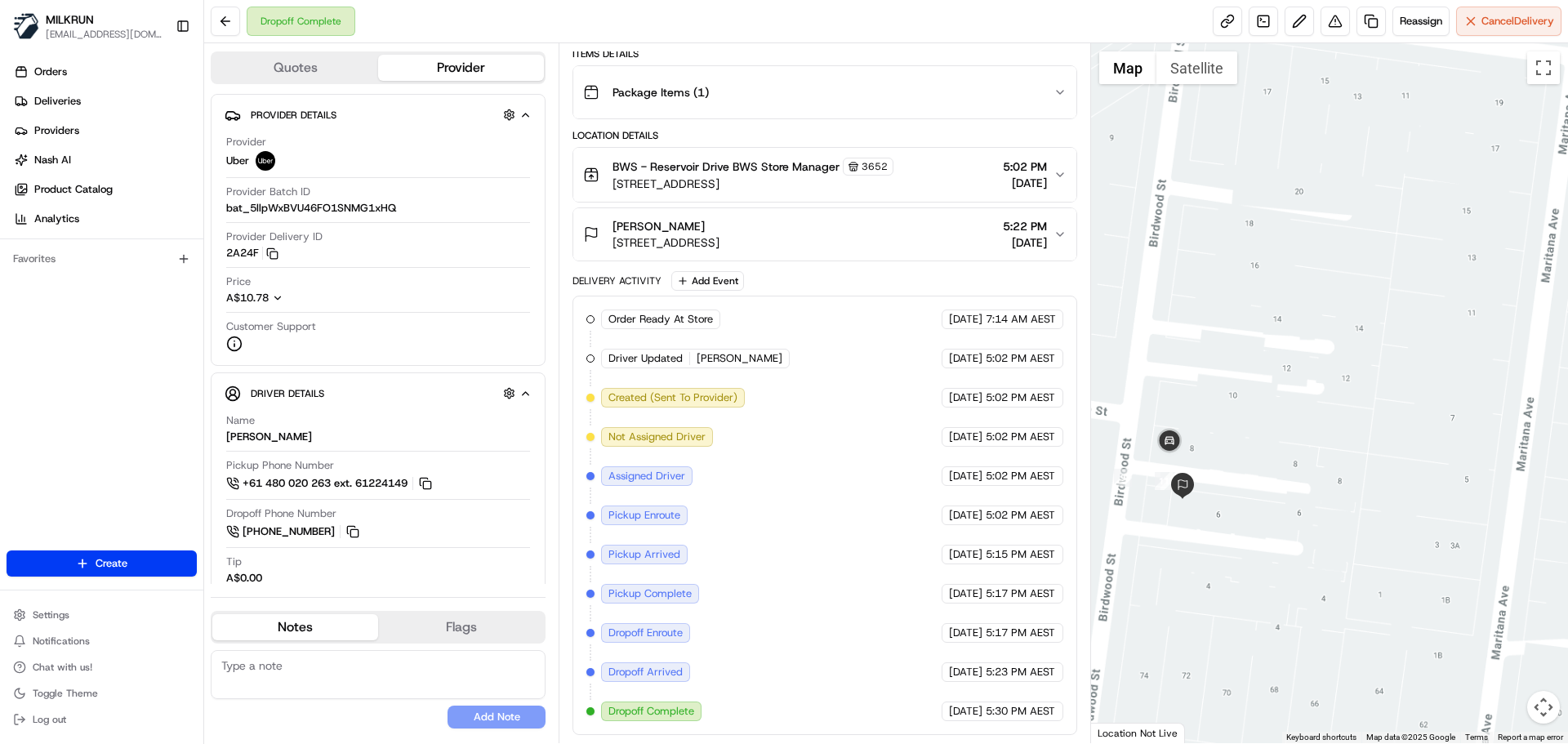
click at [1461, 224] on div at bounding box center [1330, 393] width 478 height 700
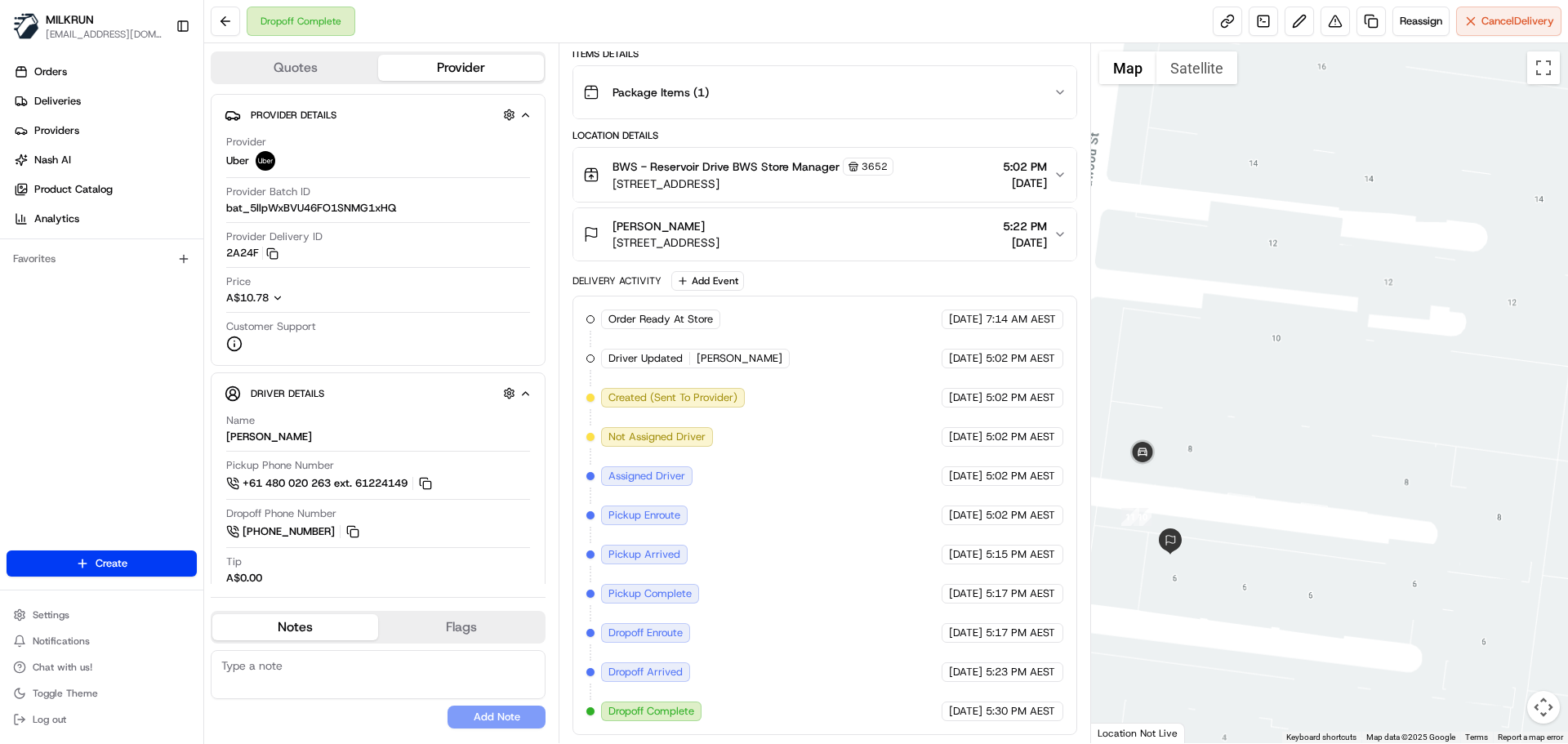
drag, startPoint x: 1306, startPoint y: 335, endPoint x: 1430, endPoint y: 219, distance: 169.8
click at [1436, 208] on div at bounding box center [1330, 393] width 478 height 700
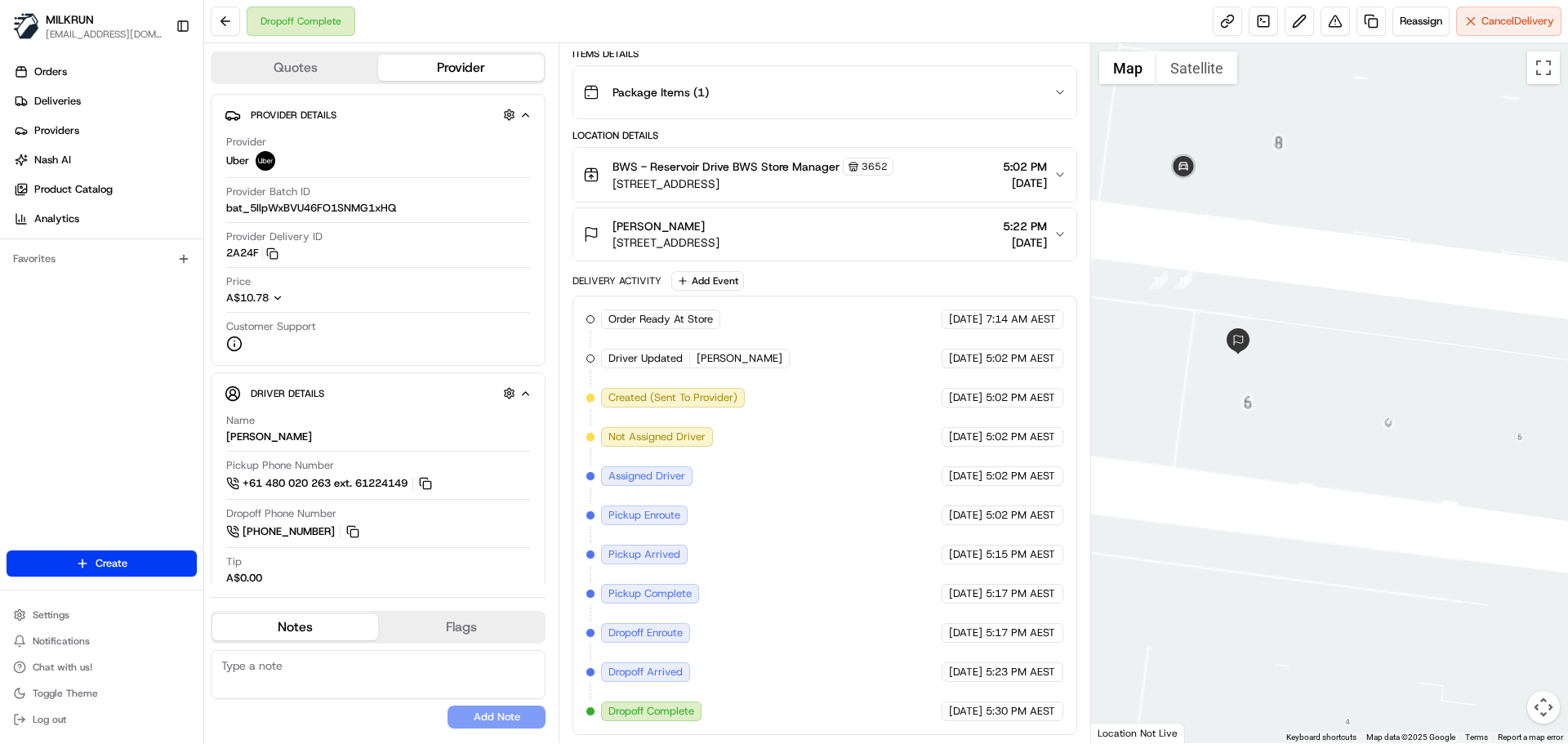
drag, startPoint x: 1333, startPoint y: 475, endPoint x: 1395, endPoint y: 554, distance: 100.4
click at [1395, 554] on div at bounding box center [1330, 393] width 478 height 700
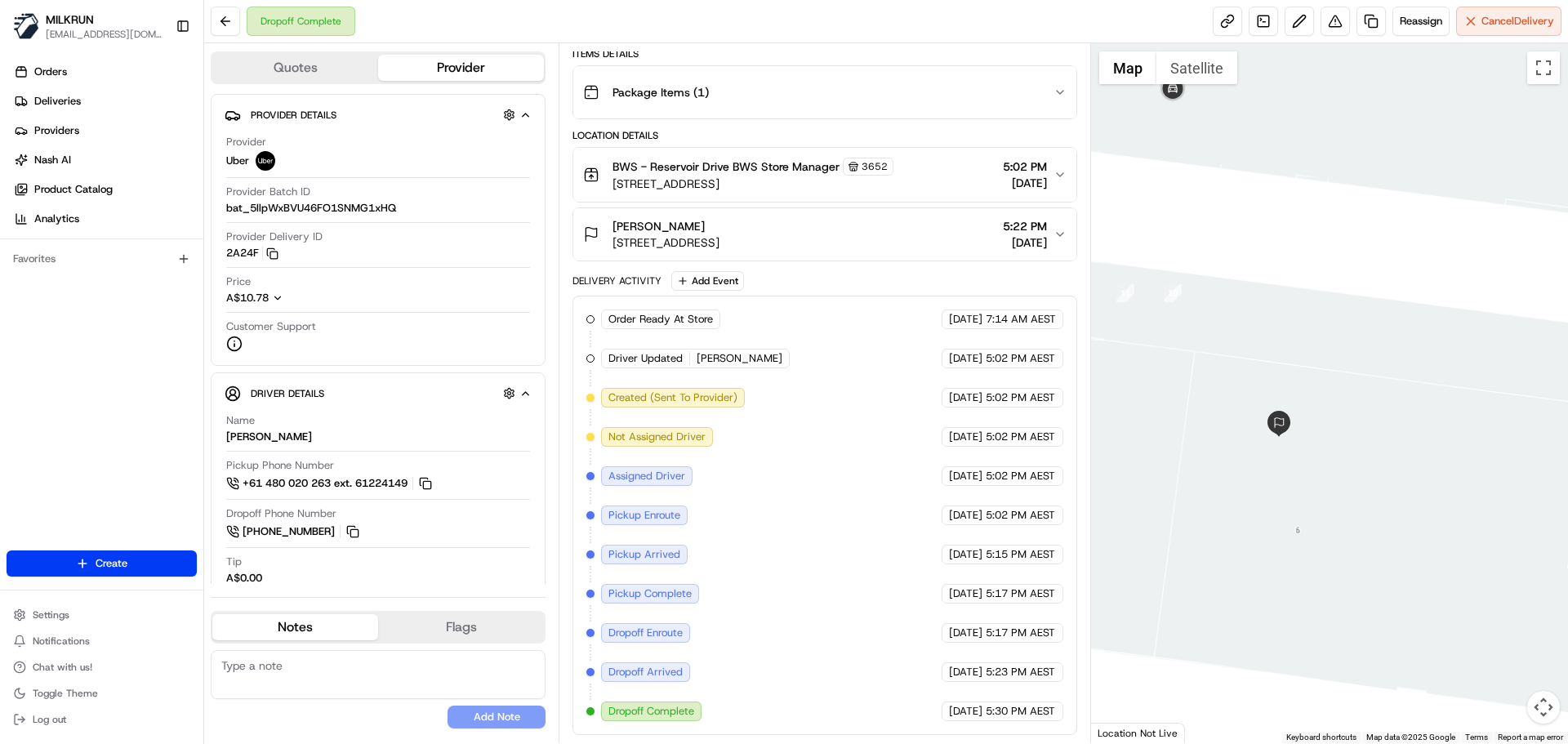
drag, startPoint x: 1304, startPoint y: 498, endPoint x: 1344, endPoint y: 449, distance: 63.3
click at [1344, 449] on div at bounding box center [1330, 393] width 478 height 700
drag, startPoint x: 1304, startPoint y: 531, endPoint x: 1348, endPoint y: 539, distance: 44.7
click at [1348, 539] on div at bounding box center [1330, 393] width 478 height 700
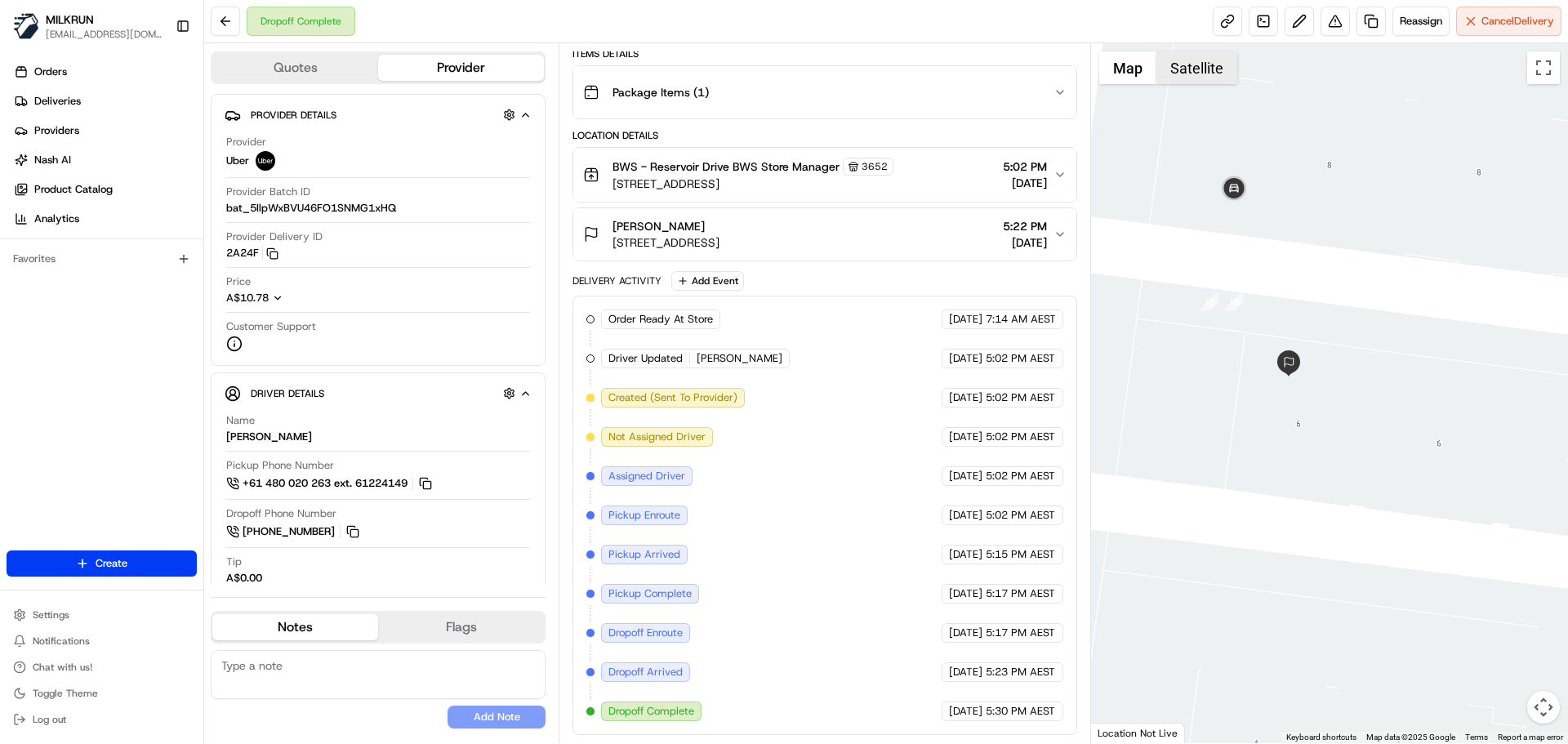
click at [1200, 76] on button "Satellite" at bounding box center [1196, 68] width 81 height 32
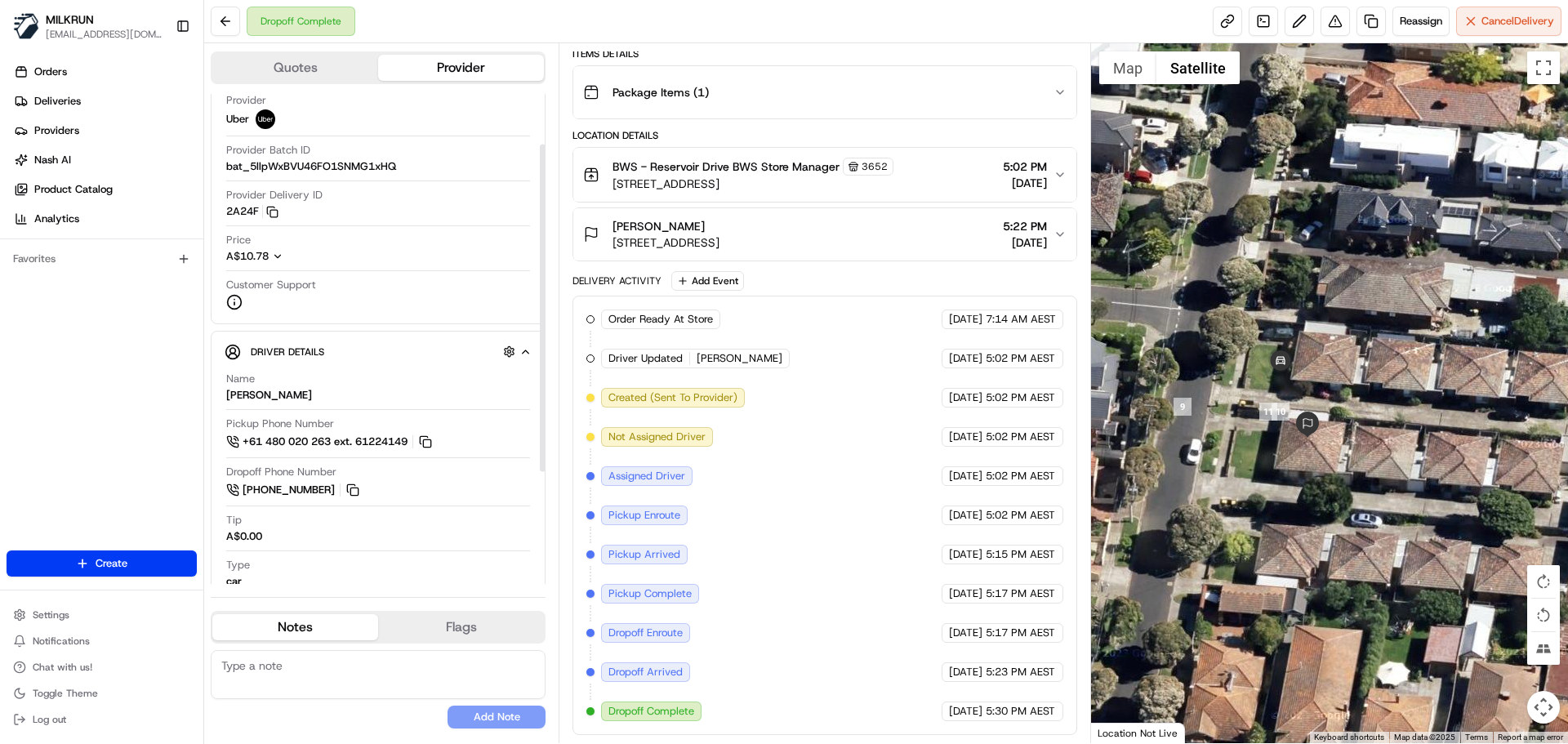
scroll to position [82, 0]
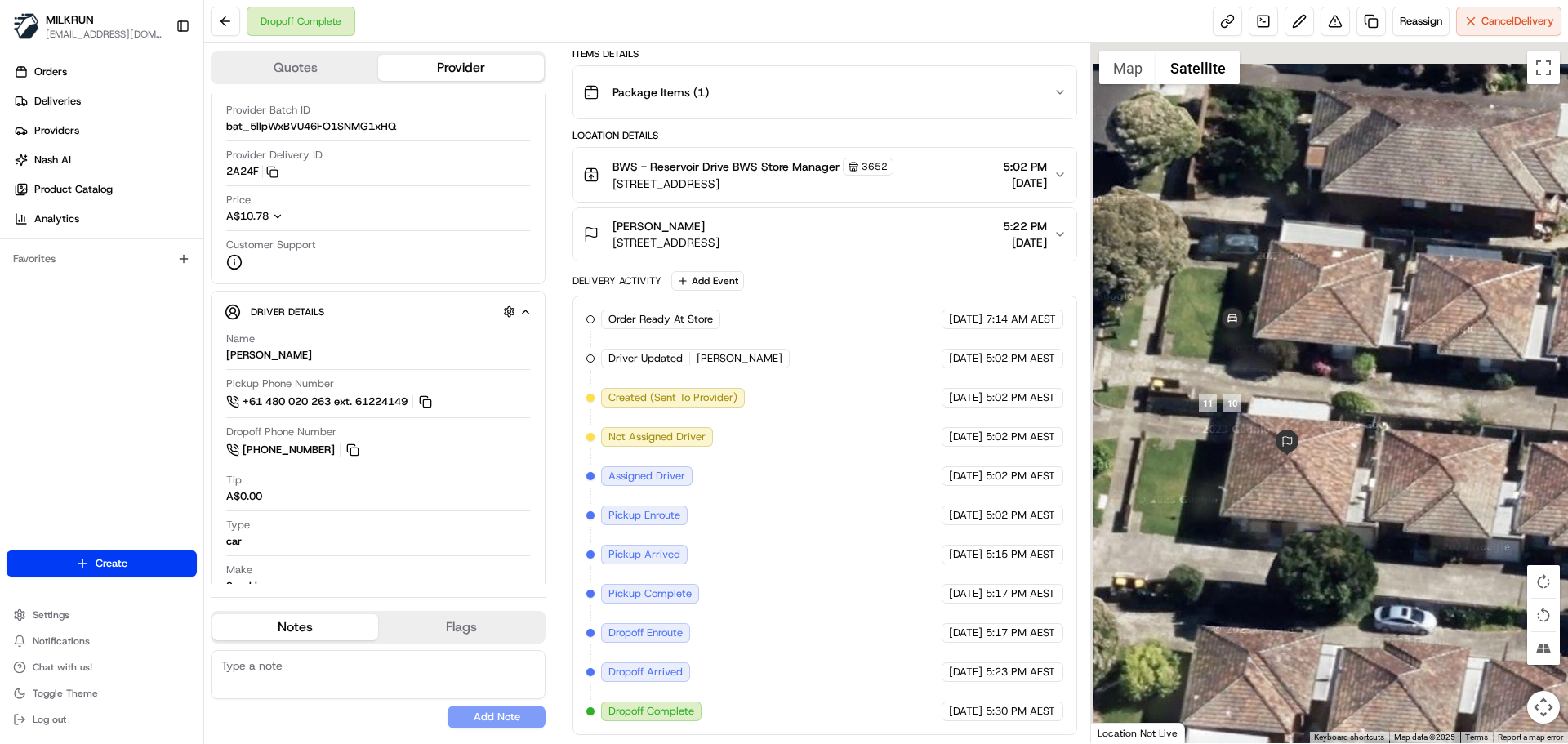
drag, startPoint x: 1391, startPoint y: 492, endPoint x: 1401, endPoint y: 497, distance: 11.2
click at [1401, 499] on div at bounding box center [1330, 393] width 478 height 700
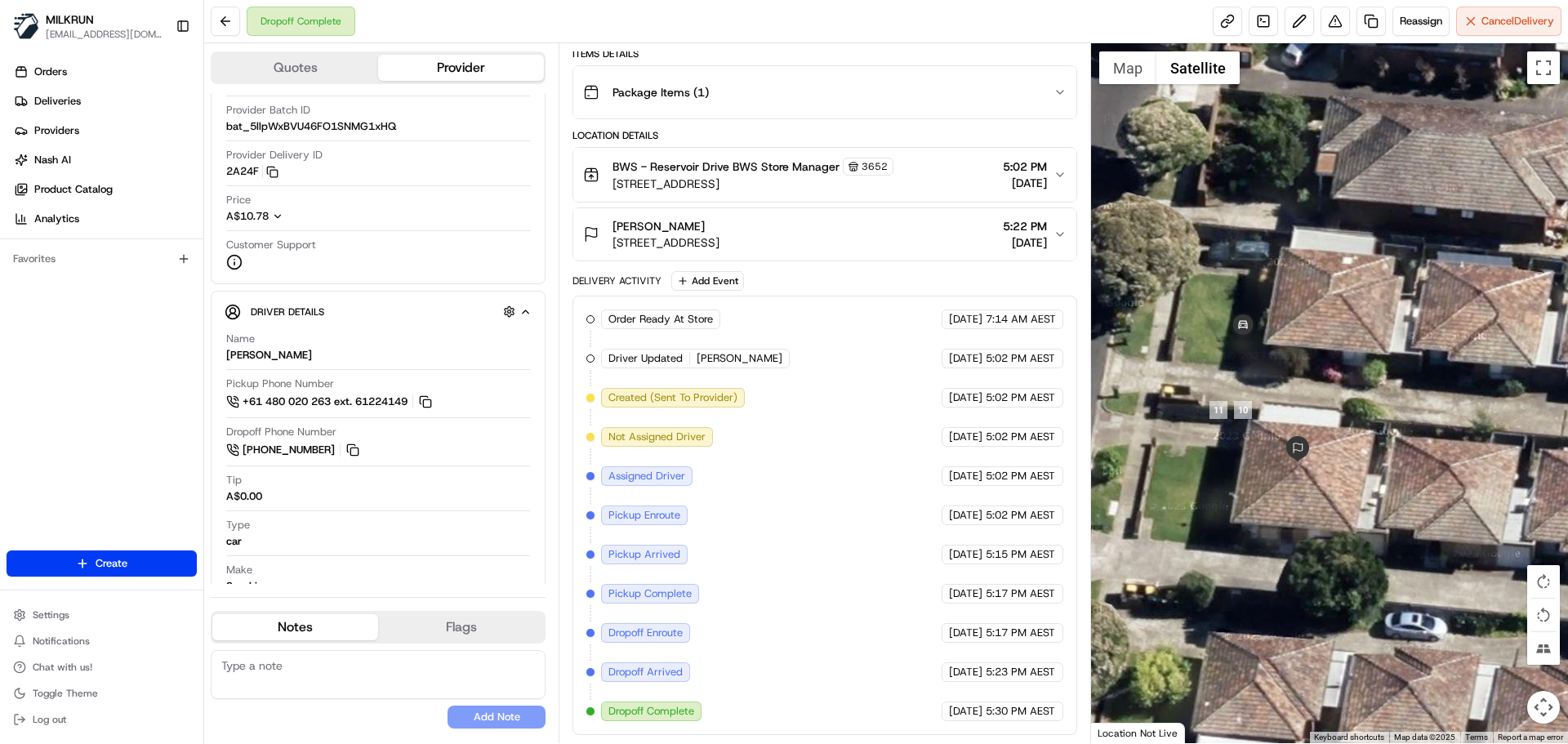
click at [1065, 234] on icon "button" at bounding box center [1060, 234] width 13 height 13
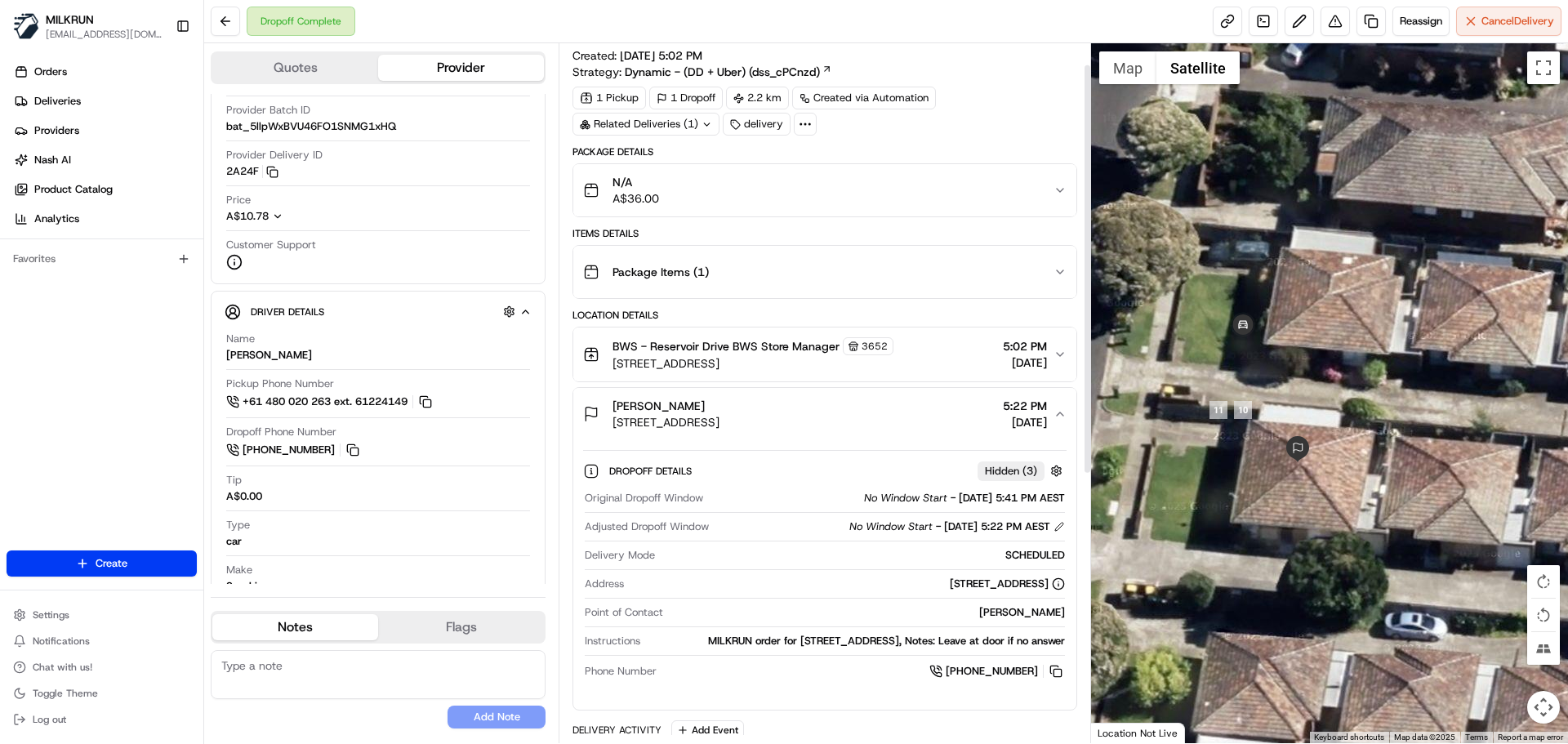
scroll to position [0, 0]
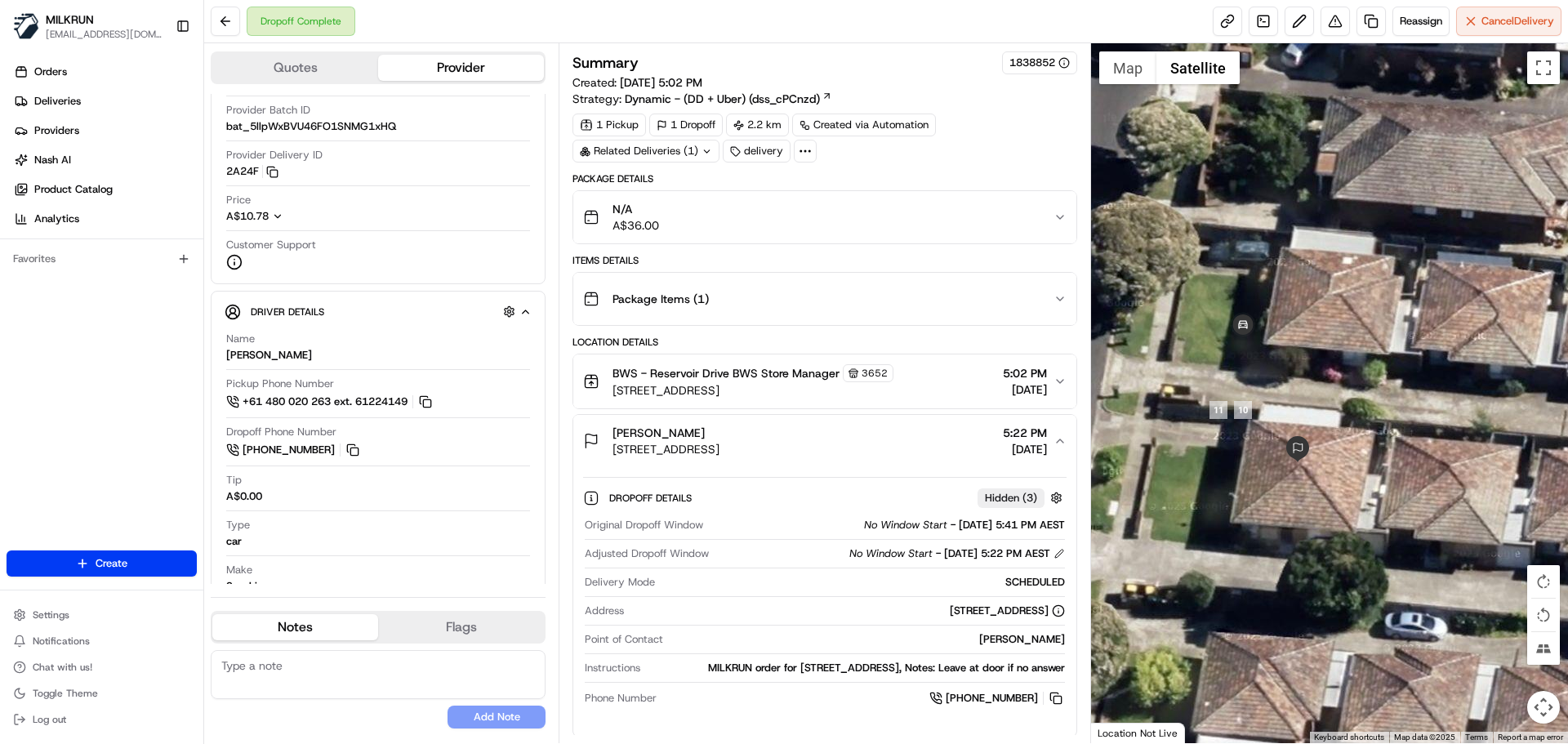
click at [1058, 226] on button "N/A A$36.00" at bounding box center [824, 217] width 503 height 52
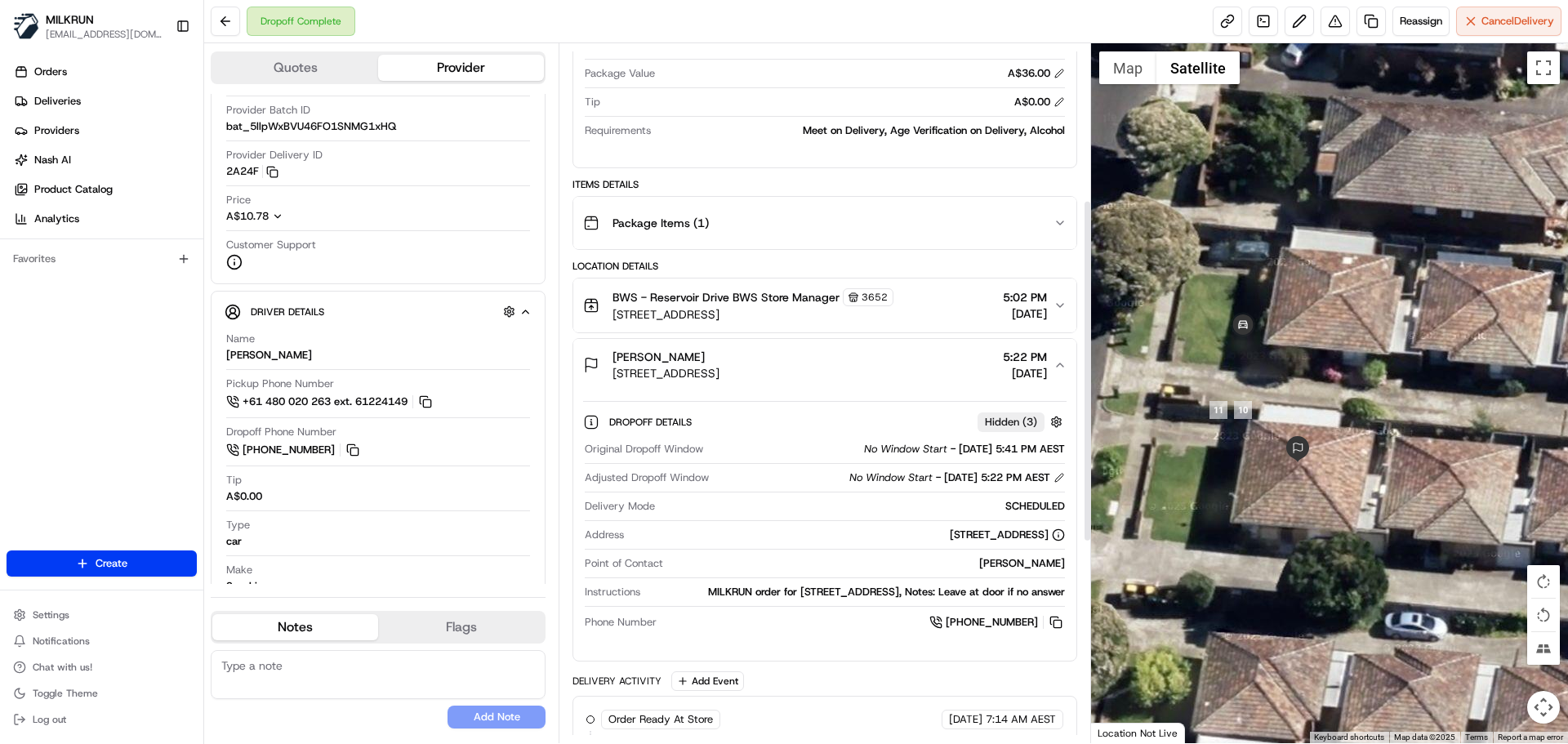
scroll to position [327, 0]
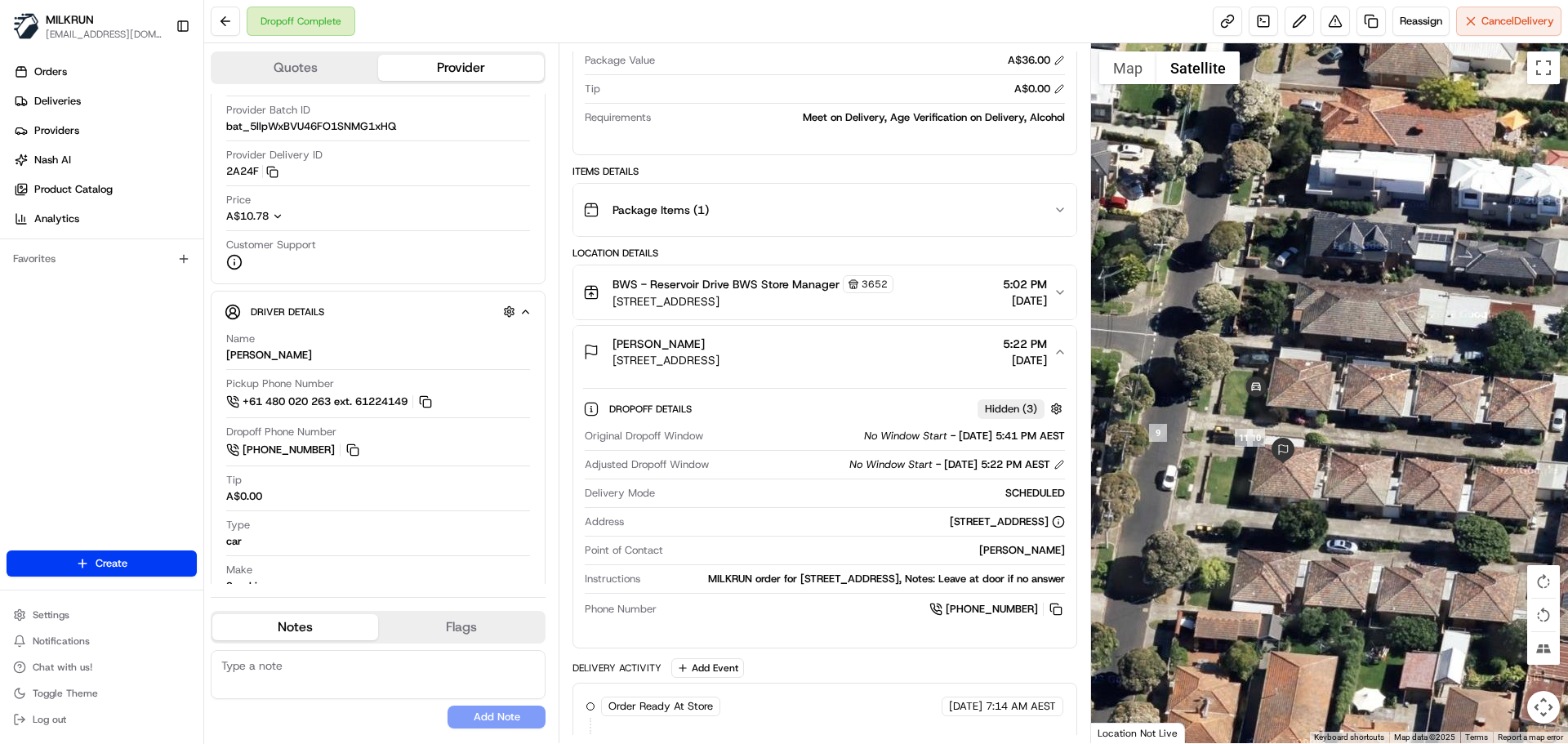
drag, startPoint x: 1190, startPoint y: 466, endPoint x: 1241, endPoint y: 491, distance: 56.8
click at [1241, 491] on div at bounding box center [1330, 393] width 478 height 700
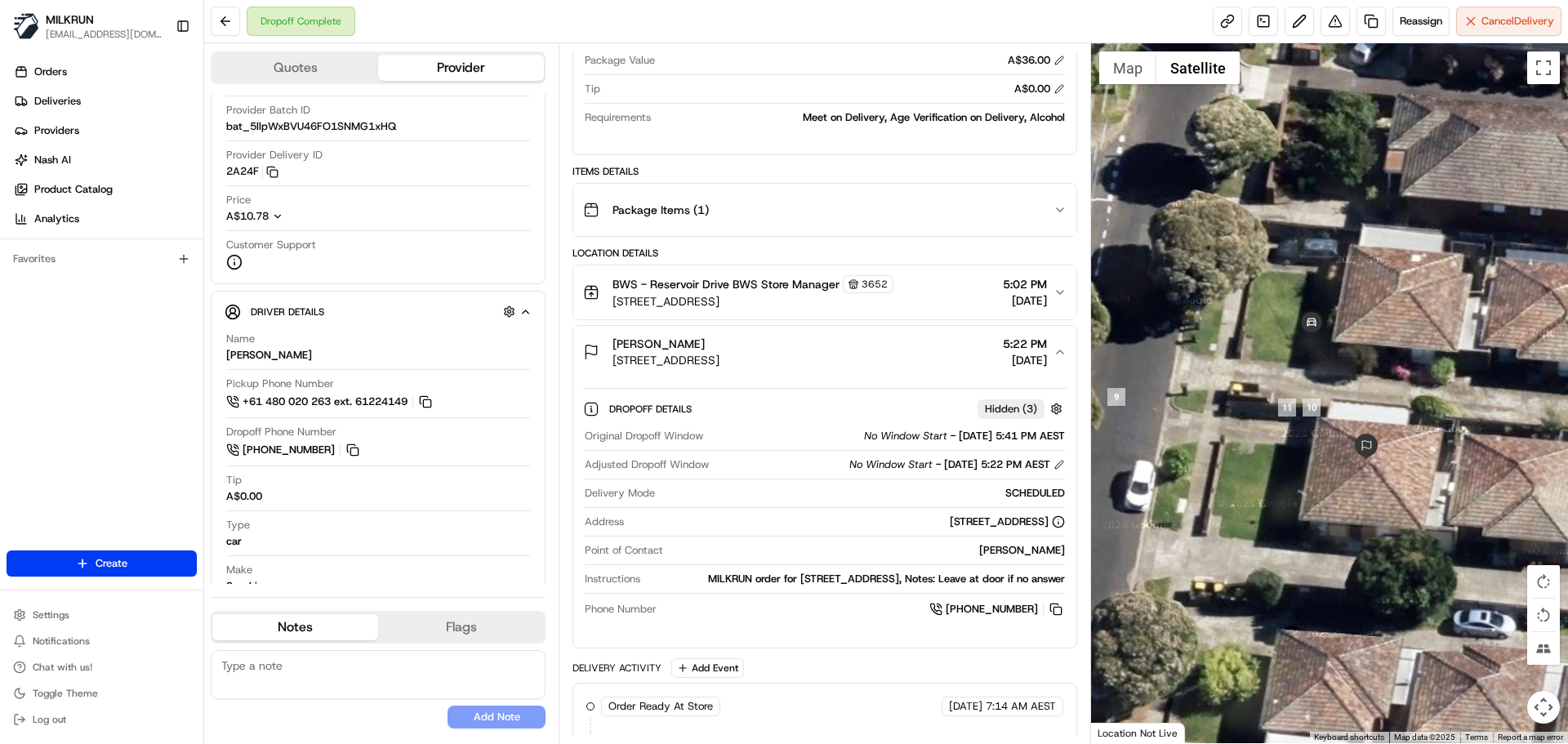
drag, startPoint x: 1234, startPoint y: 481, endPoint x: 1272, endPoint y: 506, distance: 45.5
click at [1272, 506] on div at bounding box center [1330, 393] width 478 height 700
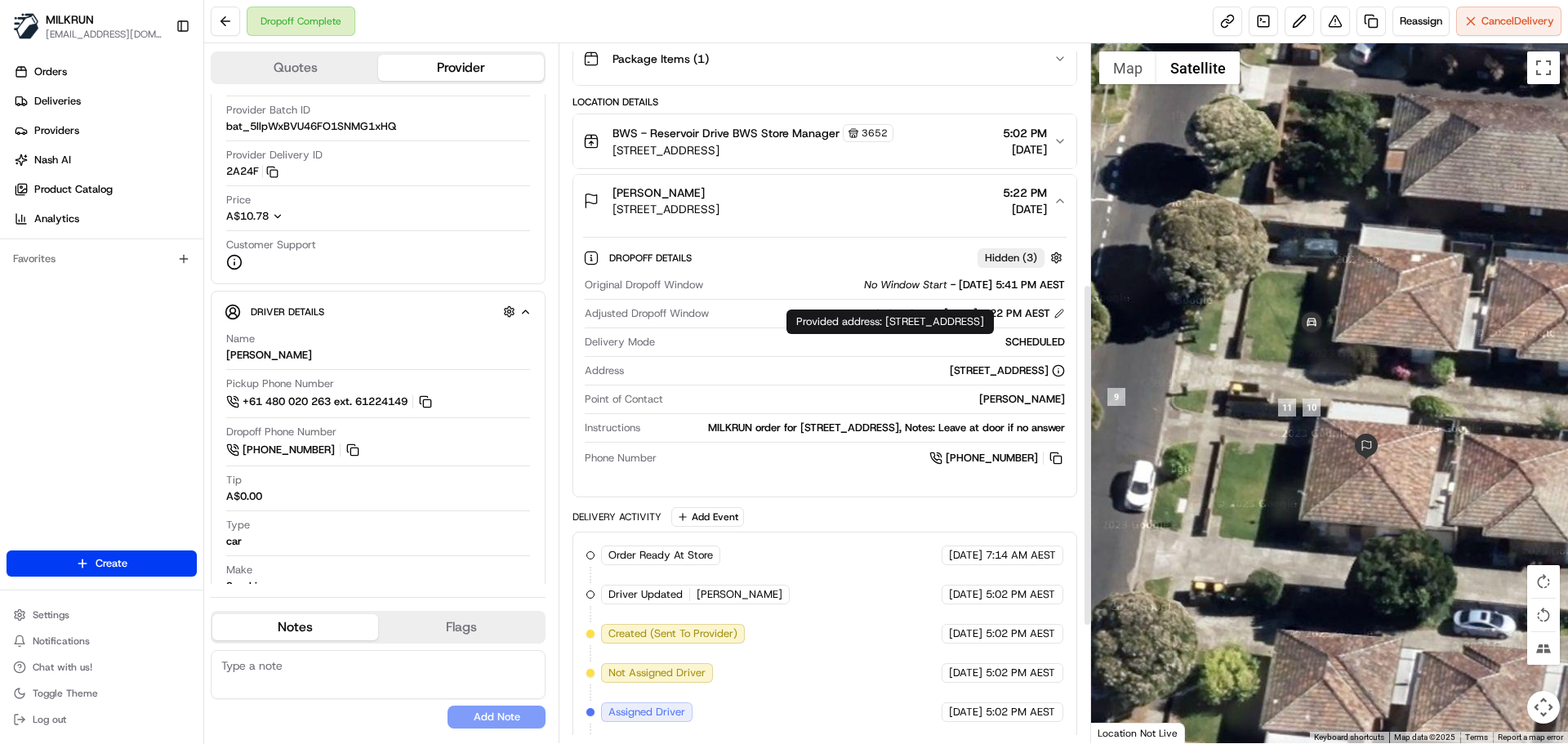
scroll to position [490, 0]
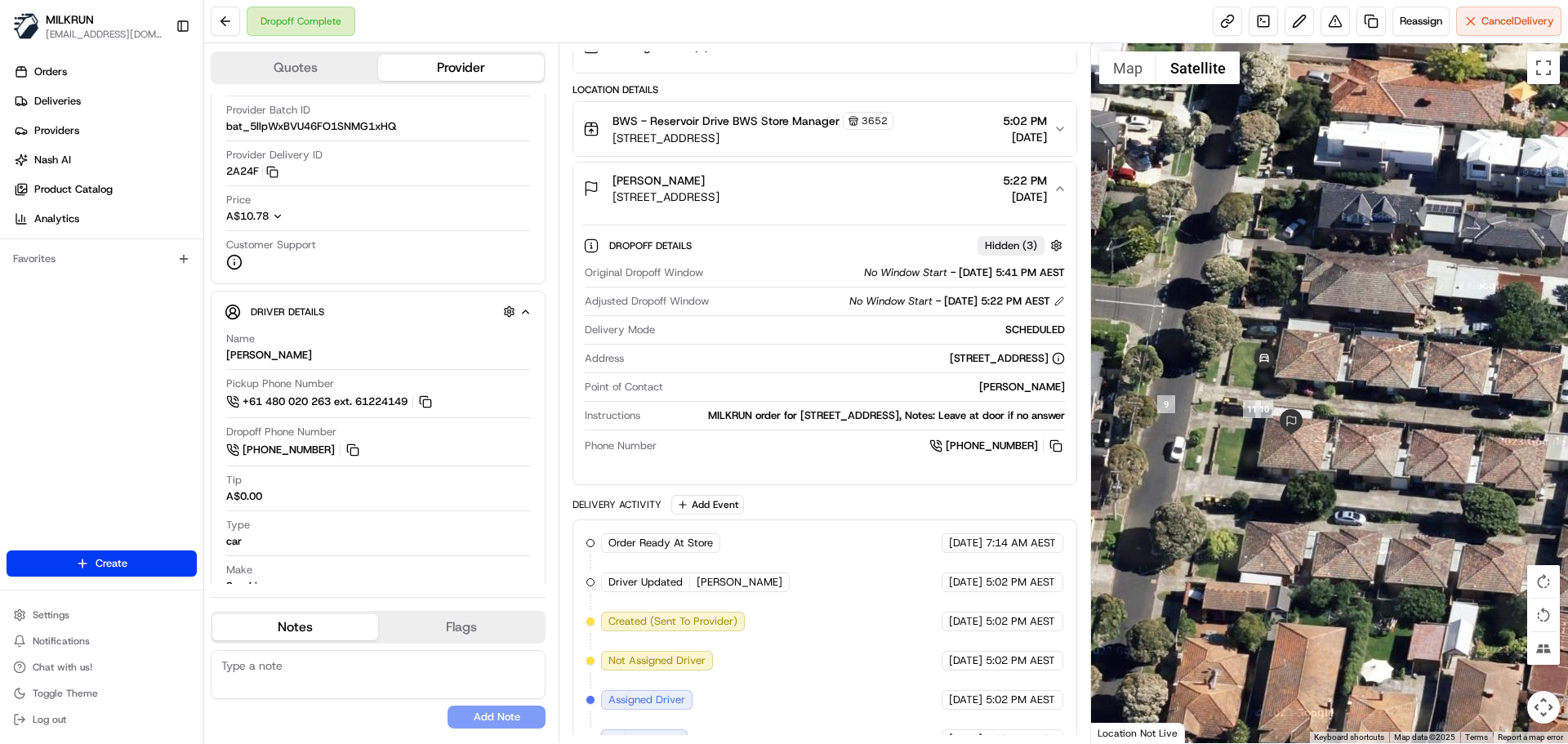
drag, startPoint x: 1237, startPoint y: 500, endPoint x: 1235, endPoint y: 455, distance: 45.0
click at [1274, 458] on div at bounding box center [1330, 393] width 478 height 700
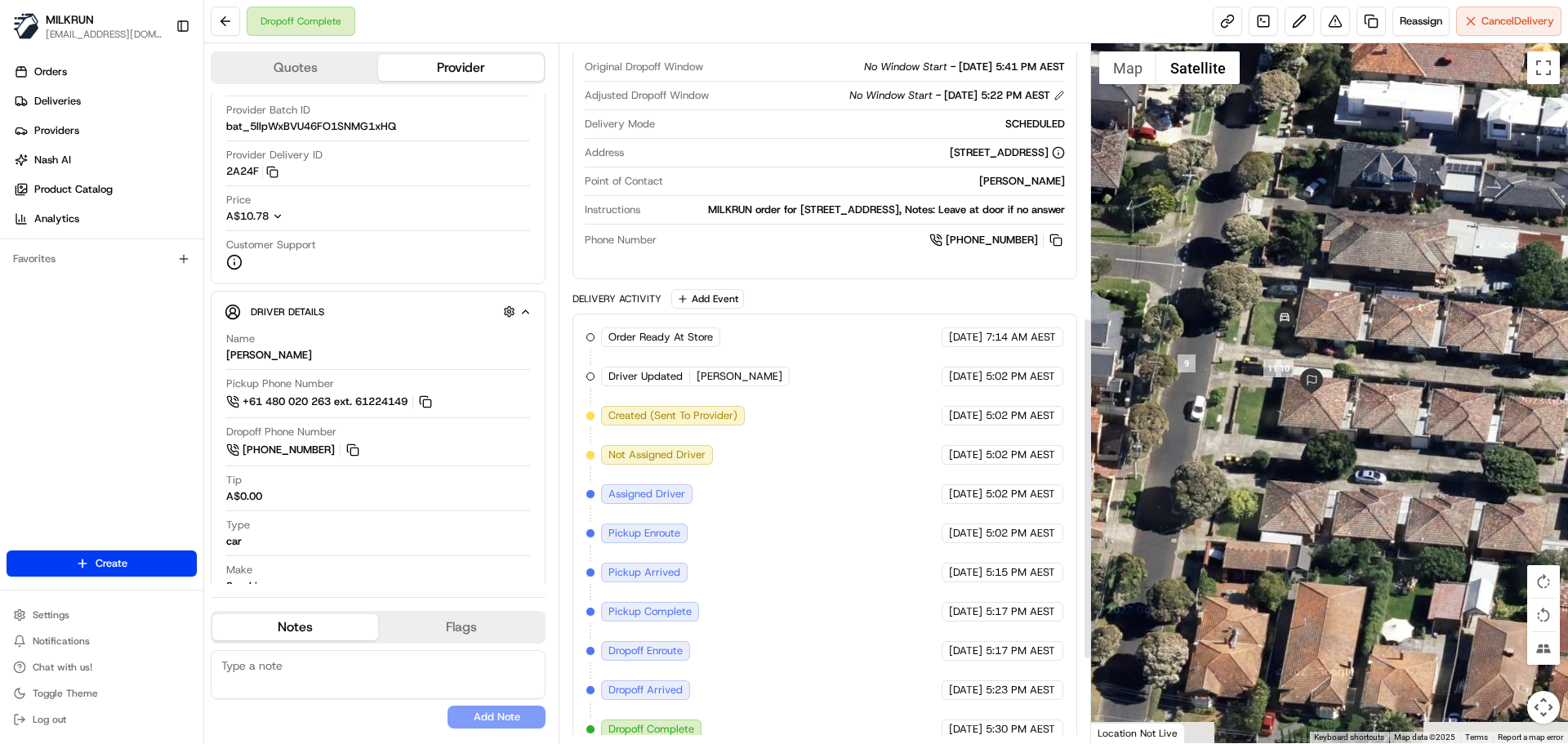
scroll to position [729, 0]
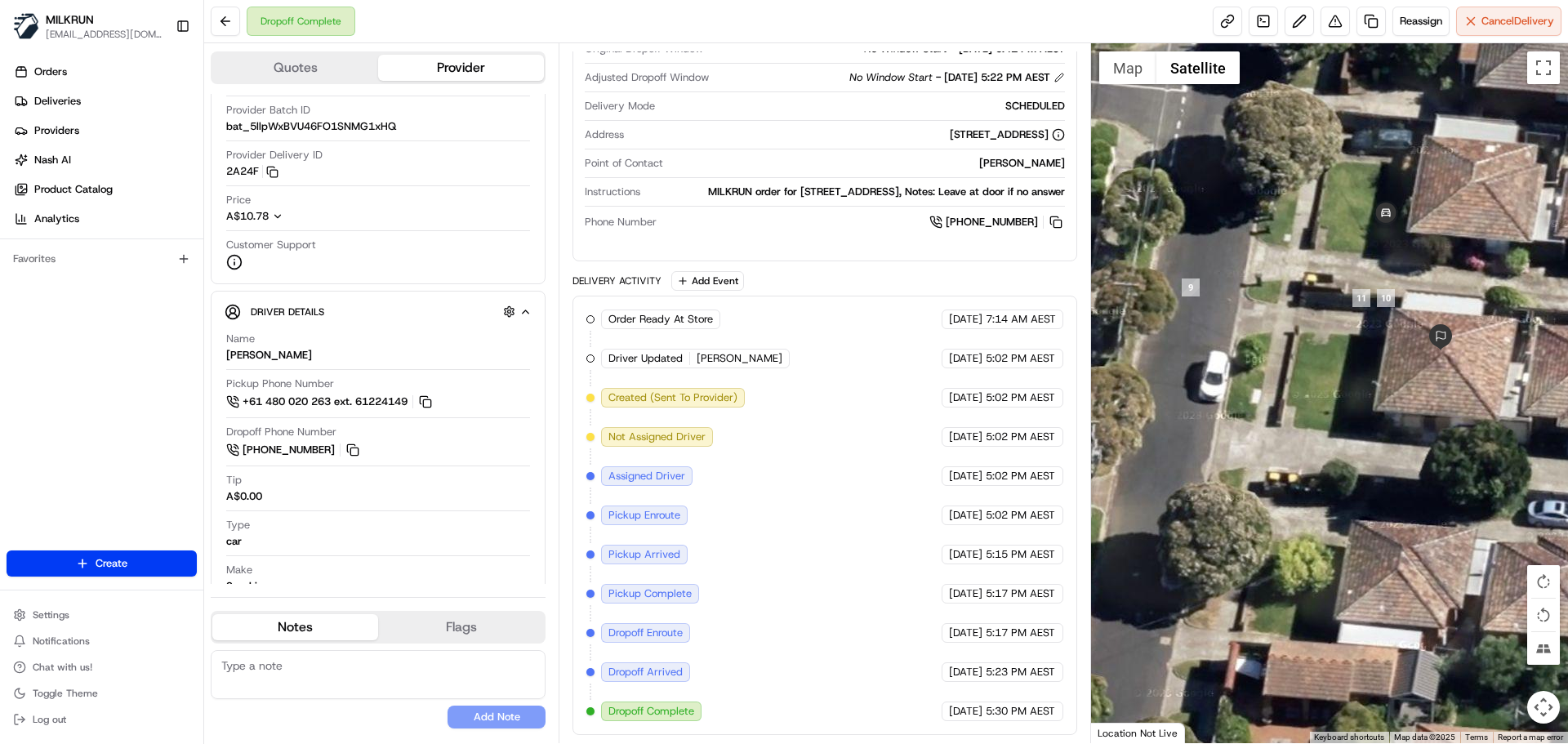
drag, startPoint x: 1295, startPoint y: 468, endPoint x: 1401, endPoint y: 496, distance: 109.6
click at [1401, 496] on div at bounding box center [1330, 393] width 478 height 700
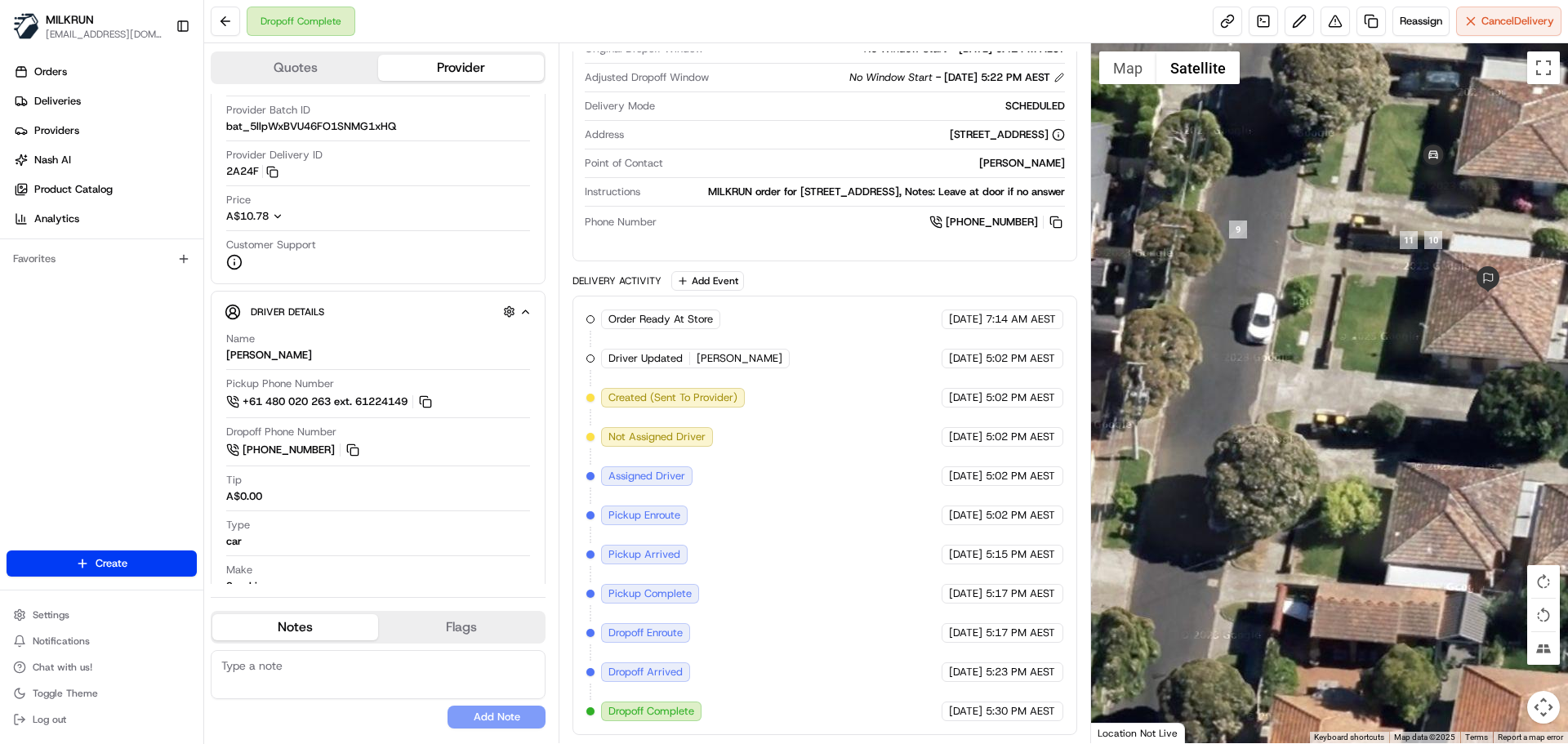
drag, startPoint x: 1355, startPoint y: 429, endPoint x: 1296, endPoint y: 454, distance: 64.1
click at [1296, 454] on div at bounding box center [1330, 393] width 478 height 700
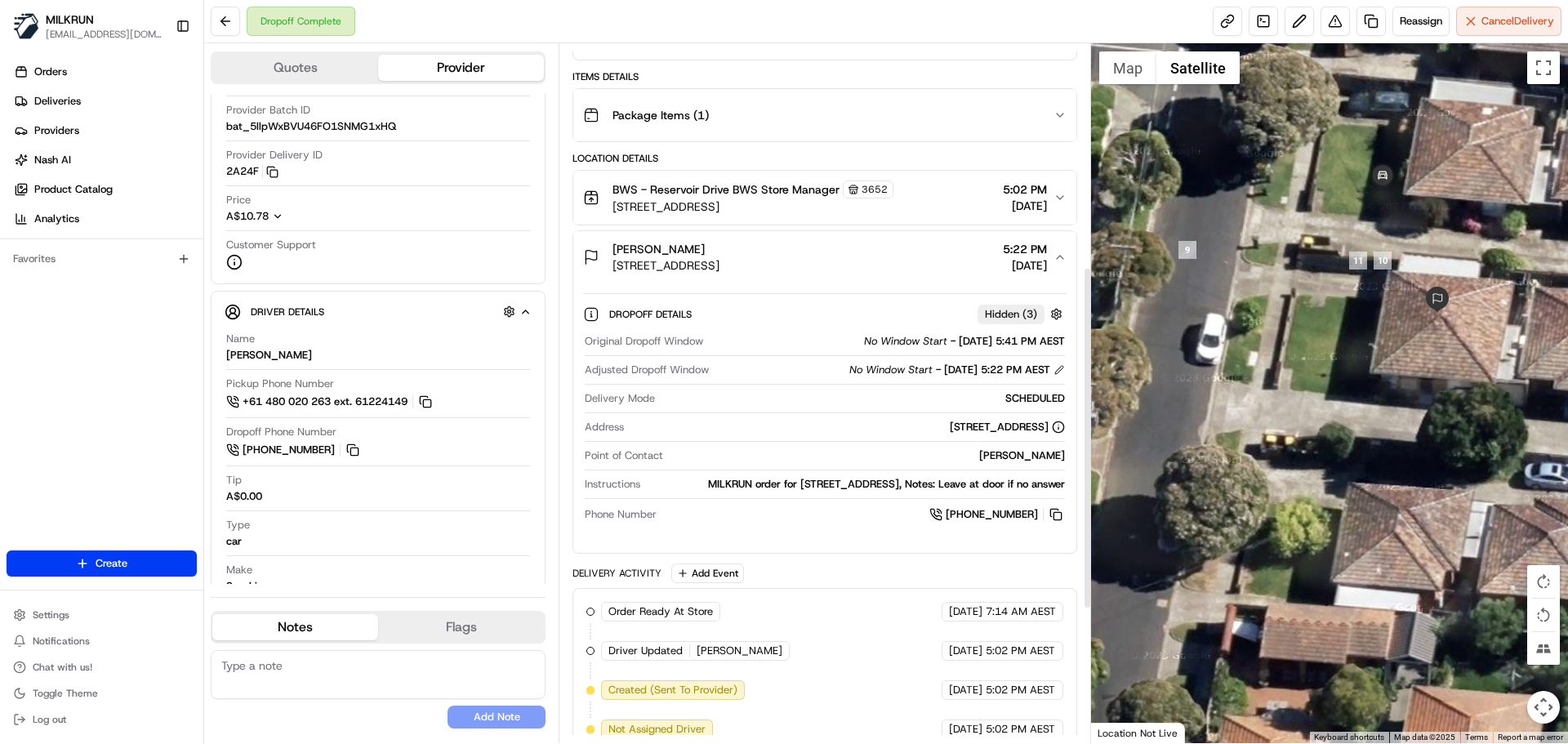
scroll to position [402, 0]
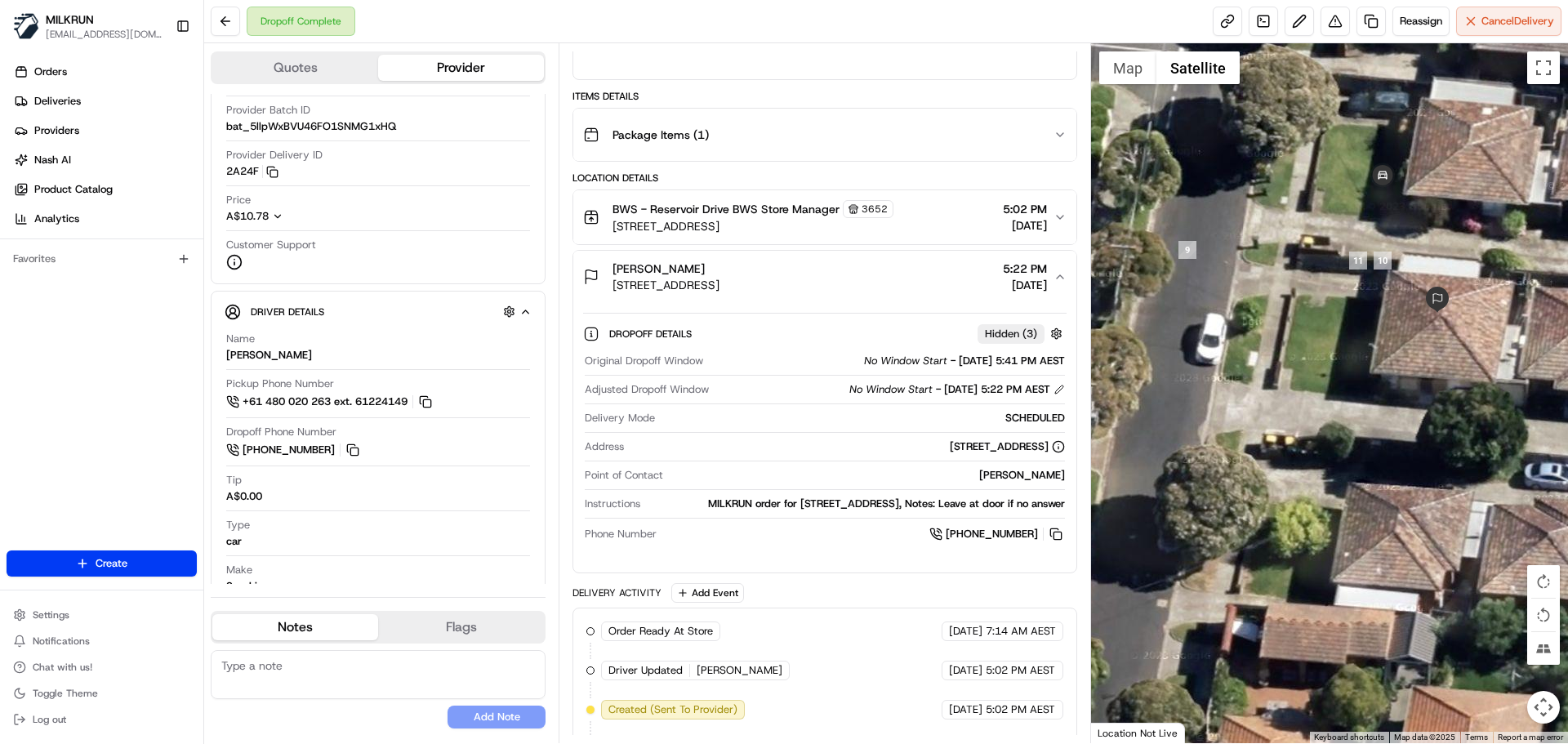
click at [1054, 130] on icon "button" at bounding box center [1060, 134] width 13 height 13
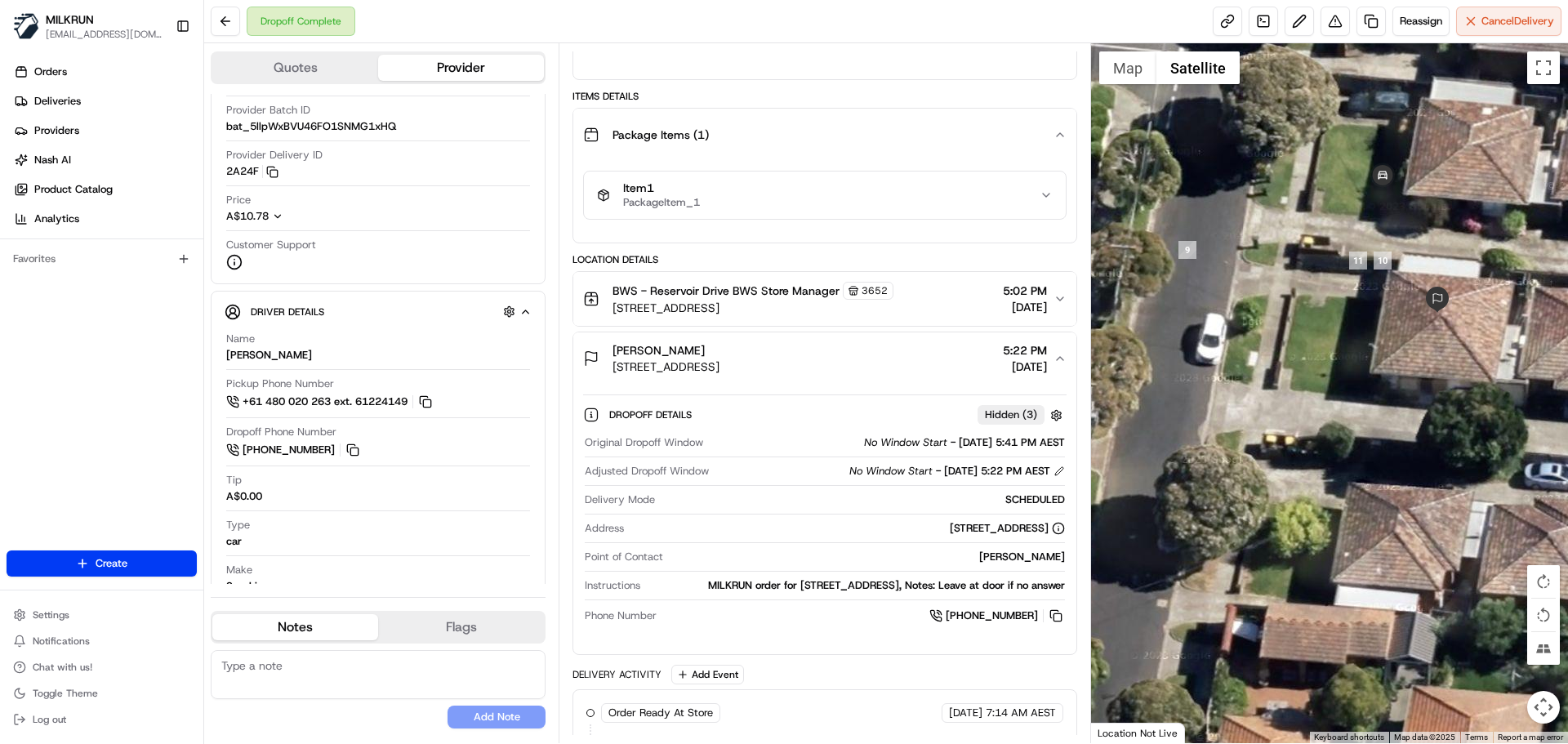
click at [750, 193] on div "Item 1 PackageItem_1" at bounding box center [818, 195] width 442 height 28
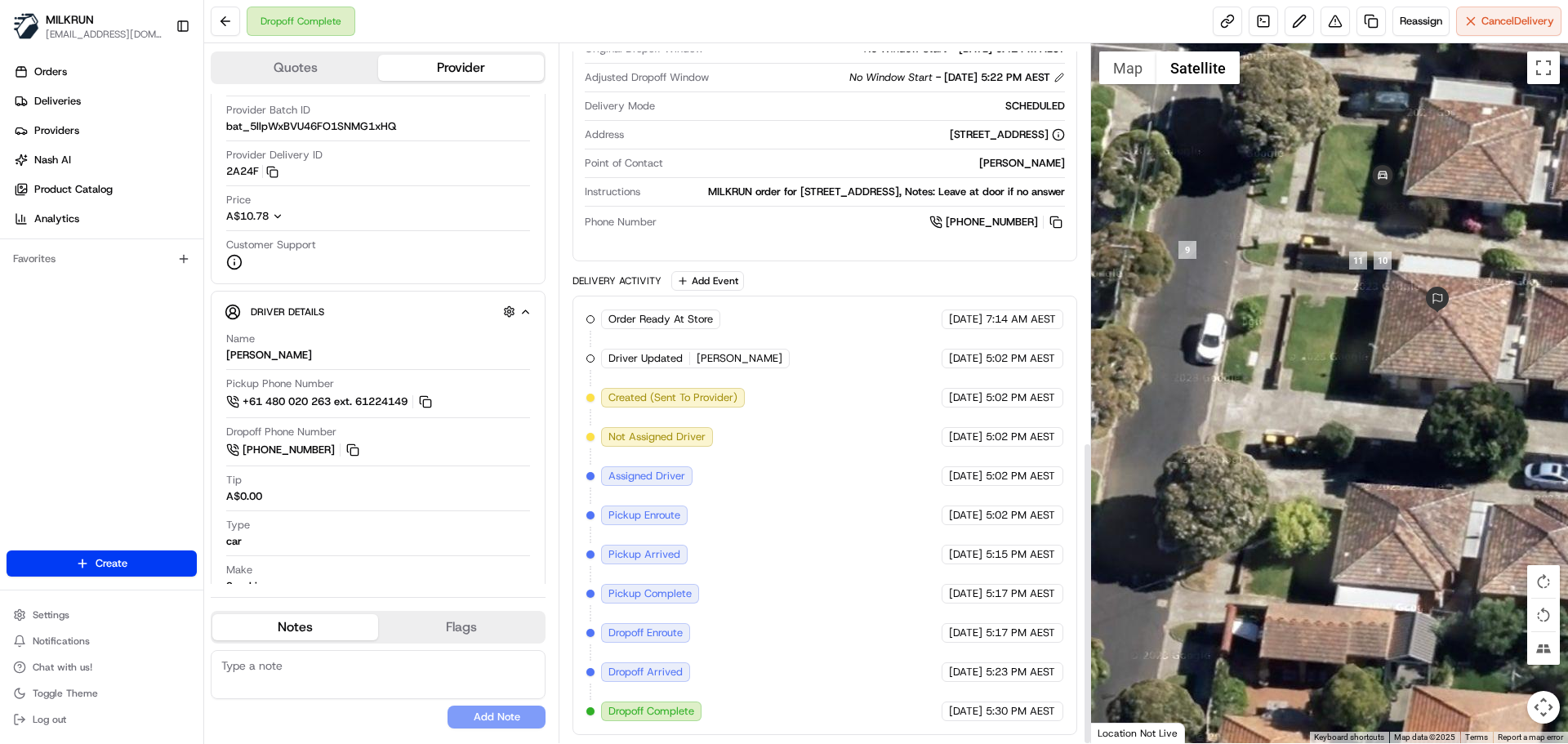
scroll to position [917, 0]
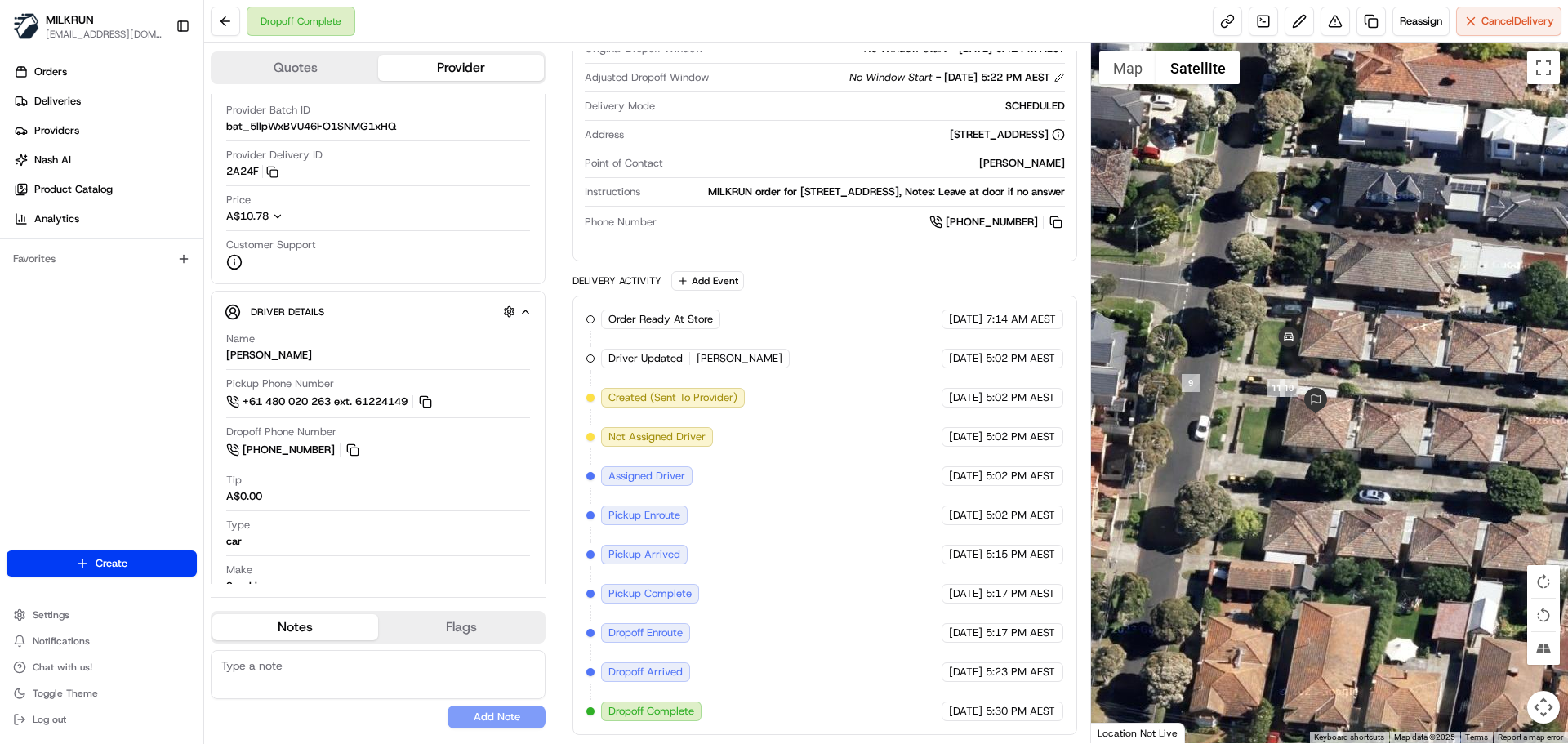
drag, startPoint x: 1363, startPoint y: 366, endPoint x: 1286, endPoint y: 429, distance: 99.5
click at [1286, 429] on div at bounding box center [1330, 393] width 478 height 700
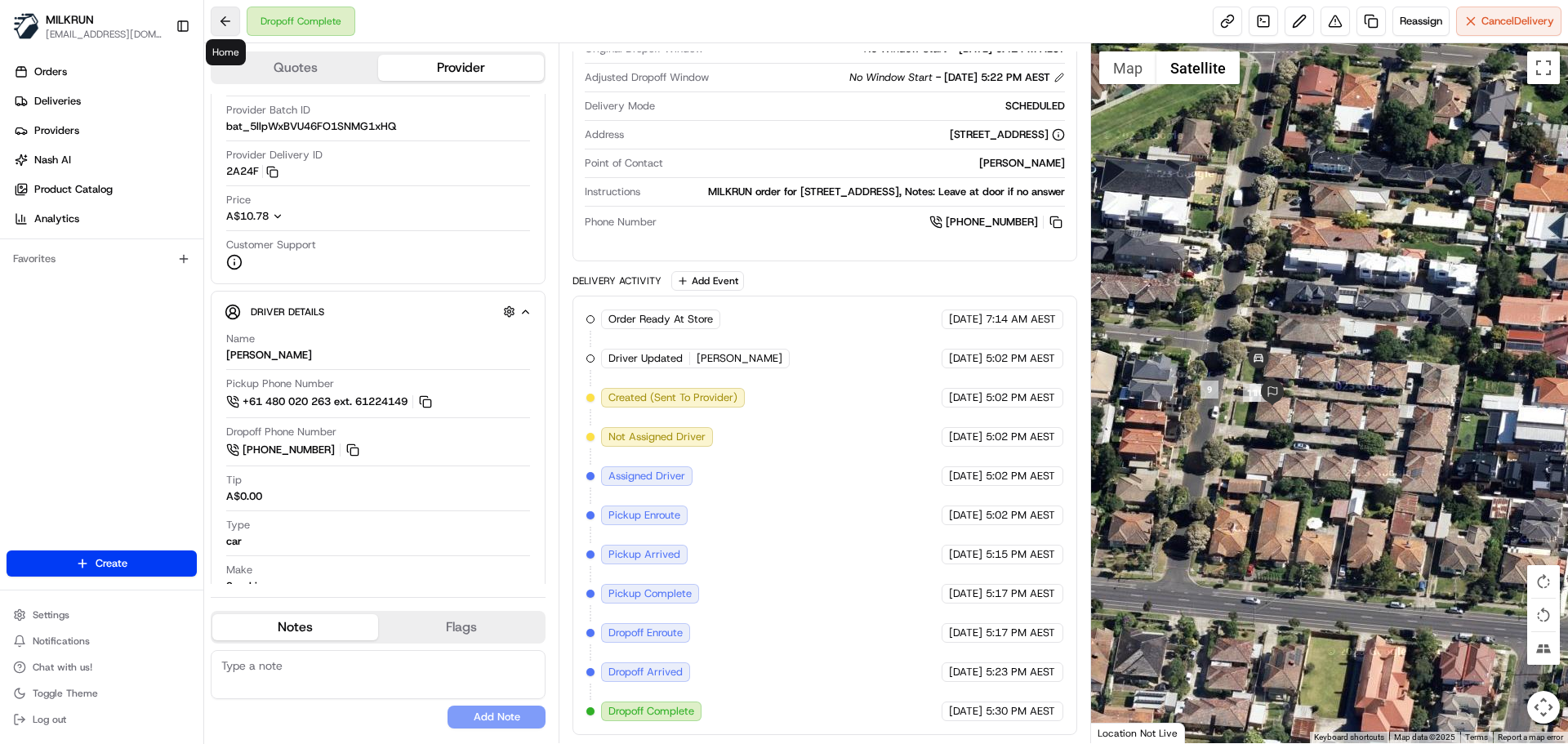
click at [231, 16] on button at bounding box center [225, 21] width 30 height 30
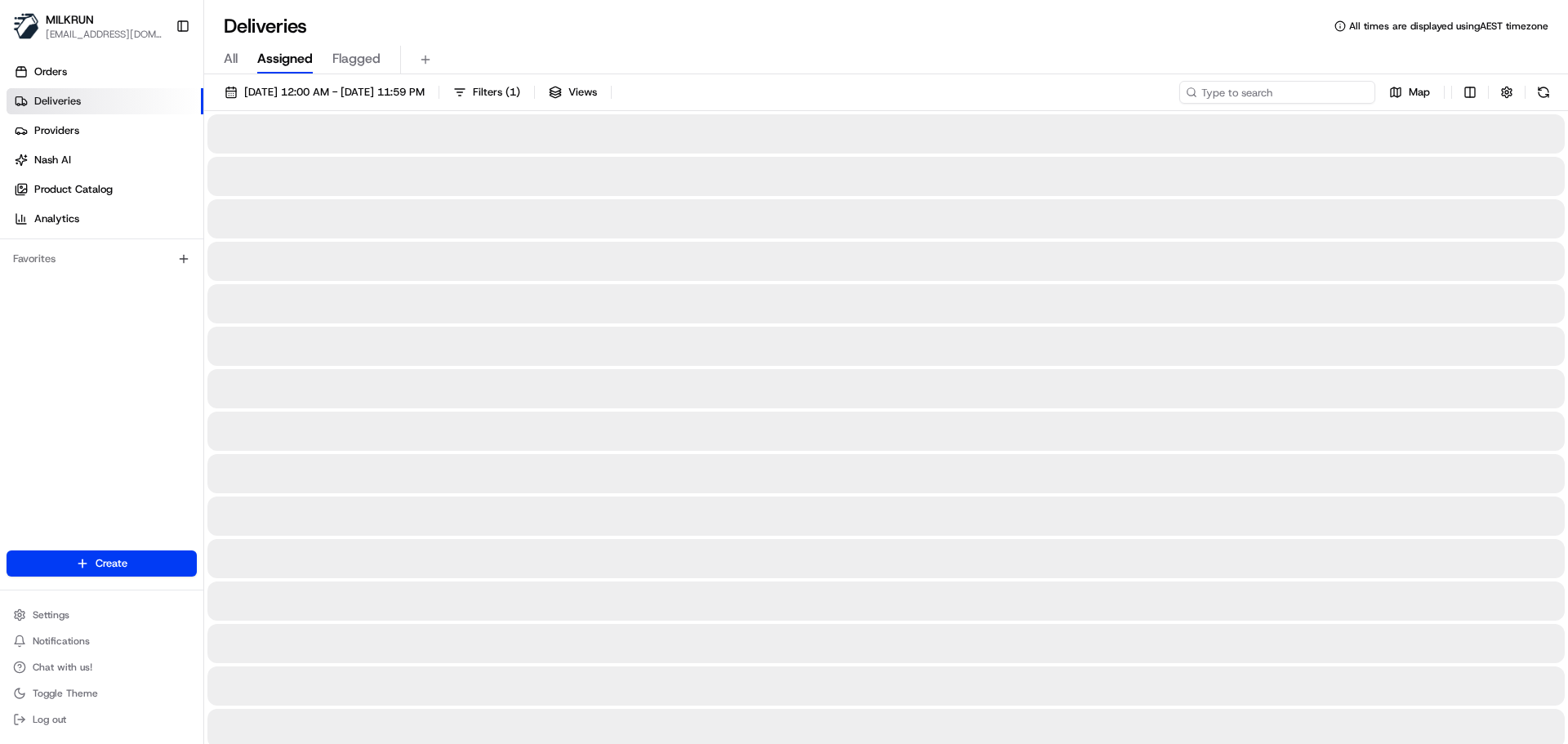
click at [1249, 95] on input at bounding box center [1277, 92] width 196 height 23
paste input "Amanda Wickett"
type input "Amanda Wickett"
click at [1207, 93] on input "Amanda Wickett" at bounding box center [1277, 92] width 196 height 23
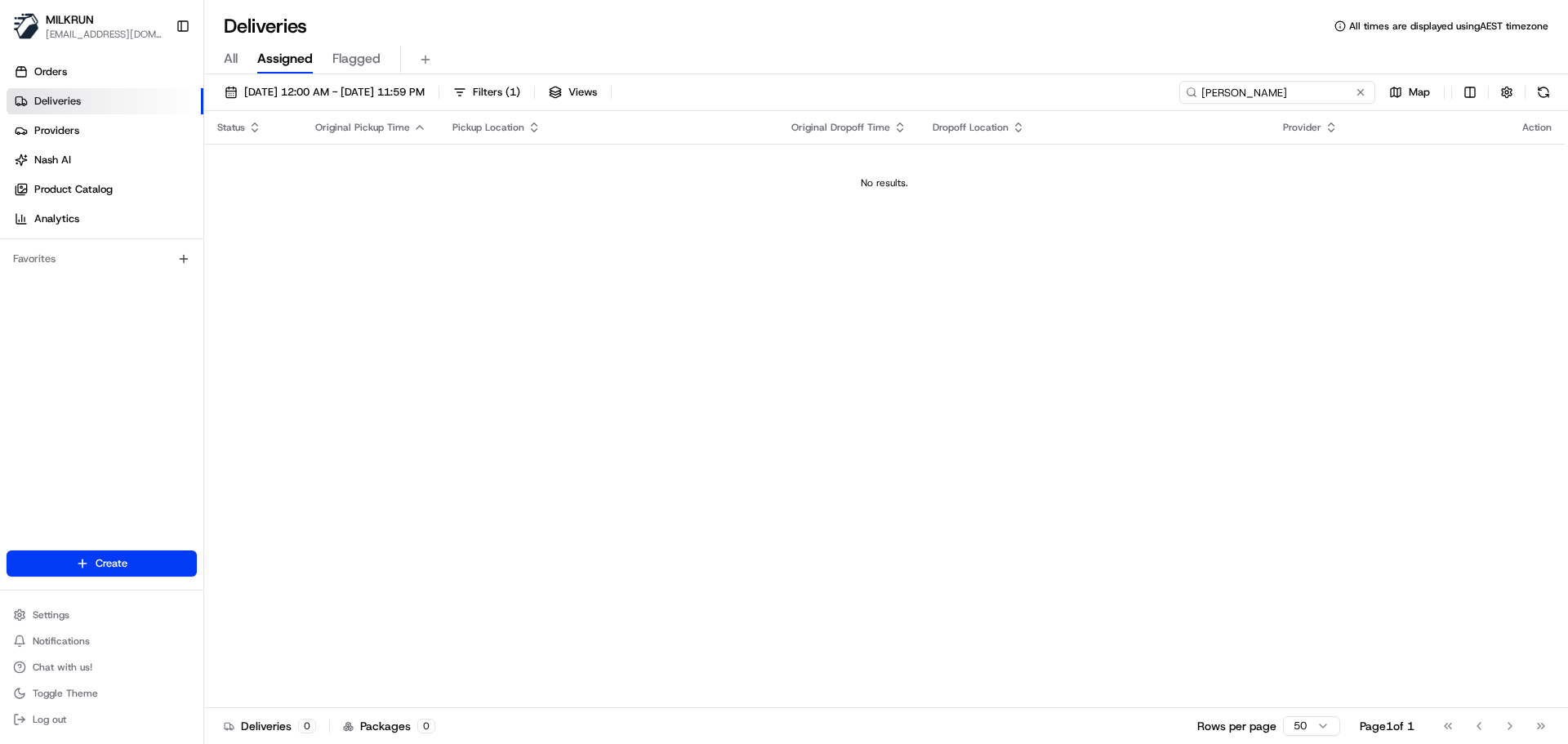
click at [1309, 97] on input "Amanda Wickett" at bounding box center [1277, 92] width 196 height 23
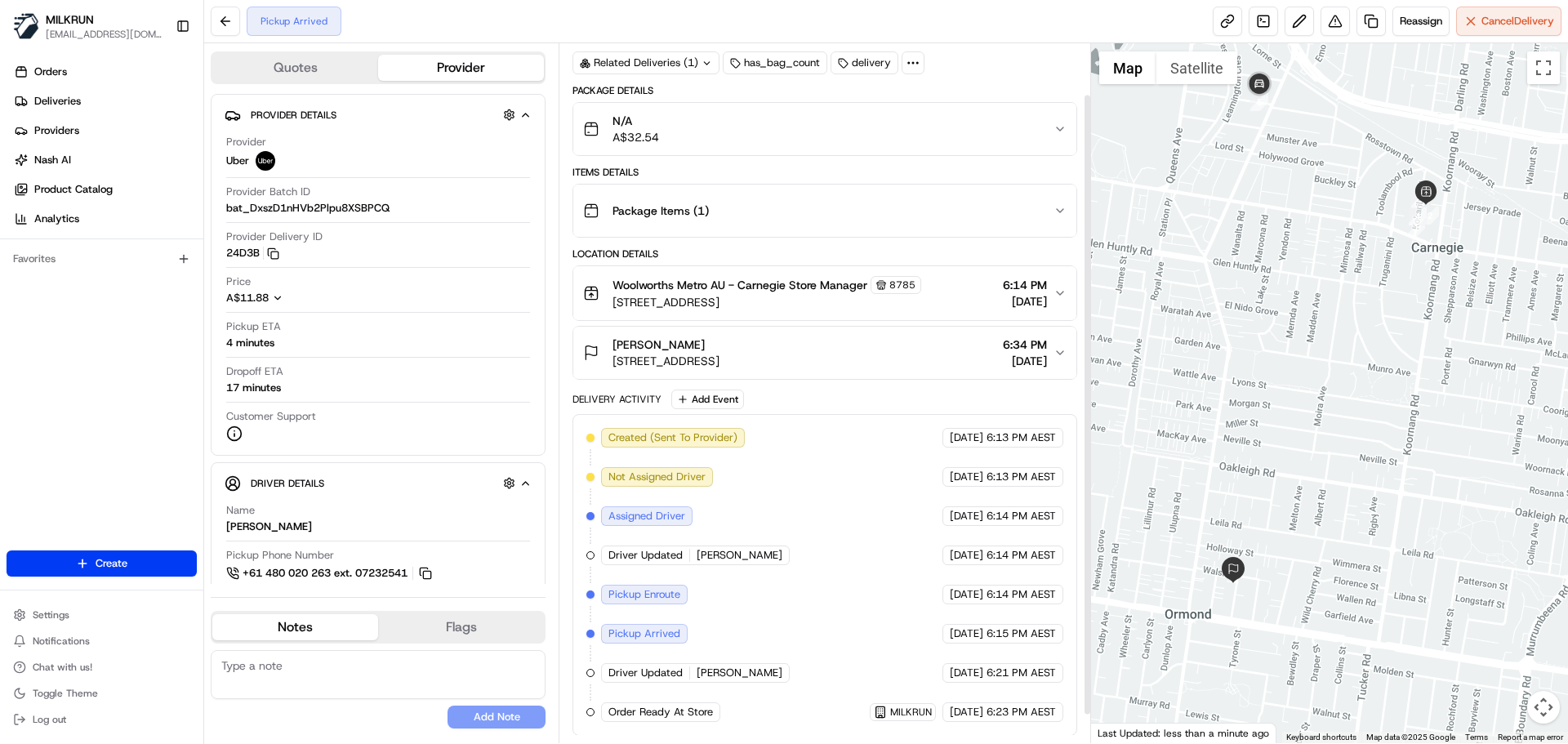
scroll to position [89, 0]
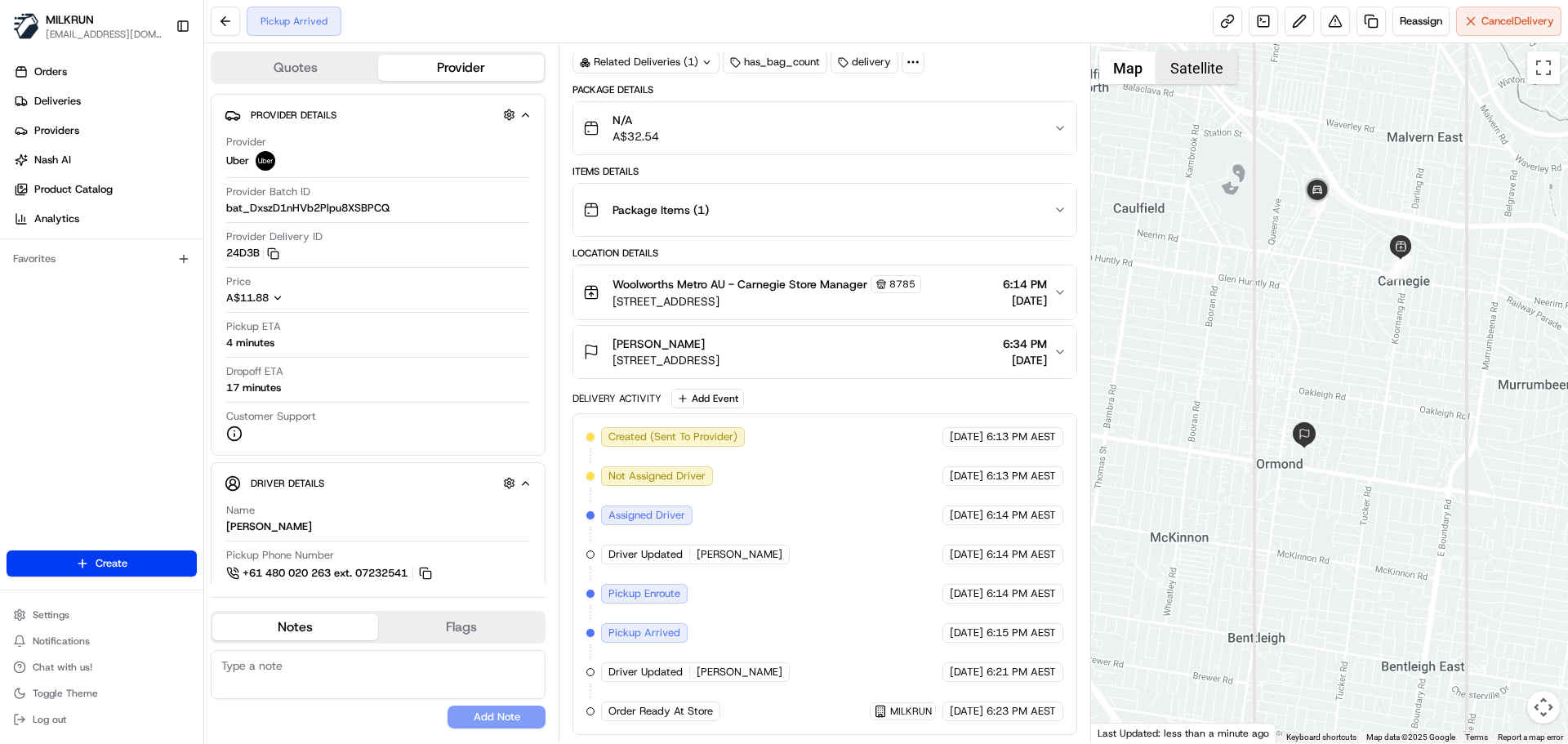
click at [1217, 69] on button "Satellite" at bounding box center [1196, 68] width 81 height 32
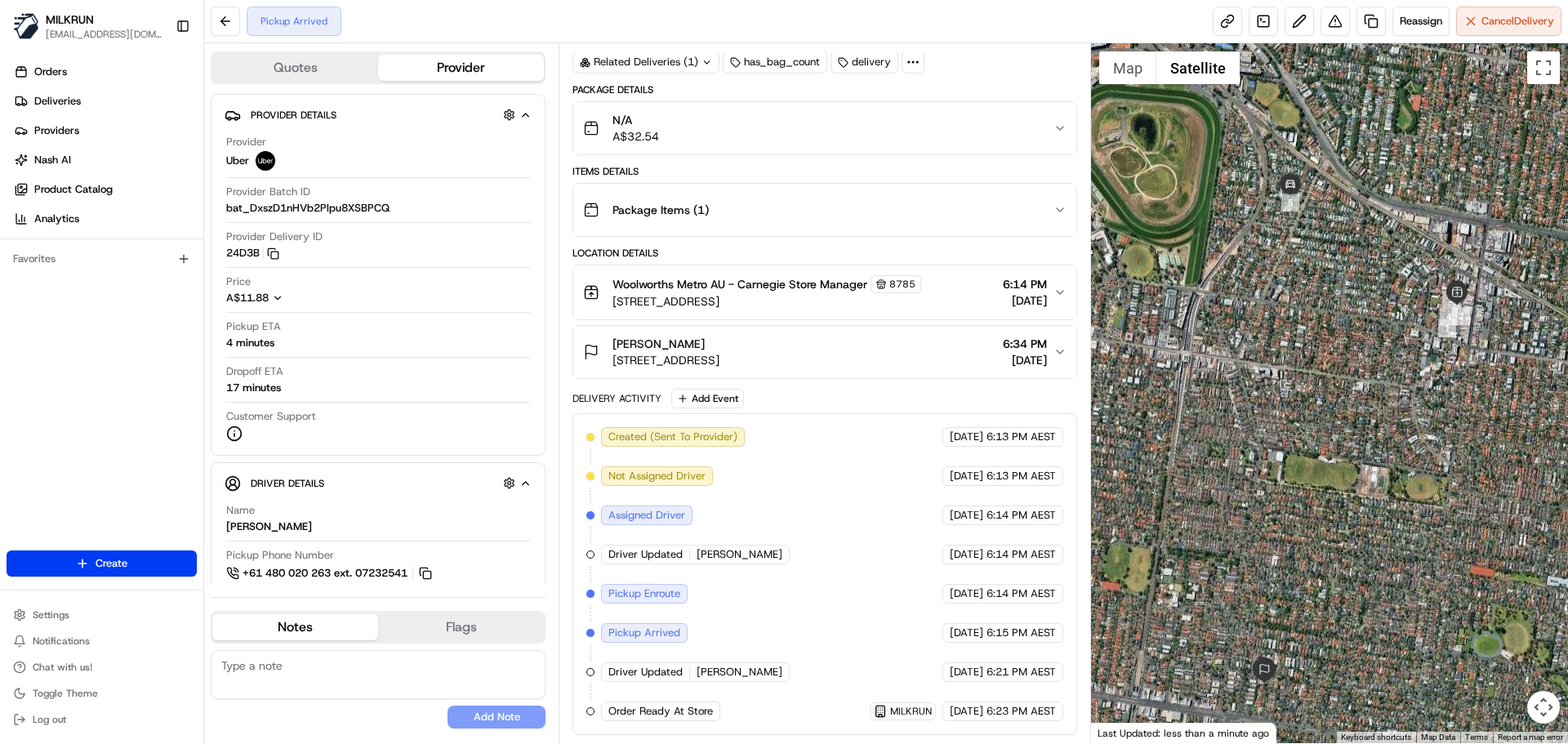
drag, startPoint x: 1331, startPoint y: 243, endPoint x: 1255, endPoint y: 345, distance: 127.2
click at [1255, 345] on div at bounding box center [1330, 393] width 478 height 700
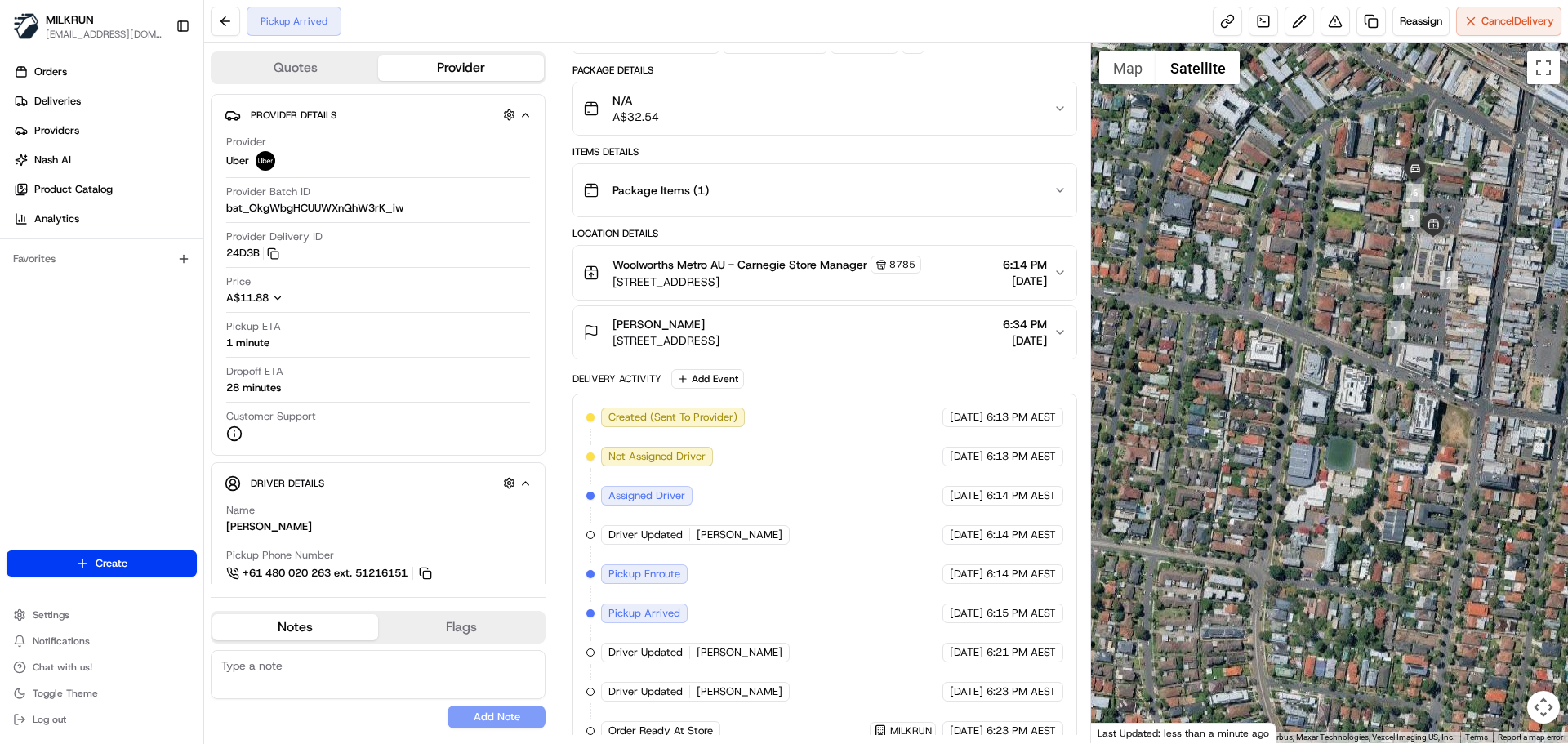
scroll to position [128, 0]
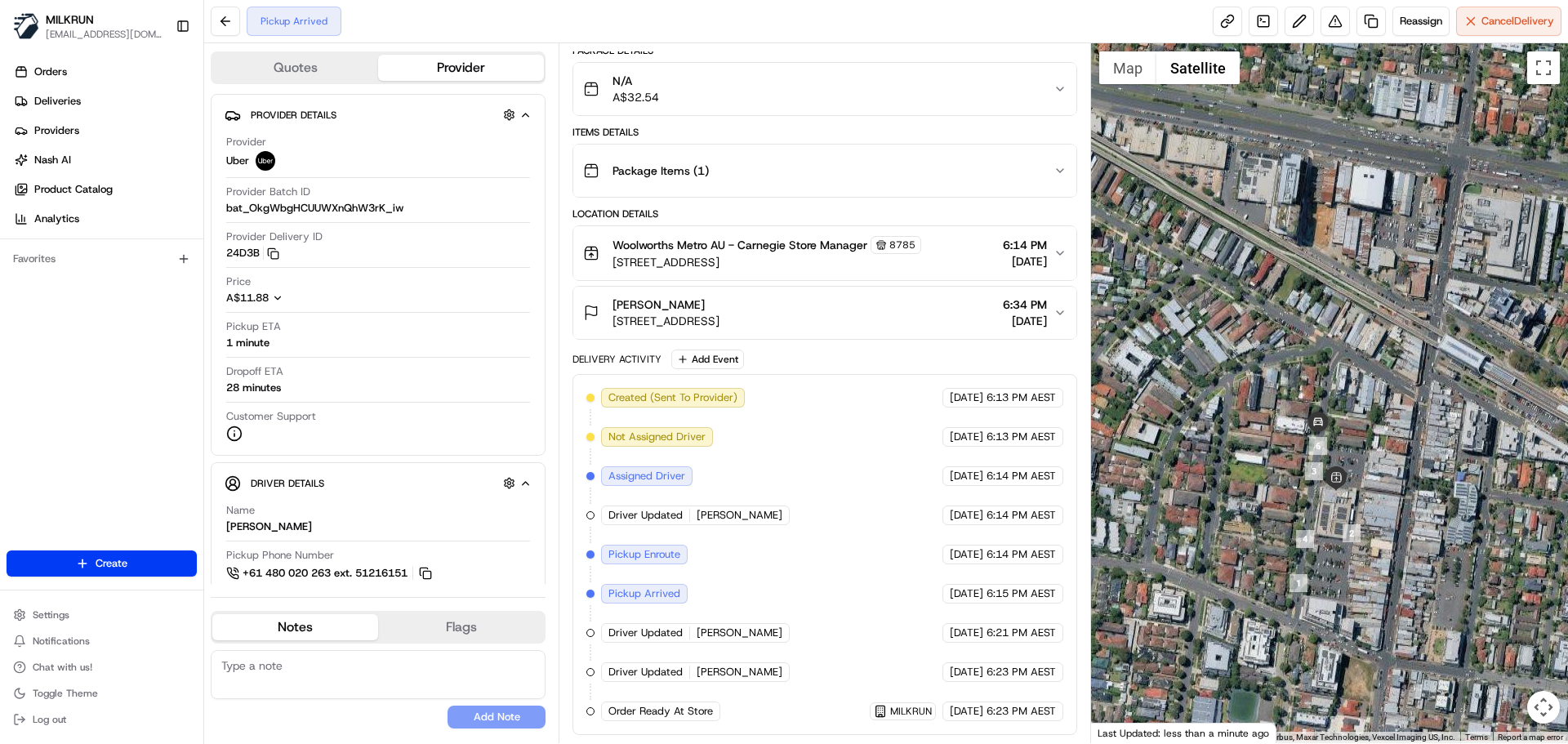
drag, startPoint x: 1277, startPoint y: 346, endPoint x: 877, endPoint y: 187, distance: 430.4
click at [1258, 283] on div at bounding box center [1330, 393] width 478 height 700
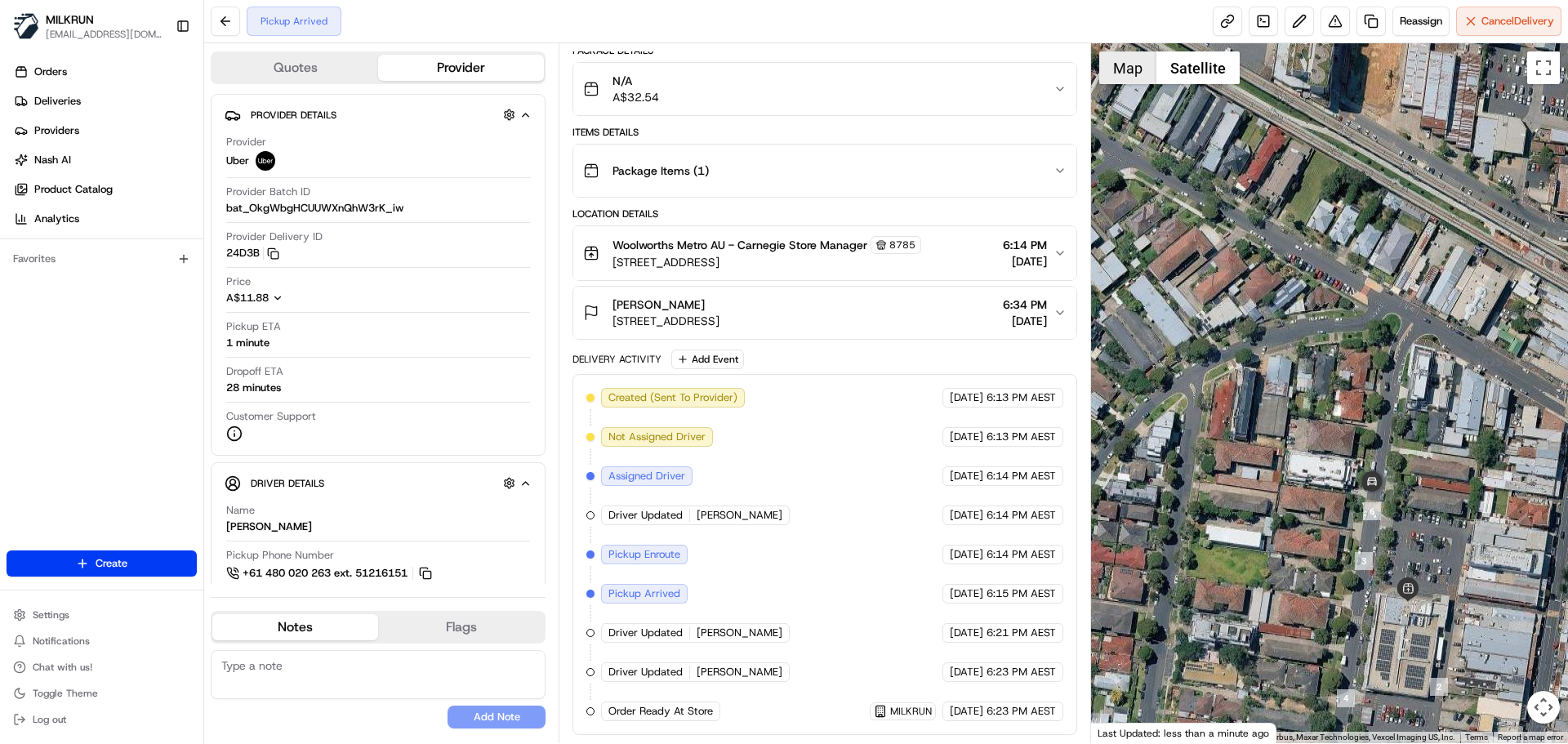
click at [1129, 72] on button "Map" at bounding box center [1128, 68] width 57 height 32
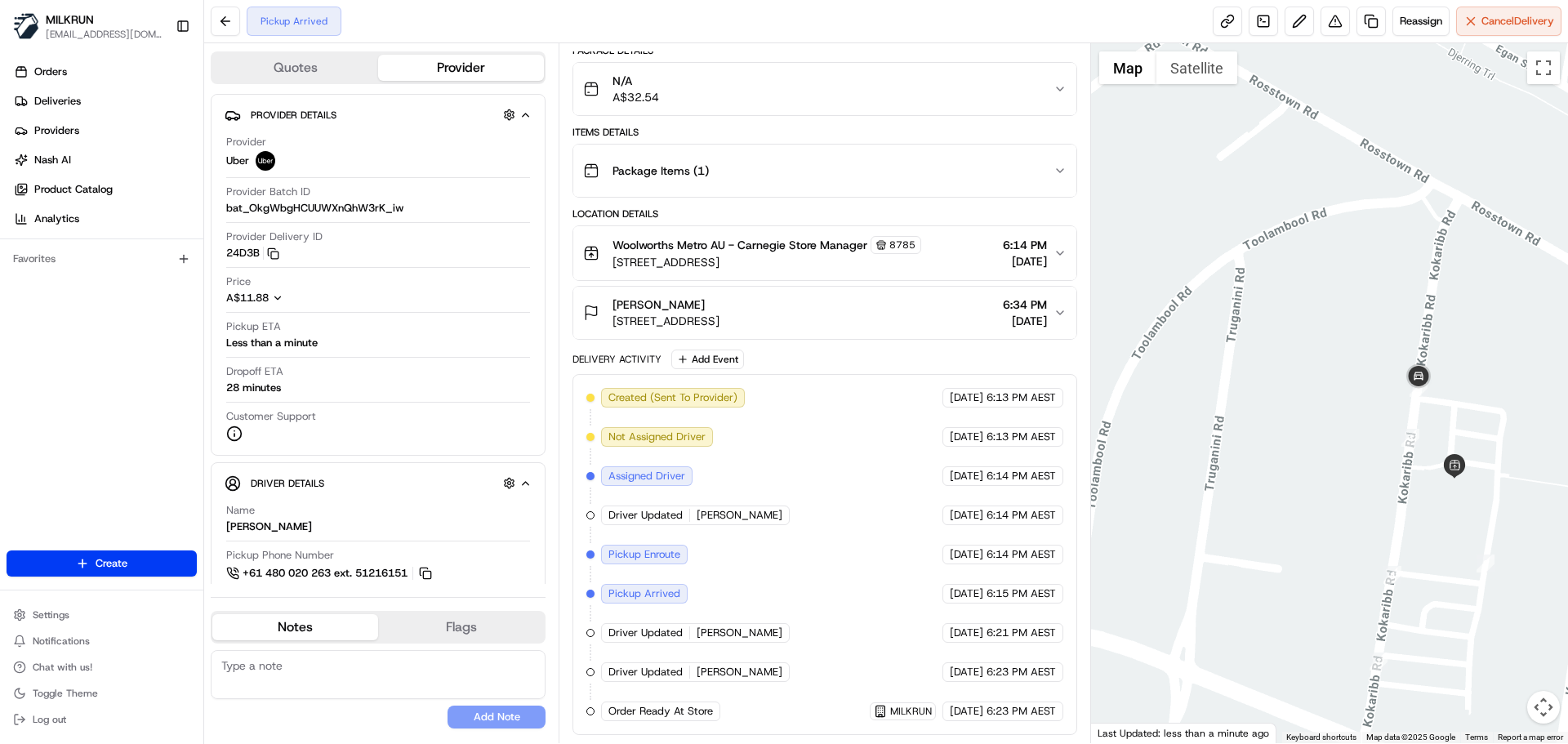
drag, startPoint x: 1302, startPoint y: 443, endPoint x: 1114, endPoint y: 420, distance: 189.4
click at [1103, 426] on div at bounding box center [1330, 393] width 478 height 700
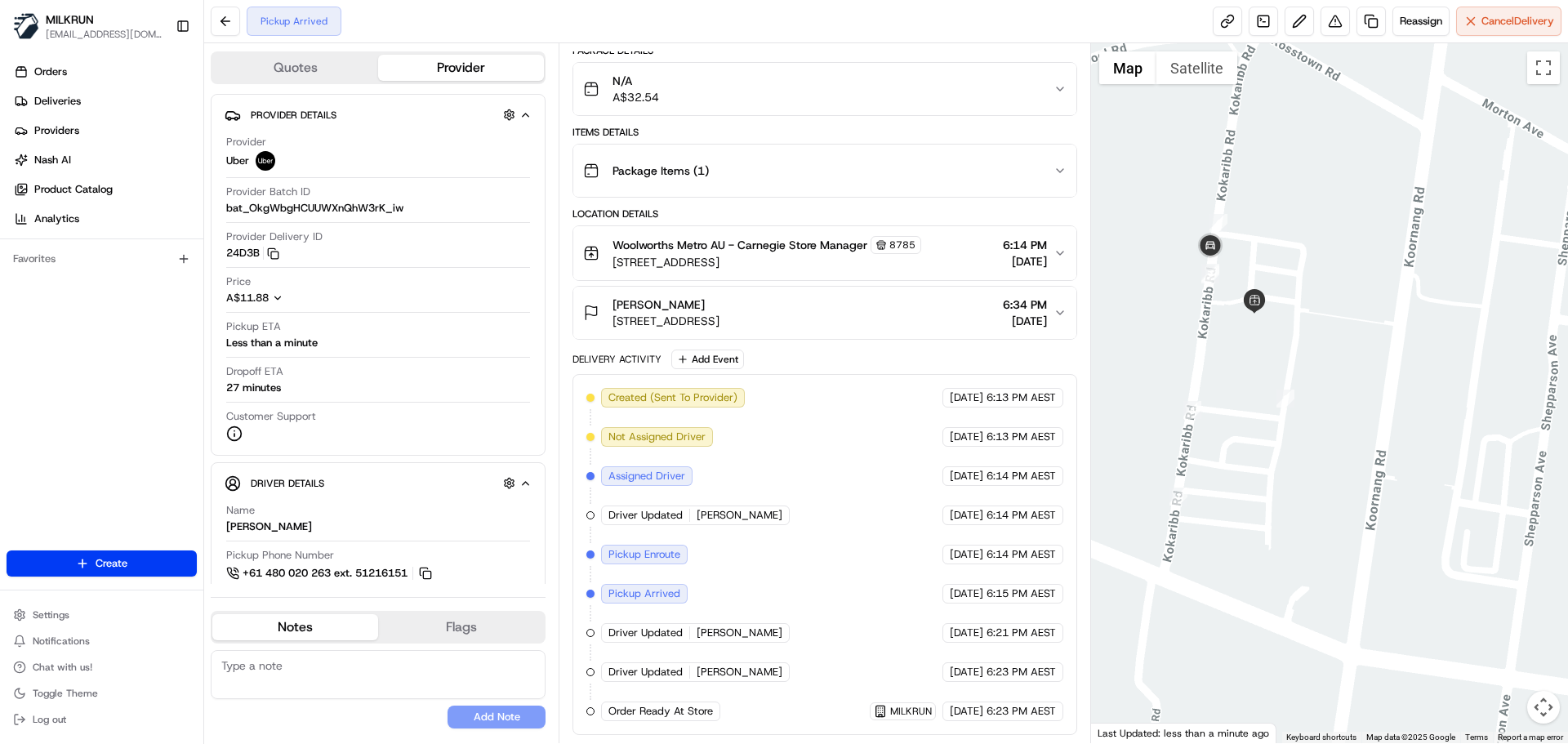
drag, startPoint x: 1355, startPoint y: 383, endPoint x: 1489, endPoint y: 440, distance: 145.6
click at [1518, 447] on div at bounding box center [1330, 393] width 478 height 700
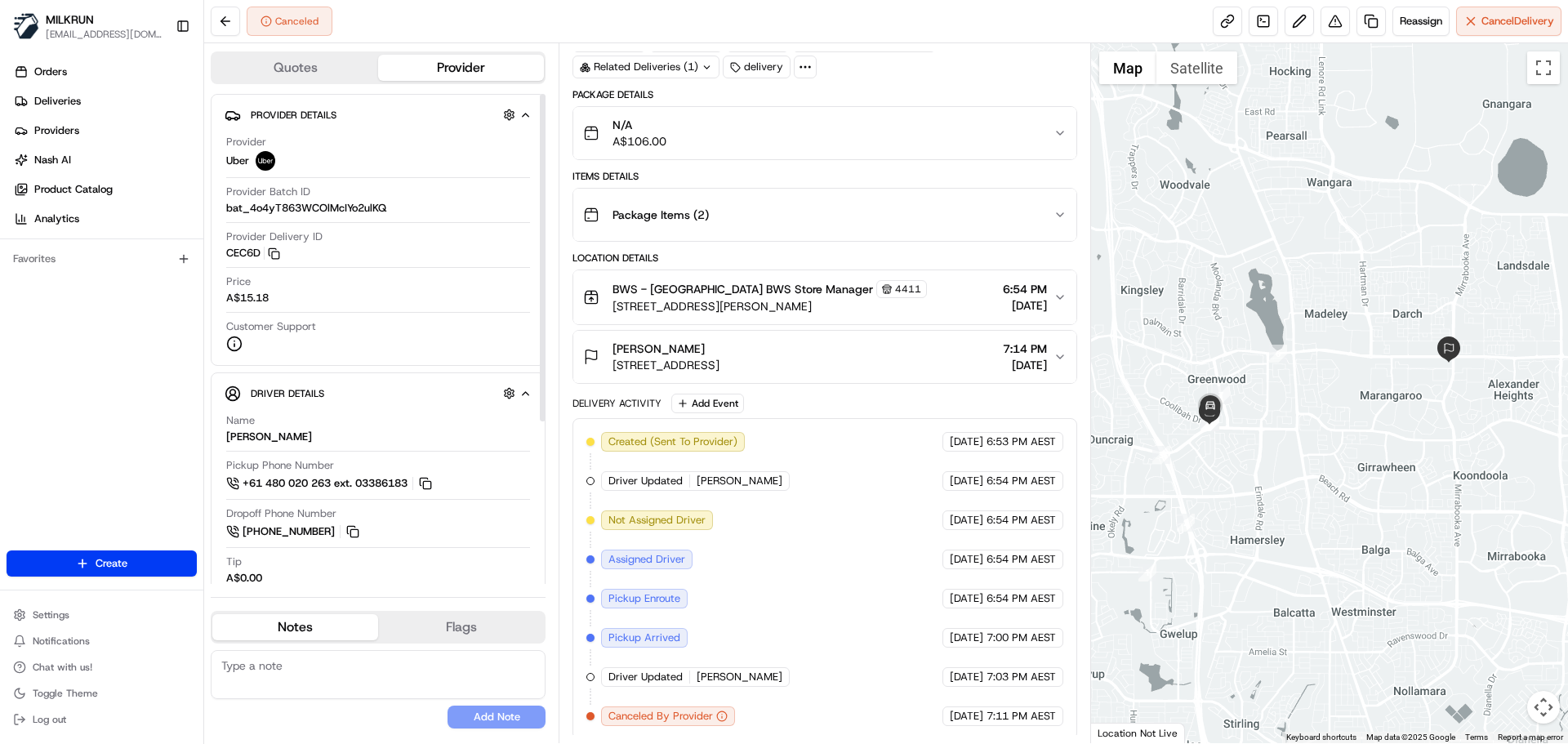
scroll to position [89, 0]
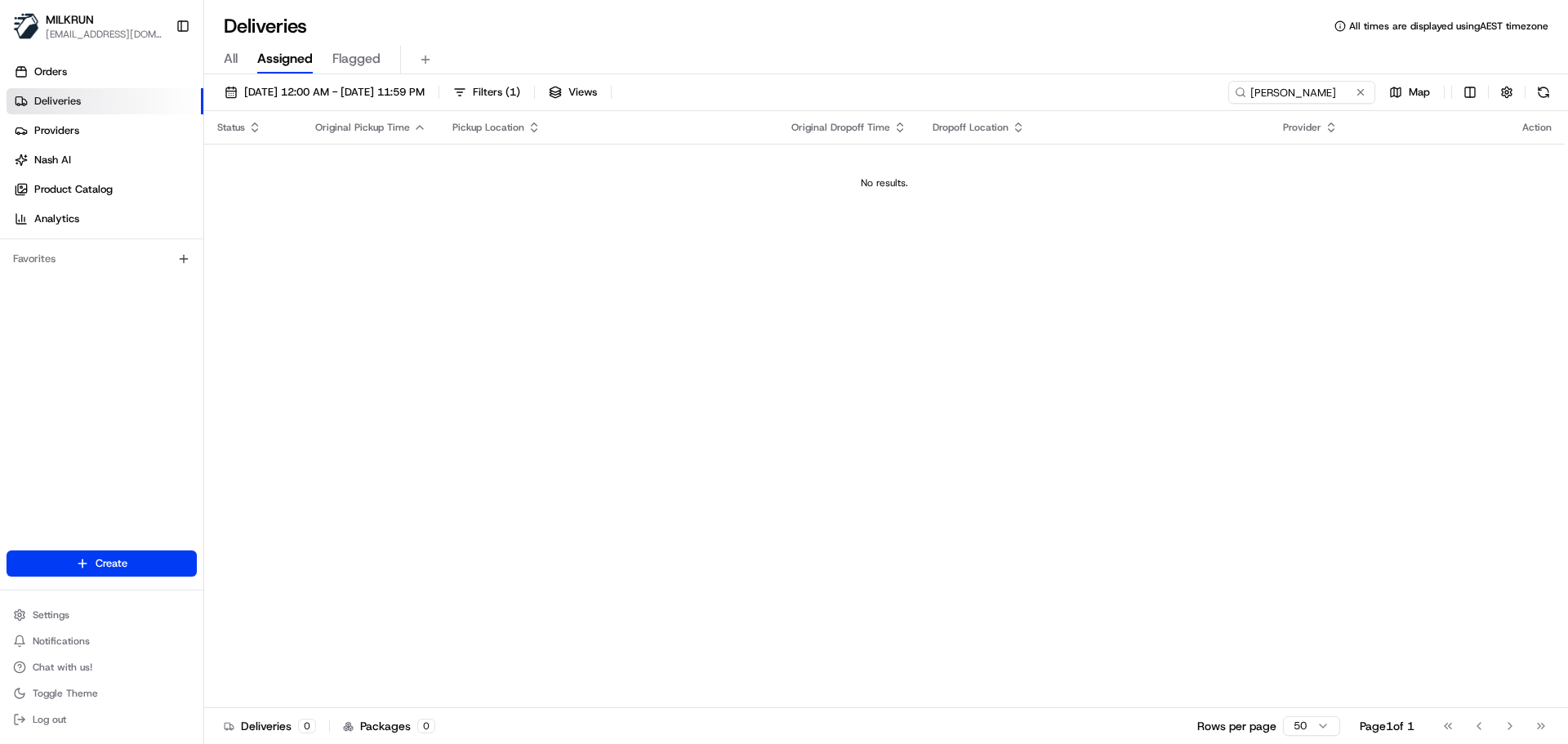
click at [1361, 88] on button at bounding box center [1360, 92] width 16 height 16
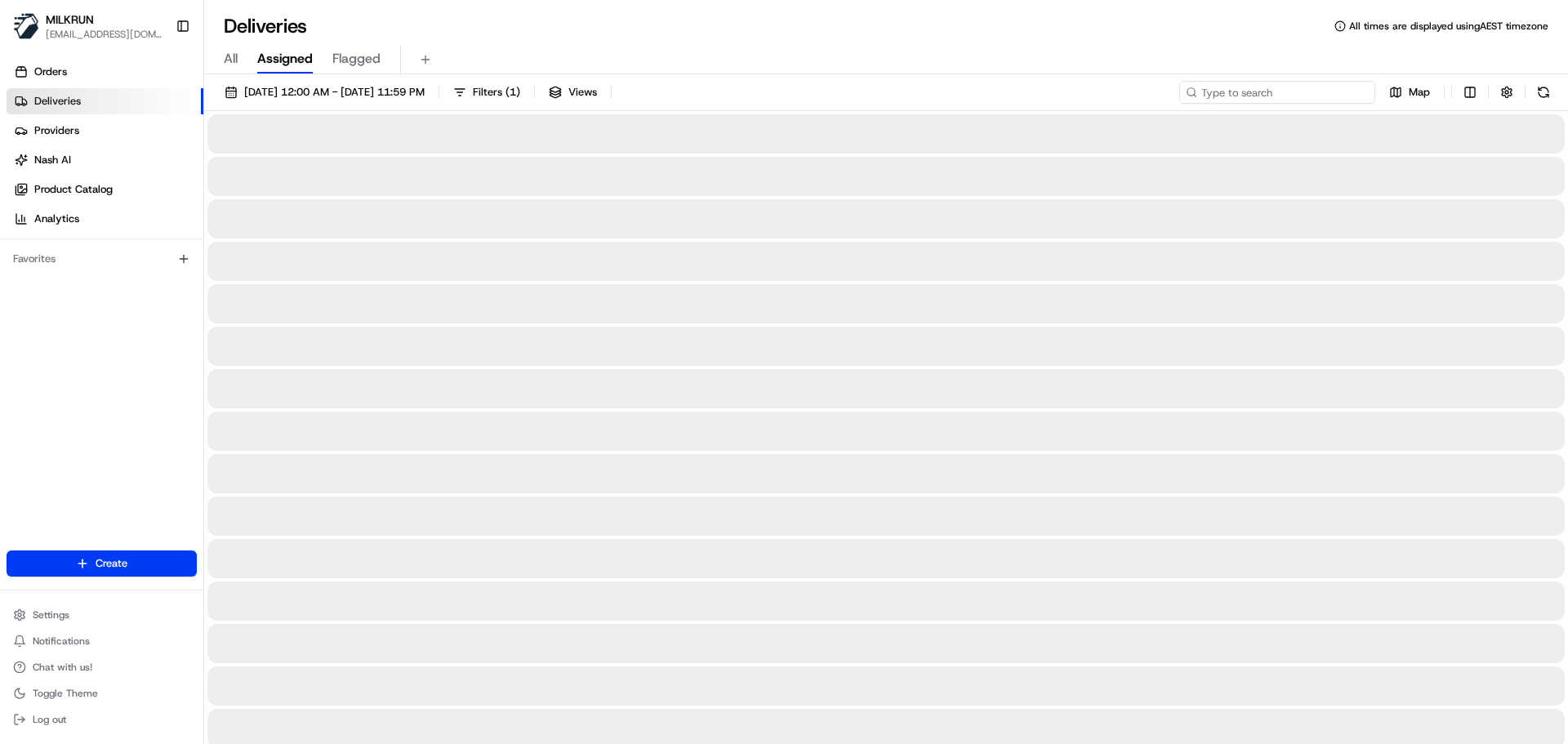
click at [1250, 92] on input at bounding box center [1277, 92] width 196 height 23
paste input "Amanda peluso"
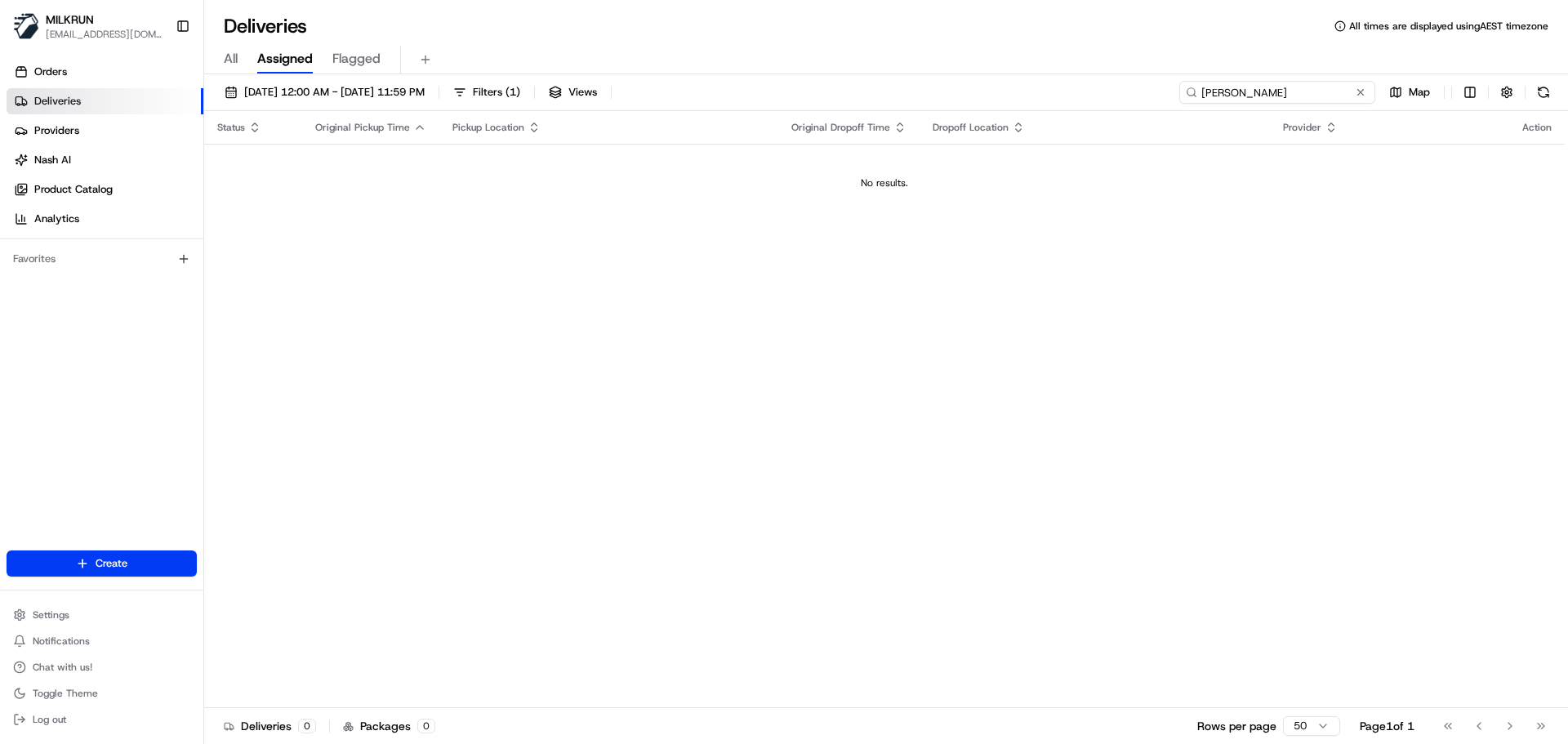
click at [1254, 94] on input "Amanda peluso" at bounding box center [1277, 92] width 196 height 23
type input "Amanda peluso"
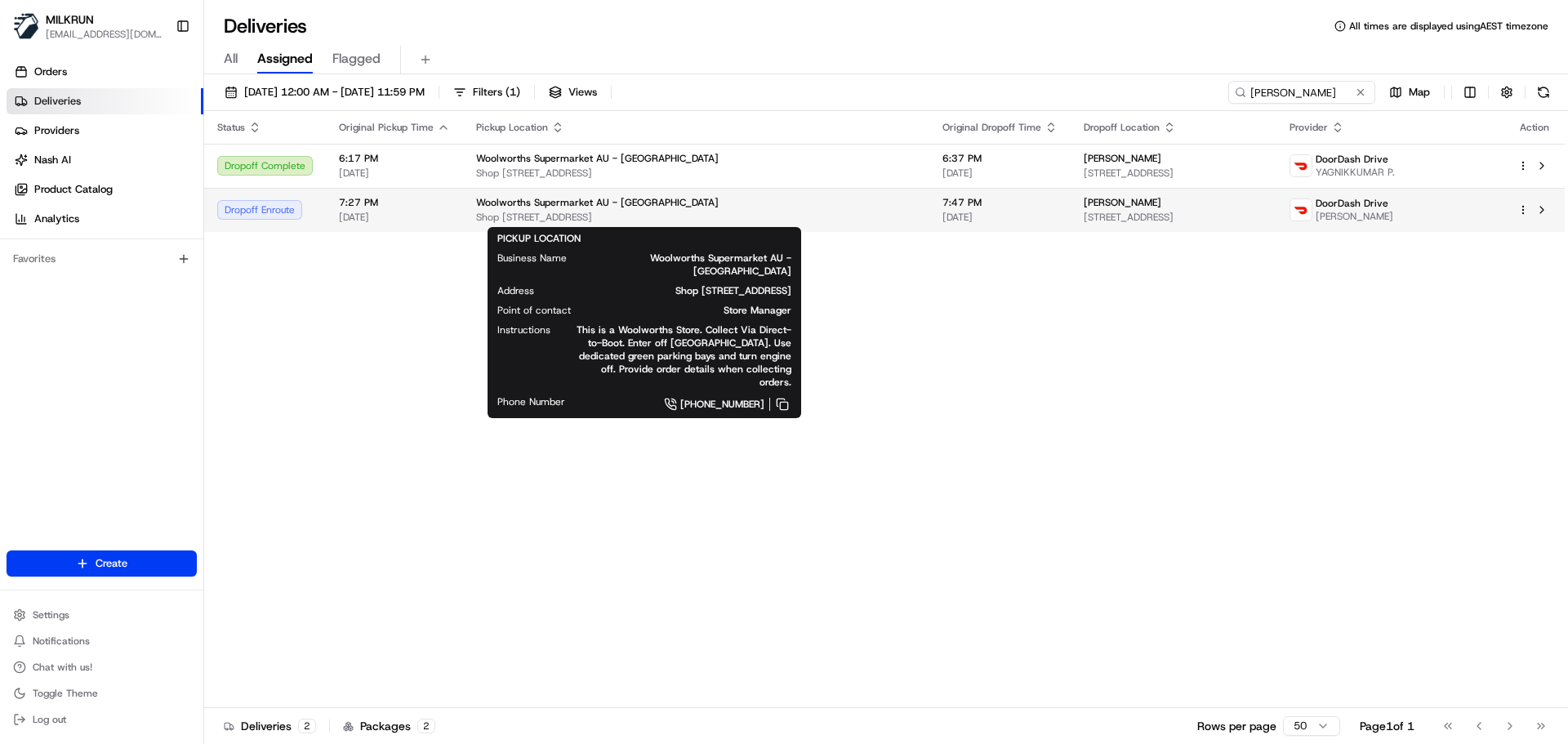
click at [584, 206] on span "Woolworths Supermarket AU - Thrift Park" at bounding box center [597, 202] width 242 height 13
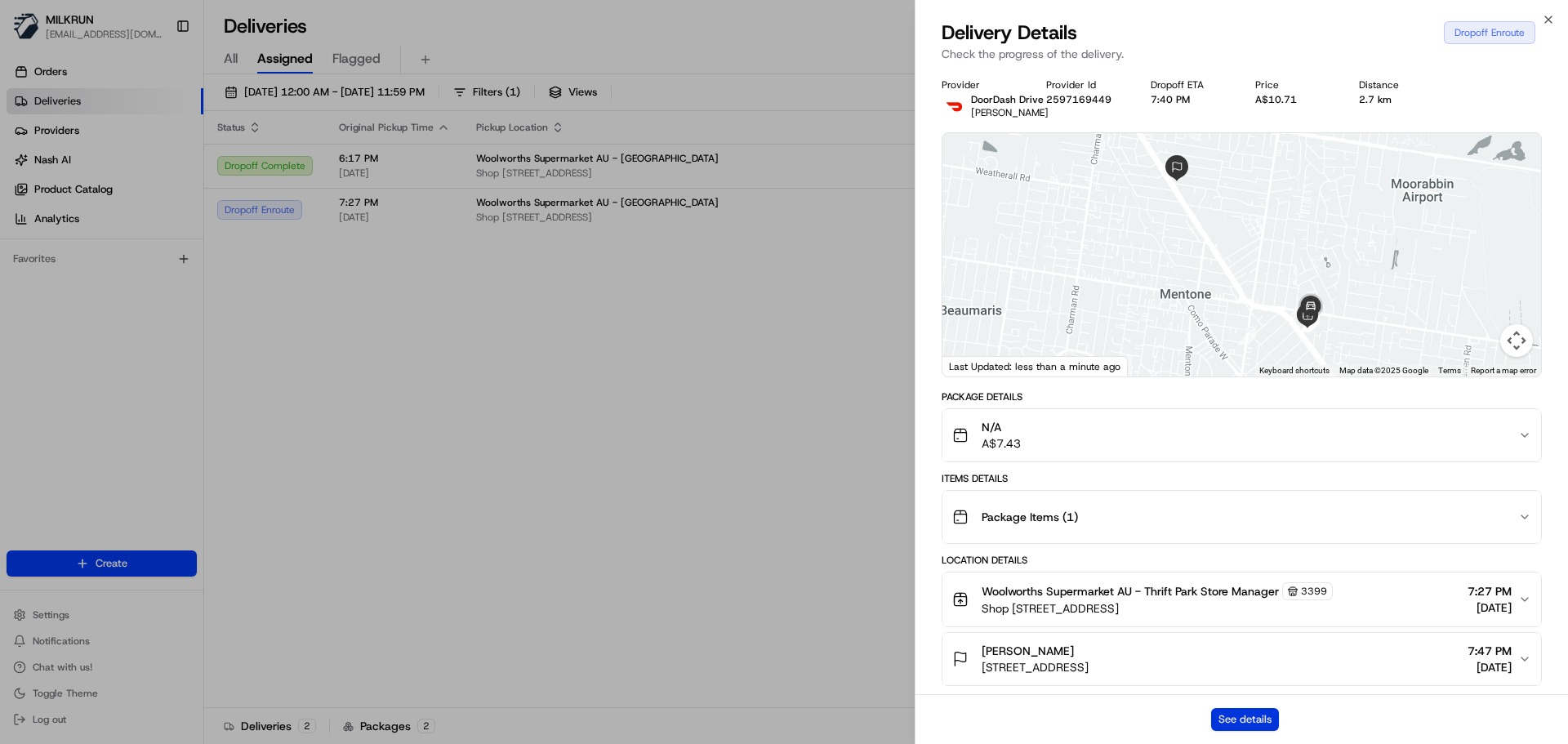
click at [1250, 715] on button "See details" at bounding box center [1245, 719] width 68 height 23
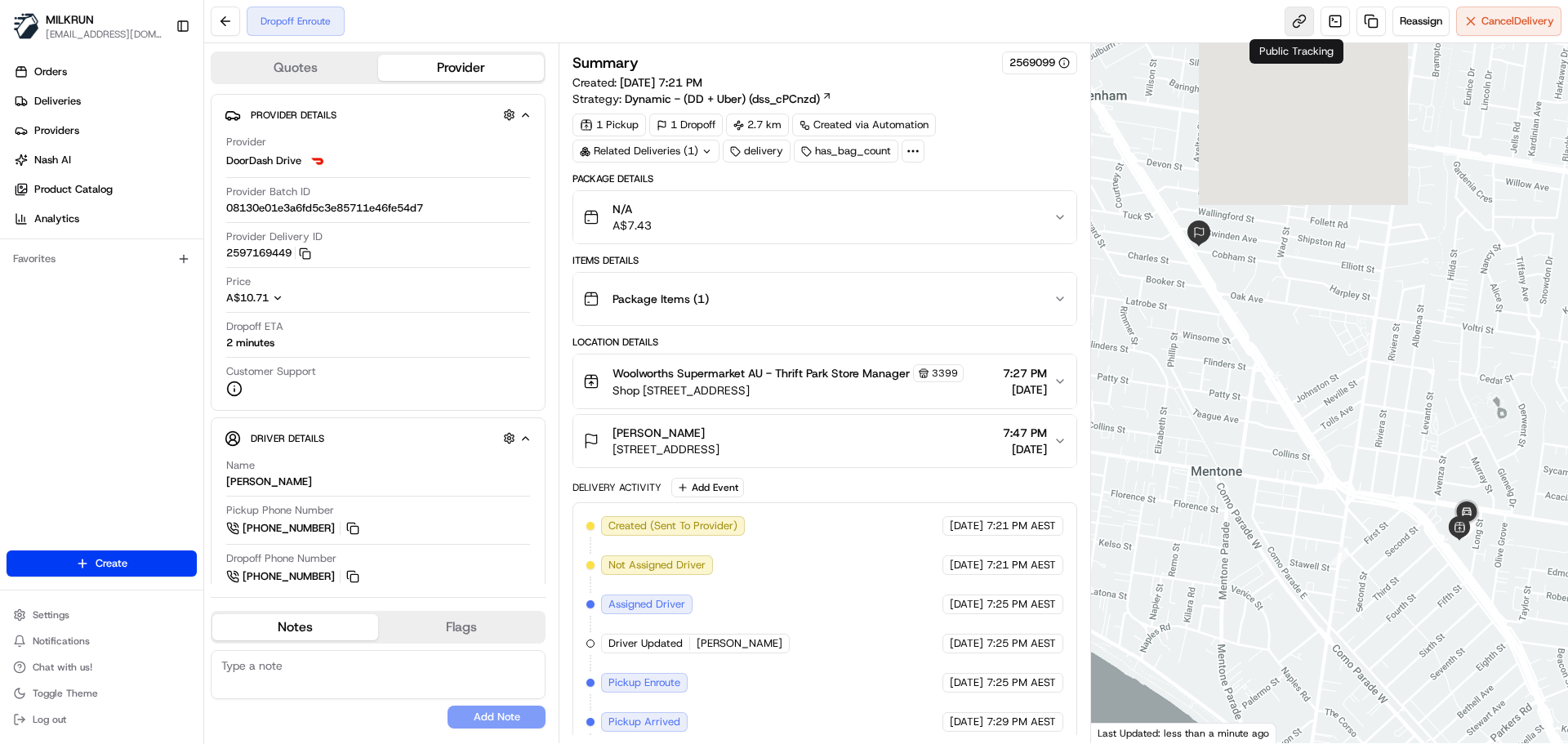
click at [1292, 20] on link at bounding box center [1299, 21] width 30 height 30
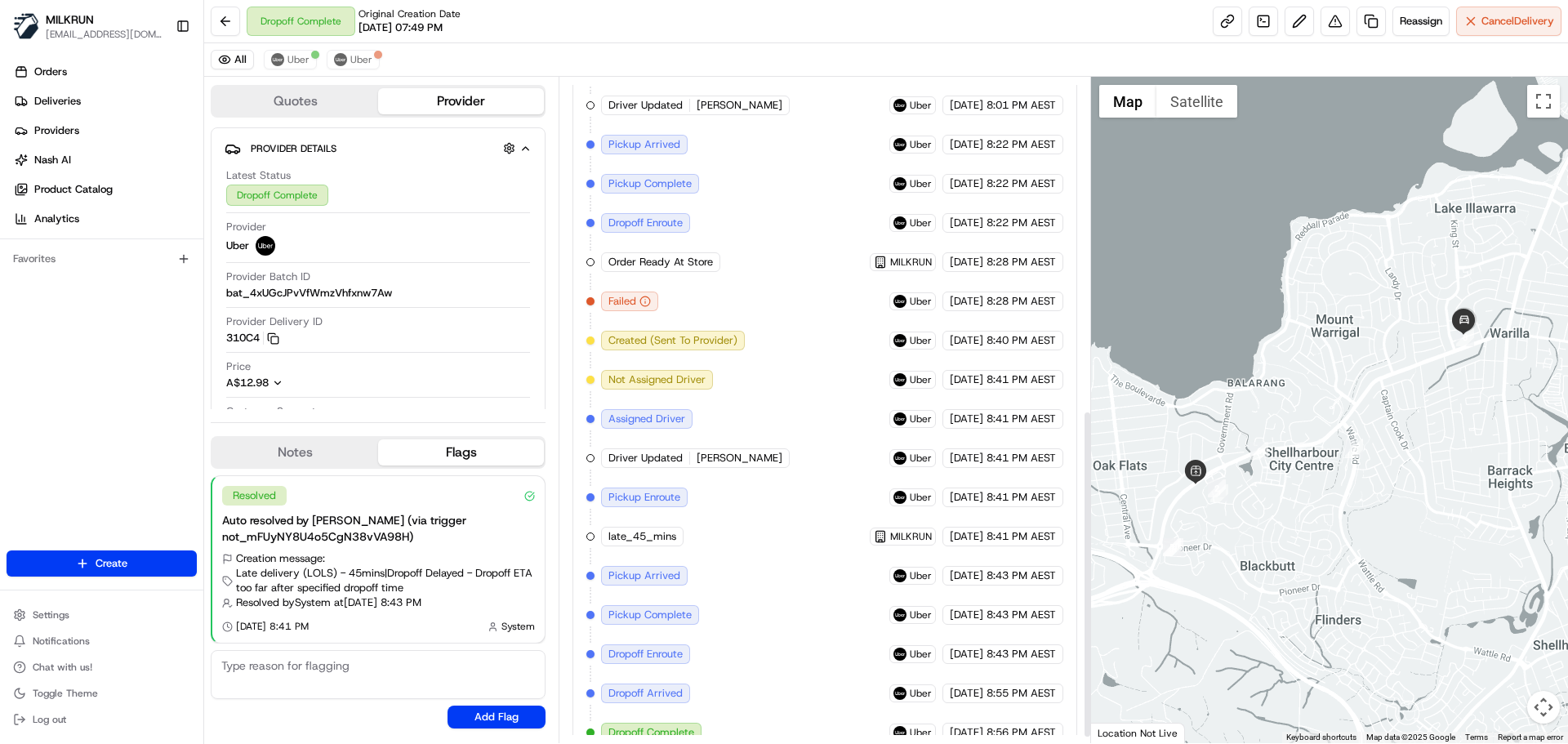
scroll to position [686, 0]
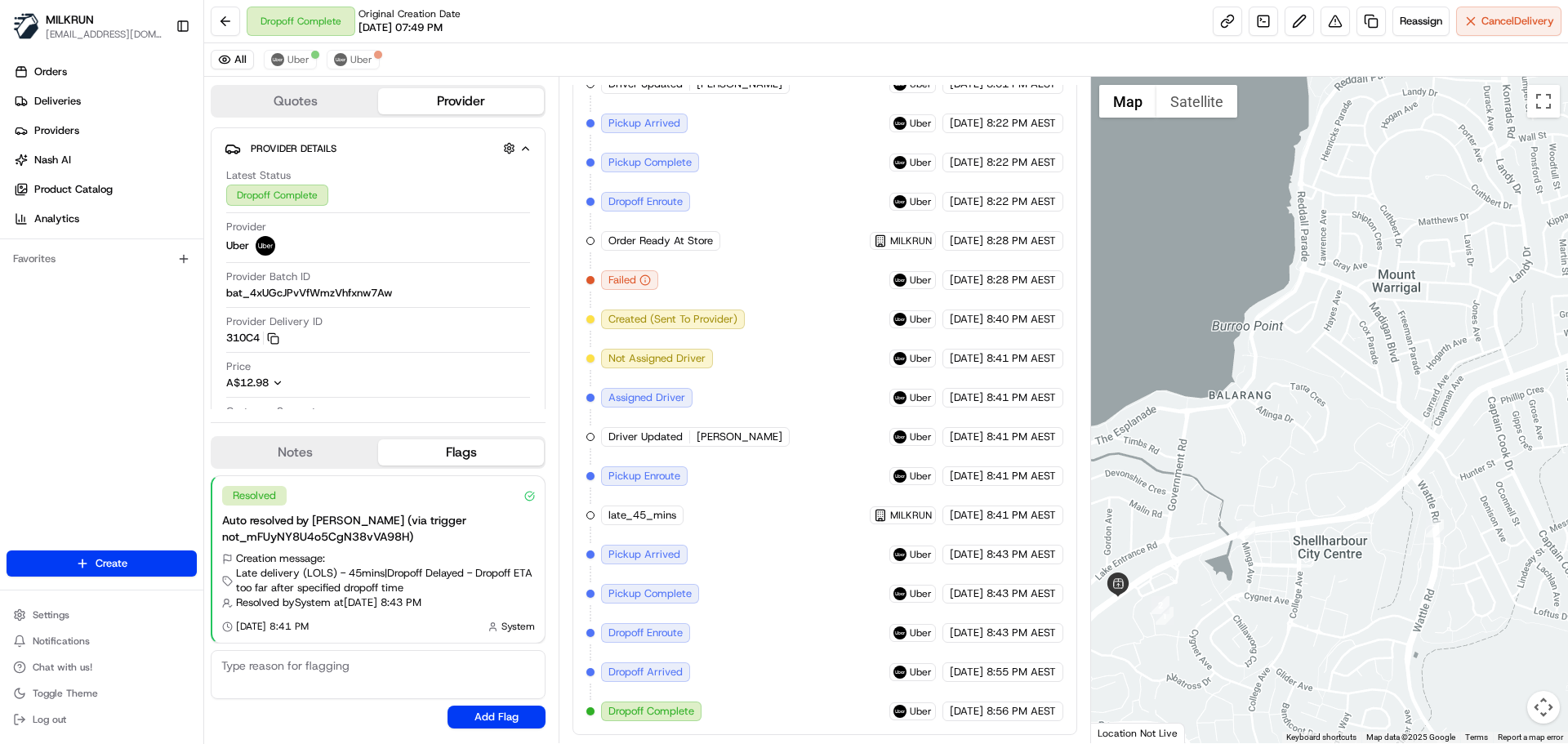
drag, startPoint x: 1251, startPoint y: 389, endPoint x: 1358, endPoint y: 254, distance: 172.3
click at [1358, 254] on div at bounding box center [1330, 410] width 478 height 667
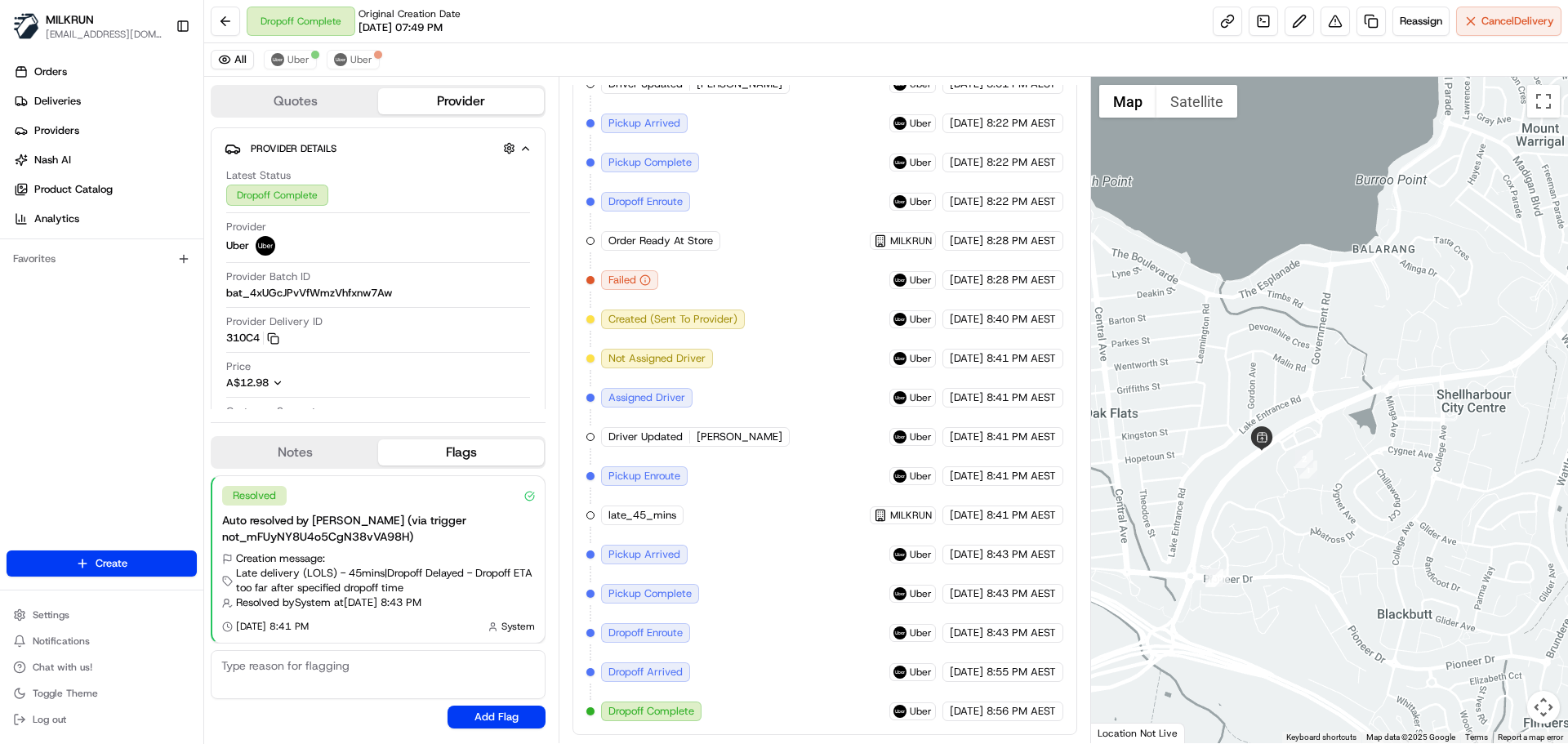
drag, startPoint x: 1367, startPoint y: 616, endPoint x: 1383, endPoint y: 605, distance: 19.4
click at [1383, 605] on div at bounding box center [1330, 410] width 478 height 667
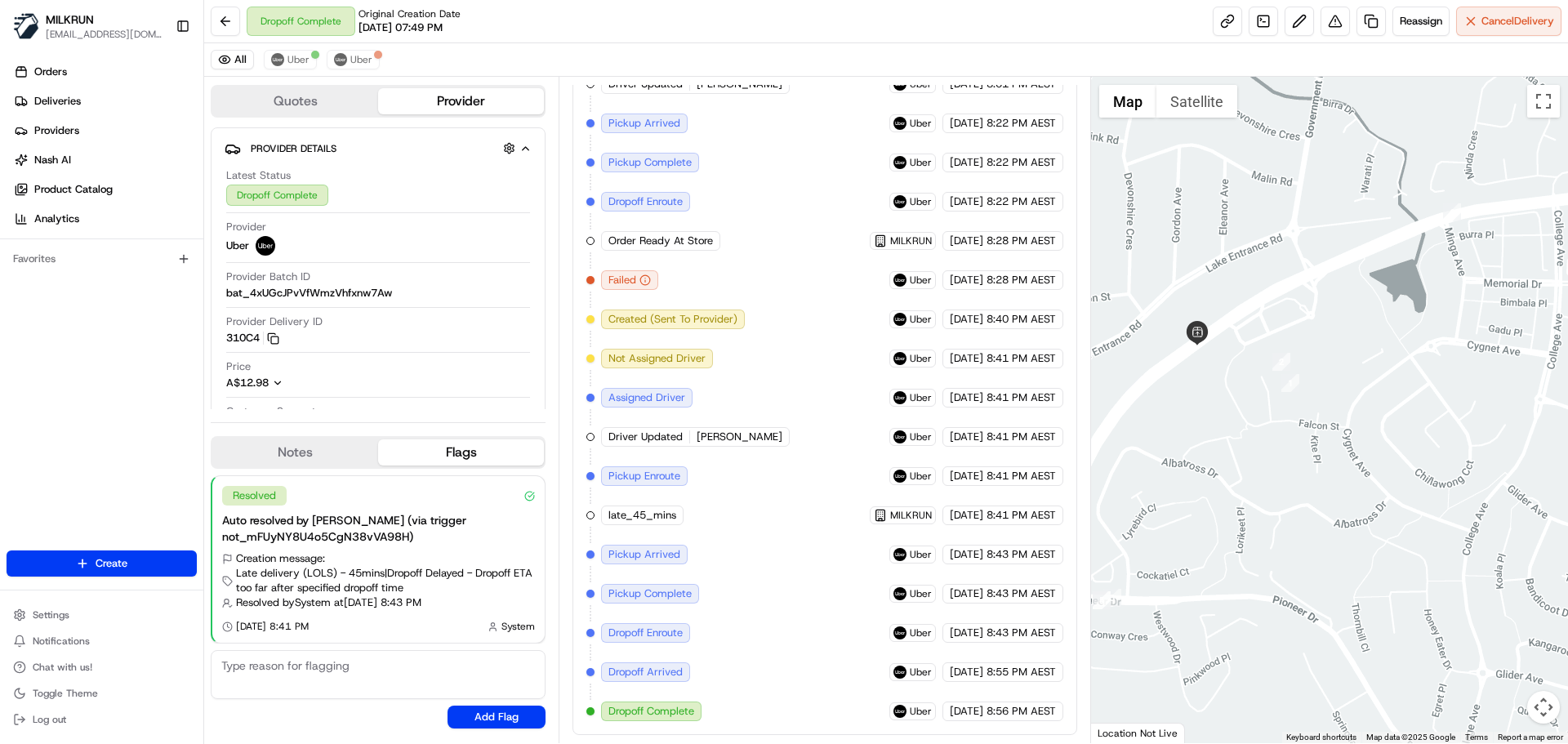
drag, startPoint x: 1343, startPoint y: 504, endPoint x: 1371, endPoint y: 549, distance: 53.0
click at [1371, 549] on div at bounding box center [1330, 410] width 478 height 667
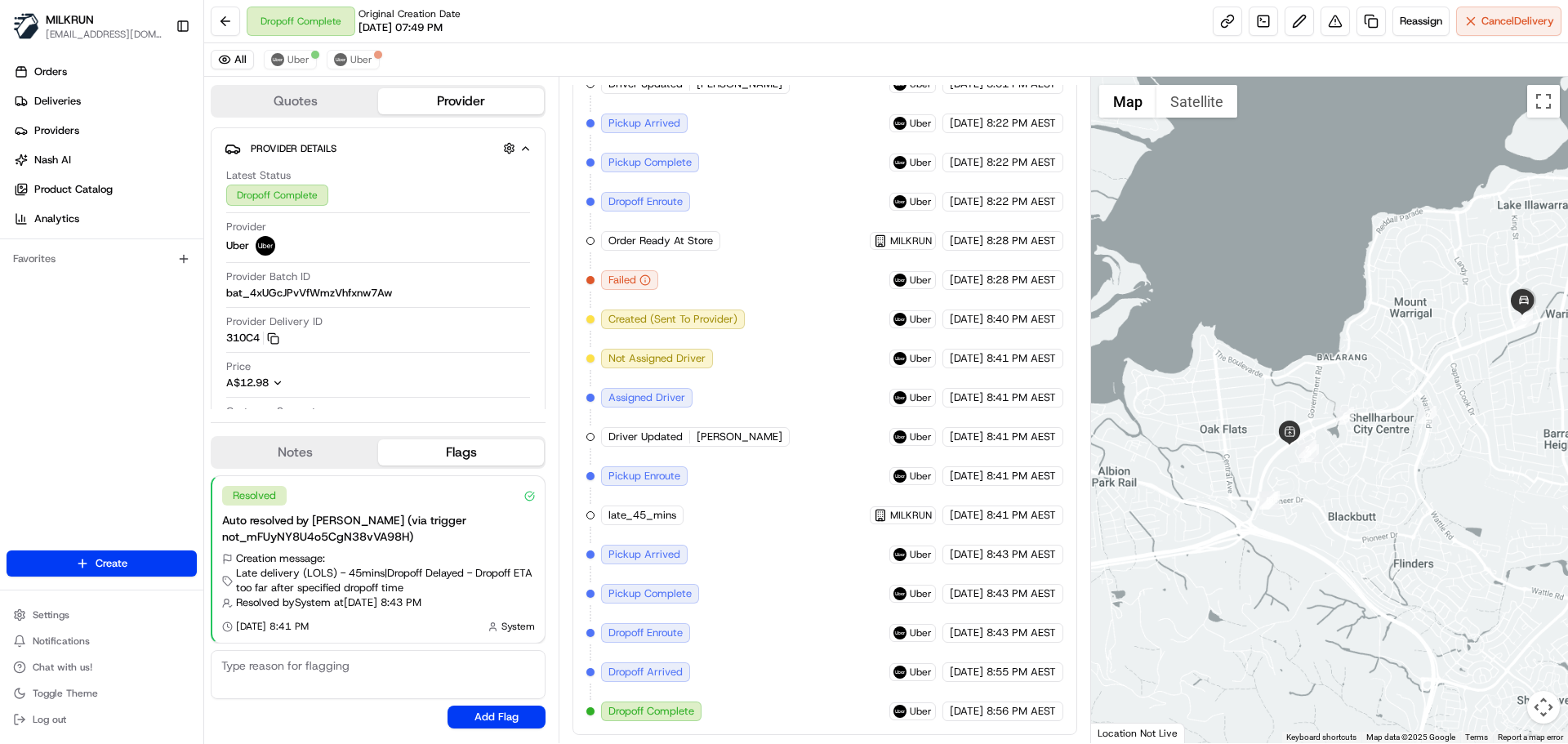
drag, startPoint x: 1459, startPoint y: 426, endPoint x: 1321, endPoint y: 550, distance: 185.5
click at [1318, 555] on div at bounding box center [1330, 410] width 478 height 667
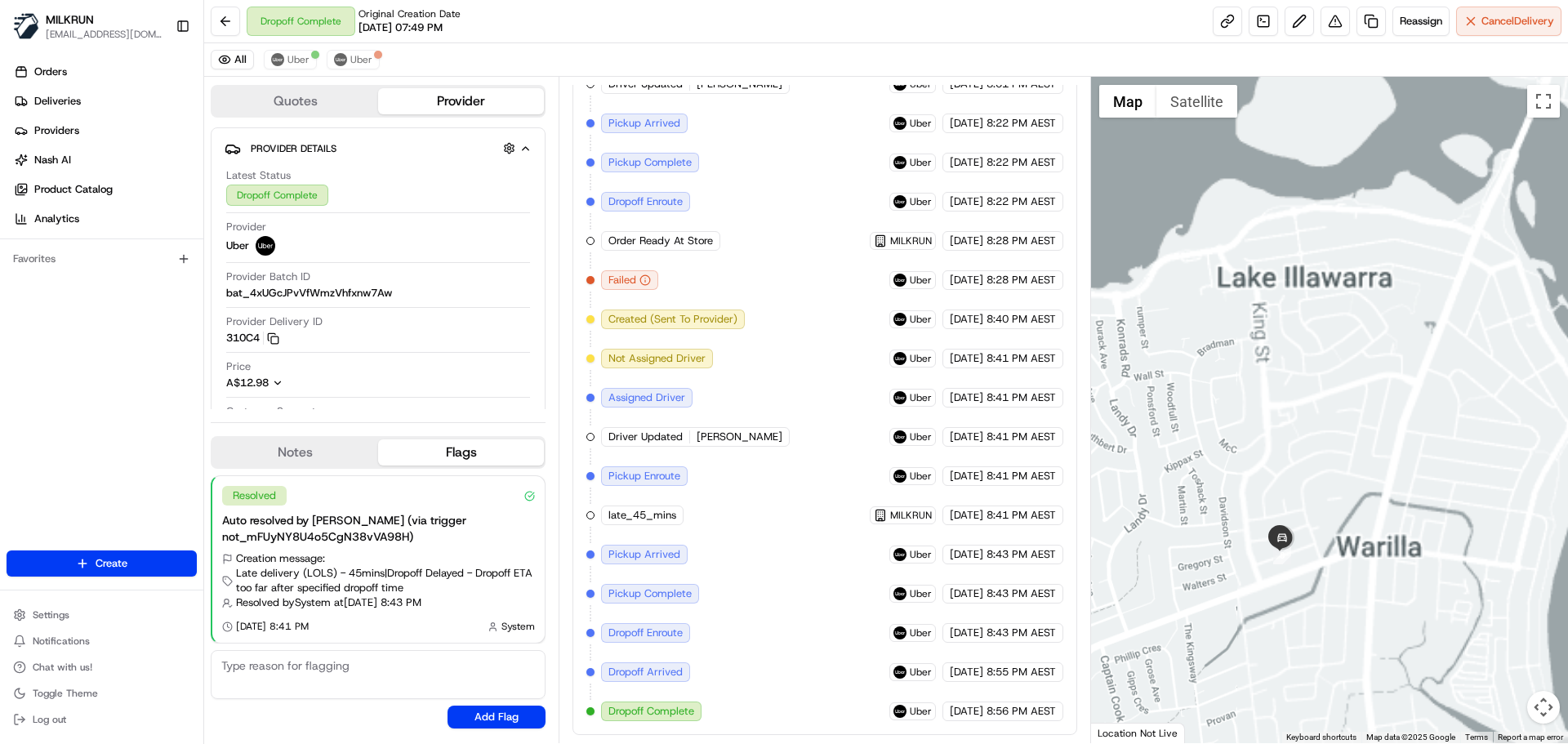
drag, startPoint x: 1457, startPoint y: 397, endPoint x: 1481, endPoint y: 371, distance: 35.4
click at [1516, 351] on div at bounding box center [1330, 410] width 478 height 667
